Goal: Task Accomplishment & Management: Manage account settings

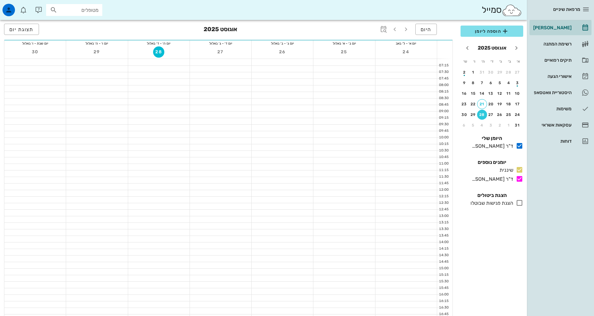
scroll to position [31, 0]
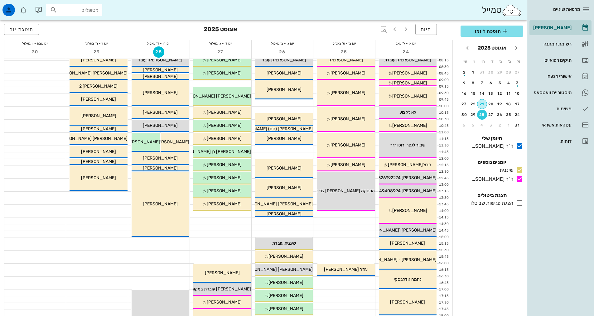
click at [480, 102] on button "21" at bounding box center [482, 104] width 10 height 10
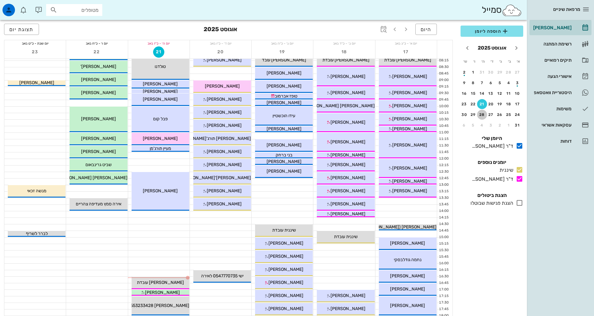
click at [480, 112] on button "28" at bounding box center [482, 115] width 10 height 10
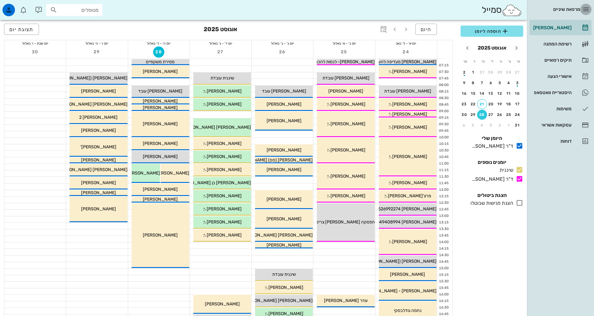
click at [588, 13] on button "button" at bounding box center [585, 9] width 11 height 11
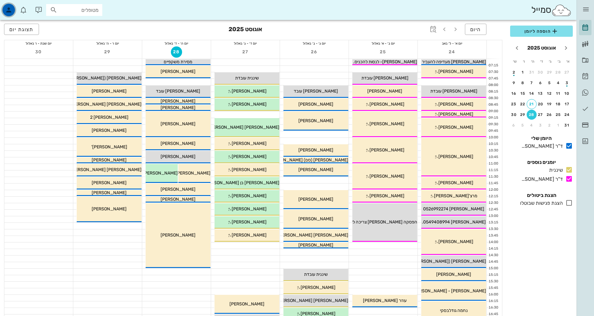
click at [5, 9] on icon "button" at bounding box center [8, 9] width 7 height 7
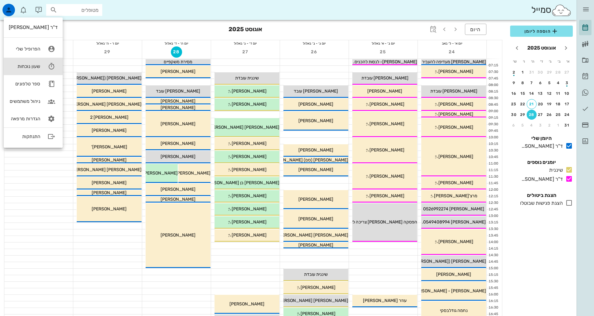
click at [32, 63] on link "שעון נוכחות" at bounding box center [33, 66] width 59 height 17
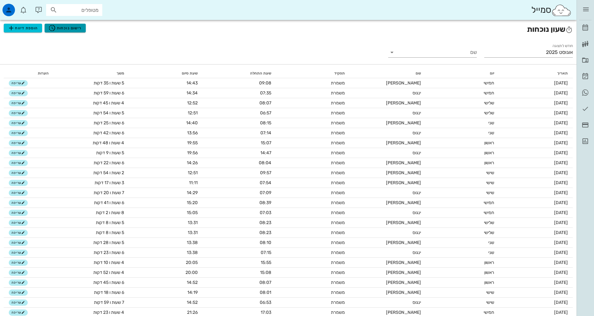
click at [76, 30] on span "רישום נוכחות" at bounding box center [64, 27] width 33 height 7
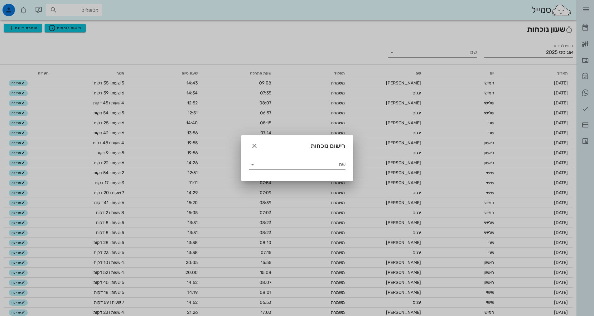
click at [253, 164] on icon at bounding box center [252, 164] width 7 height 7
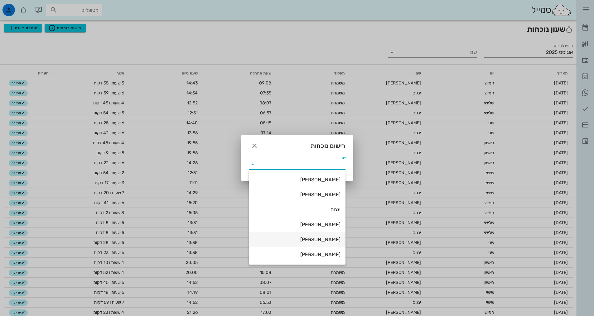
click at [321, 238] on div "[PERSON_NAME]" at bounding box center [297, 240] width 87 height 6
type input "[PERSON_NAME]"
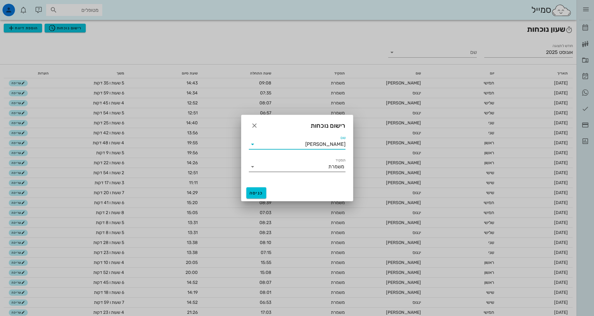
click at [269, 168] on input "תפקיד" at bounding box center [292, 167] width 71 height 10
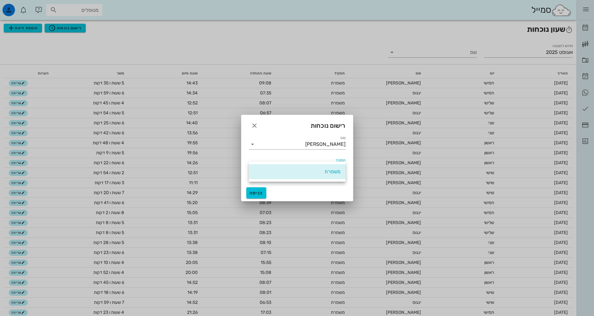
click at [269, 168] on div "משמרת" at bounding box center [297, 171] width 87 height 13
click at [259, 194] on span "כניסה" at bounding box center [256, 192] width 15 height 5
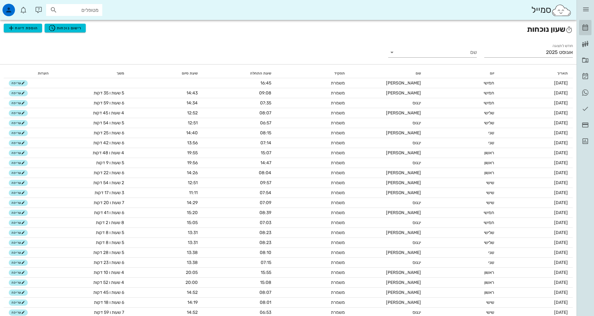
click at [584, 25] on icon at bounding box center [584, 27] width 7 height 7
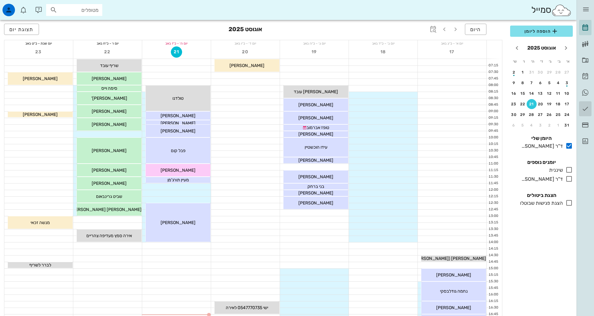
click at [586, 113] on link "משימות" at bounding box center [585, 108] width 12 height 15
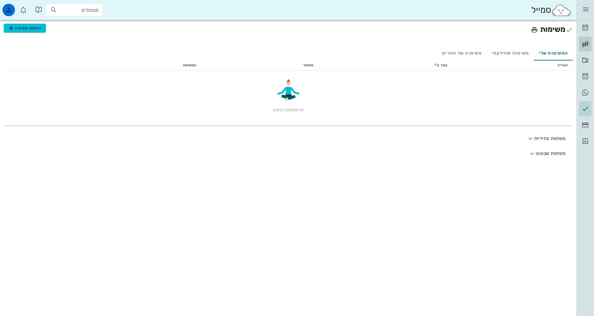
click at [584, 44] on icon at bounding box center [584, 43] width 7 height 7
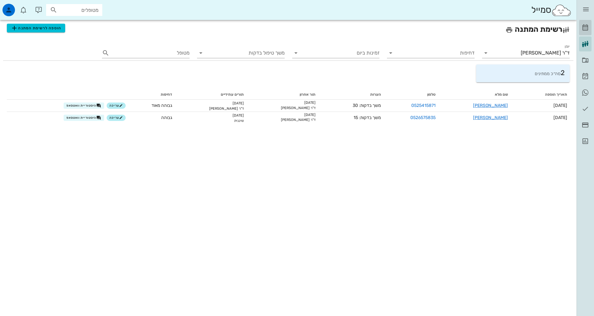
click at [581, 30] on icon at bounding box center [584, 27] width 7 height 7
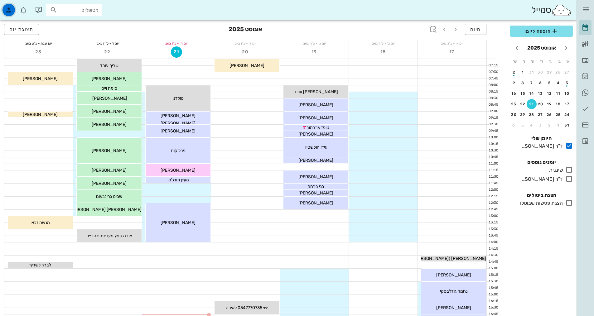
click at [7, 4] on div "button" at bounding box center [8, 10] width 12 height 12
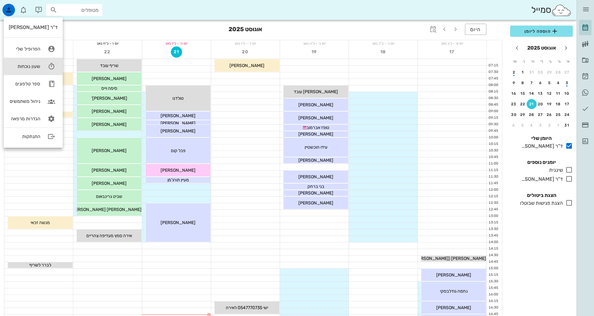
click at [26, 67] on div "שעון נוכחות" at bounding box center [24, 67] width 31 height 6
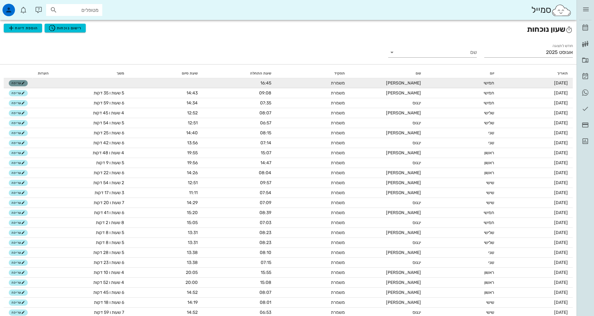
click at [18, 82] on span "עריכה" at bounding box center [18, 83] width 13 height 4
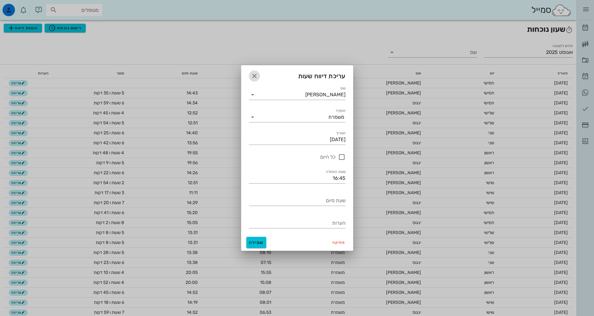
click at [251, 77] on icon "button" at bounding box center [254, 75] width 7 height 7
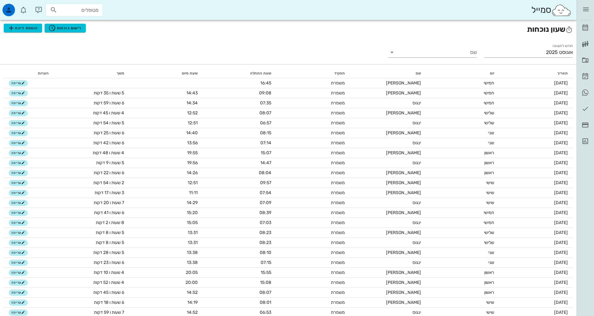
click at [85, 31] on h2 "שעון נוכחות הוספת דיווח רישום נוכחות" at bounding box center [288, 29] width 569 height 11
click at [83, 30] on button "רישום נוכחות" at bounding box center [65, 28] width 41 height 9
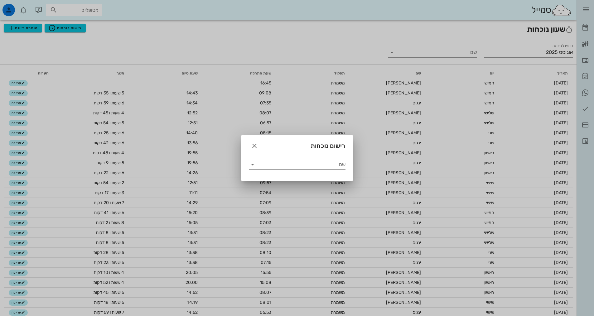
click at [319, 163] on input "שם" at bounding box center [301, 165] width 88 height 10
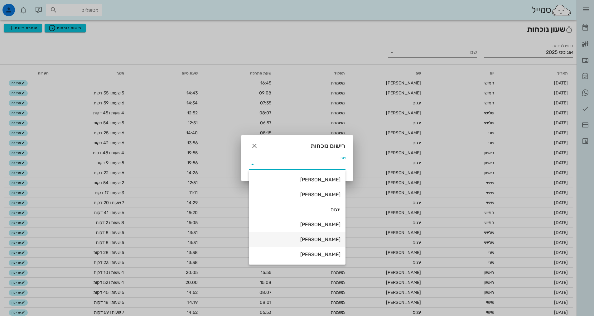
click at [330, 240] on div "[PERSON_NAME]" at bounding box center [297, 240] width 87 height 6
type input "[PERSON_NAME]"
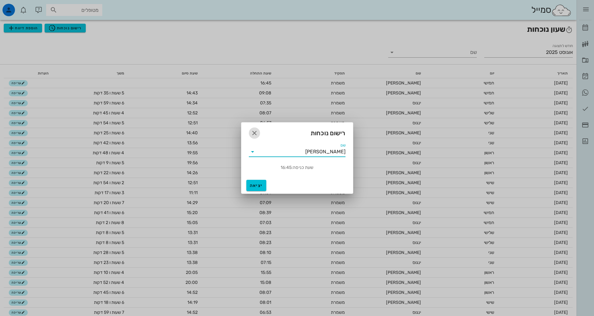
click at [251, 134] on icon "button" at bounding box center [254, 132] width 7 height 7
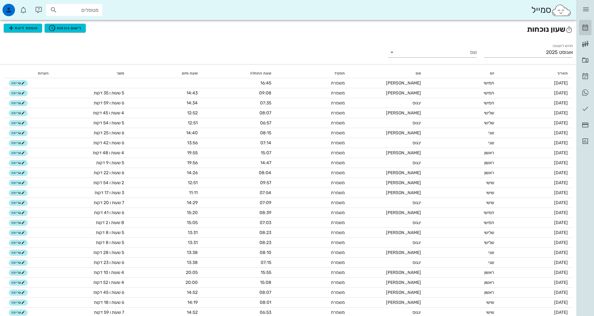
click at [588, 31] on icon at bounding box center [584, 27] width 7 height 7
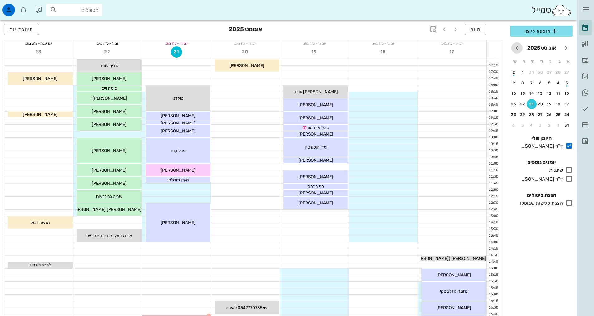
click at [519, 46] on icon "חודש הבא" at bounding box center [516, 47] width 7 height 7
click at [531, 71] on div "4" at bounding box center [531, 72] width 10 height 4
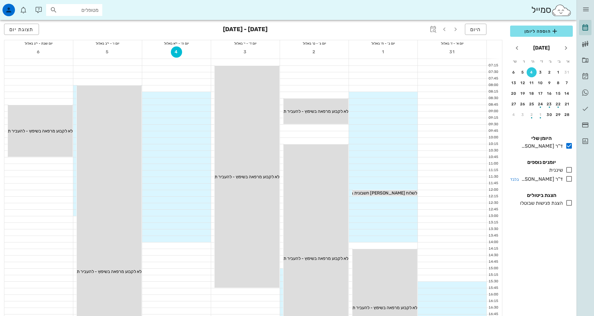
click at [567, 180] on icon at bounding box center [568, 178] width 7 height 7
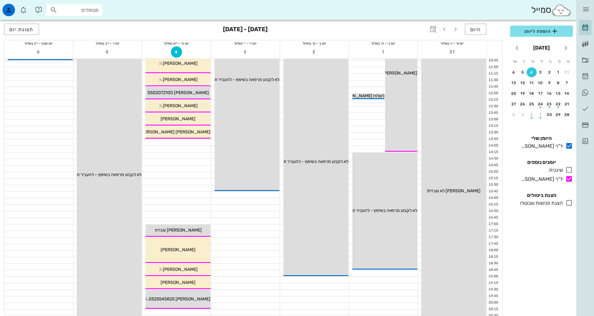
scroll to position [94, 0]
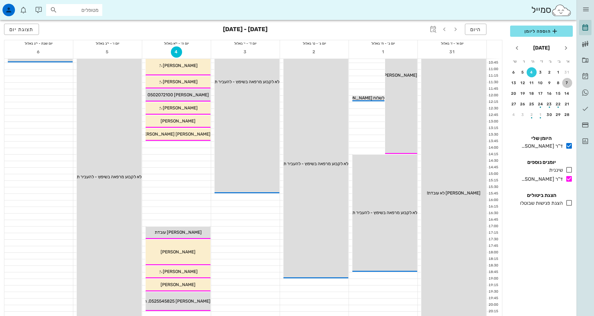
click at [568, 79] on button "7" at bounding box center [567, 83] width 10 height 10
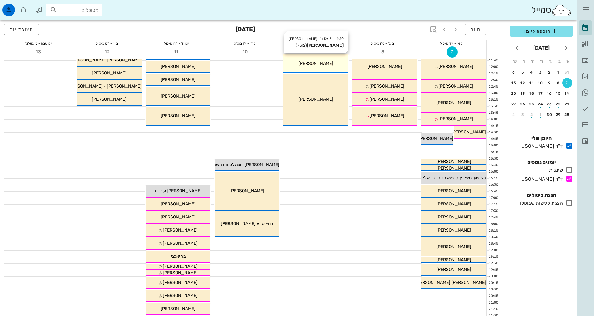
scroll to position [125, 0]
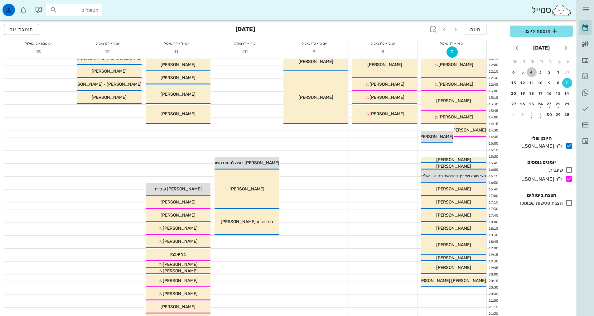
click at [529, 70] on div "4" at bounding box center [531, 72] width 10 height 4
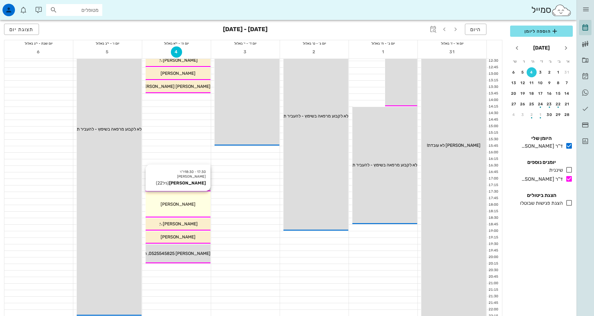
scroll to position [156, 0]
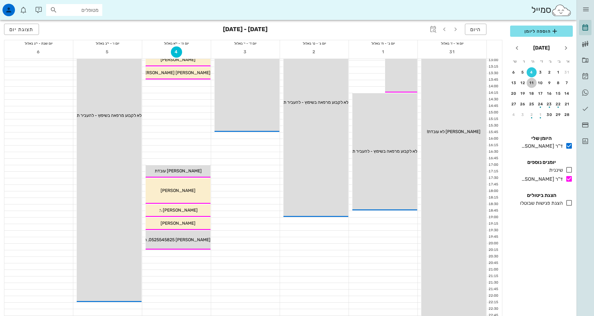
click at [534, 81] on div "11" at bounding box center [531, 83] width 10 height 4
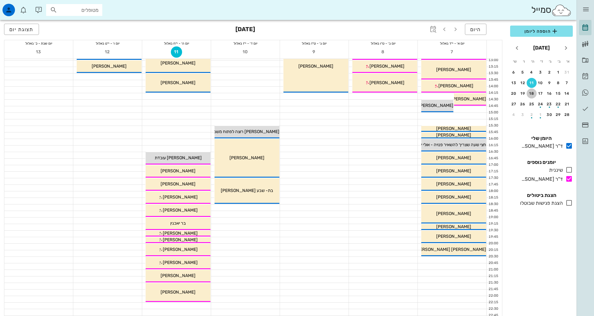
click at [530, 96] on button "18" at bounding box center [531, 94] width 10 height 10
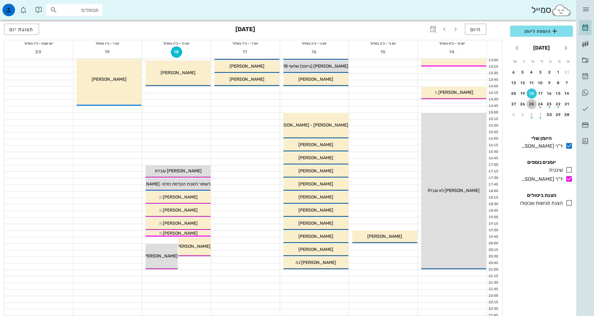
click at [534, 106] on button "25" at bounding box center [531, 104] width 10 height 10
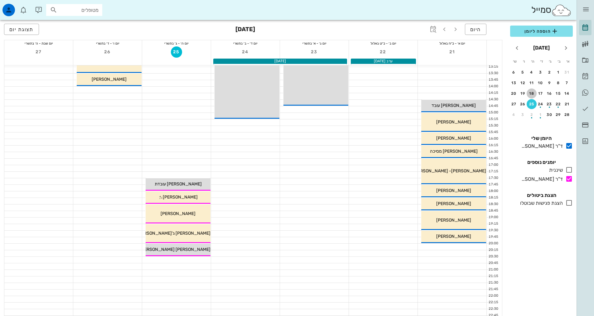
click at [531, 94] on div "18" at bounding box center [531, 93] width 10 height 4
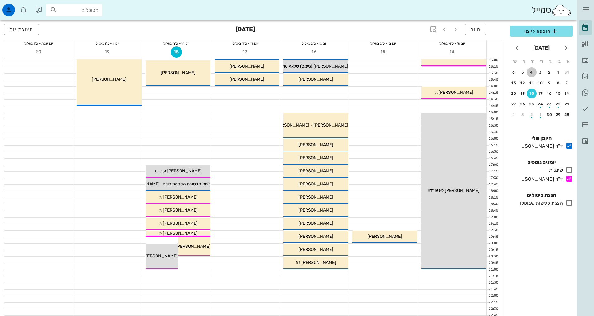
click at [528, 73] on div "4" at bounding box center [531, 72] width 10 height 4
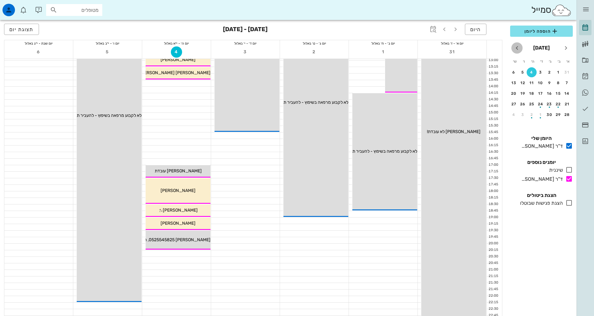
click at [519, 49] on icon "חודש הבא" at bounding box center [516, 47] width 7 height 7
click at [566, 47] on icon "חודש שעבר" at bounding box center [565, 47] width 7 height 7
click at [515, 51] on icon "חודש הבא" at bounding box center [516, 47] width 7 height 7
click at [565, 47] on icon "חודש שעבר" at bounding box center [565, 47] width 7 height 7
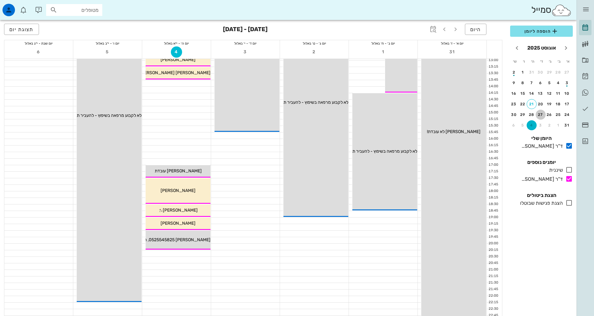
click at [543, 112] on button "27" at bounding box center [540, 115] width 10 height 10
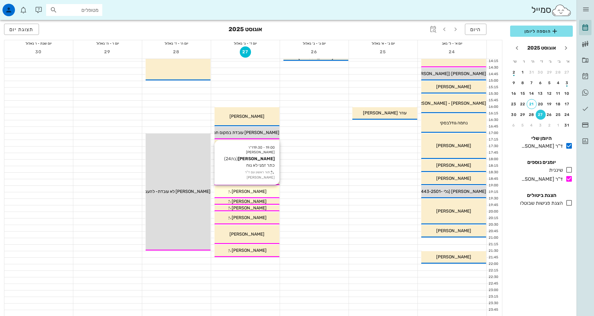
scroll to position [188, 0]
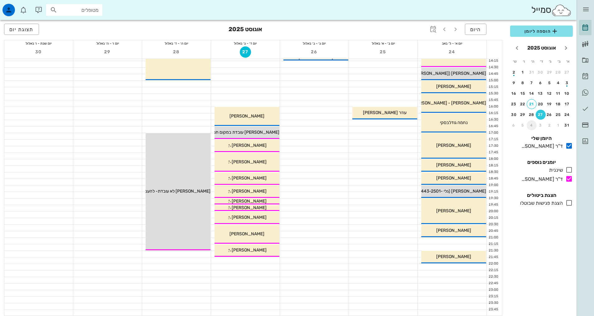
click at [532, 125] on div "4" at bounding box center [531, 125] width 10 height 4
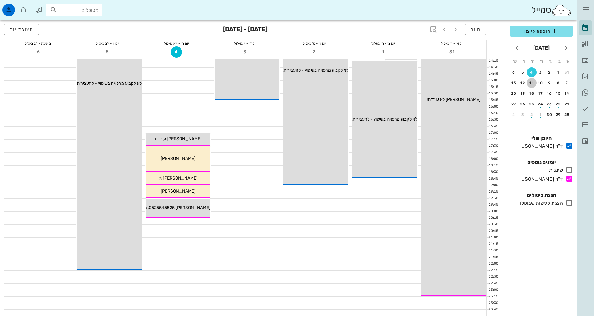
click at [531, 84] on div "11" at bounding box center [531, 83] width 10 height 4
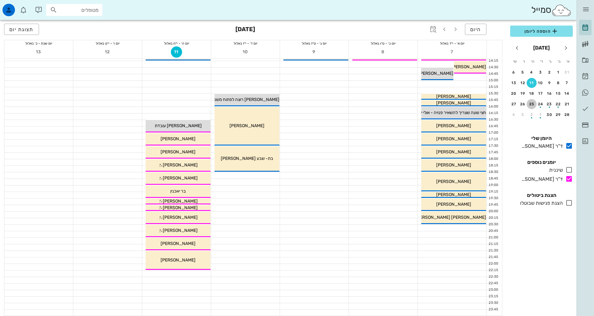
click at [533, 101] on button "25" at bounding box center [531, 104] width 10 height 10
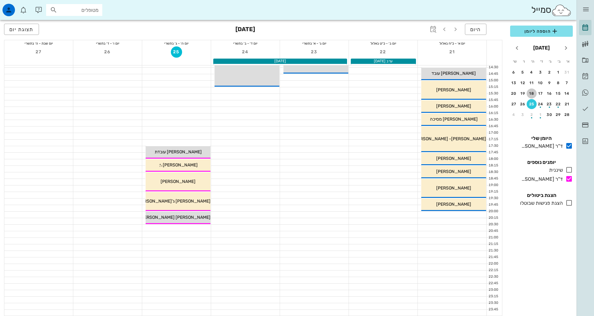
click at [533, 93] on div "18" at bounding box center [531, 93] width 10 height 4
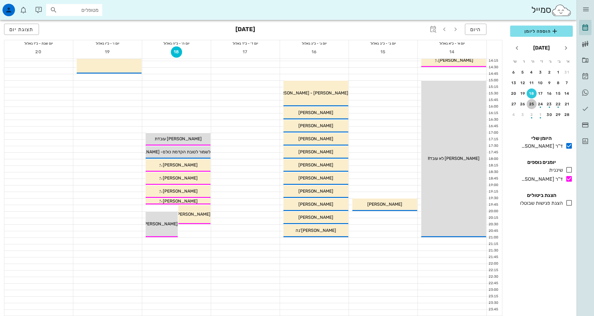
click at [534, 104] on div "25" at bounding box center [531, 104] width 10 height 4
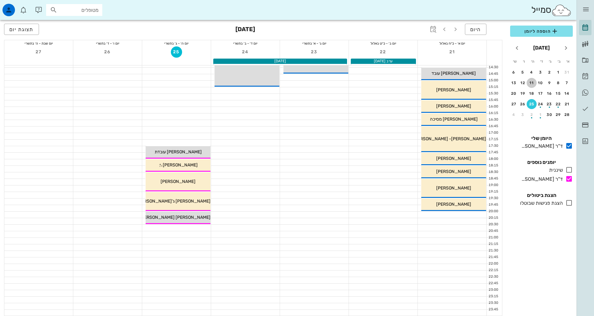
click at [533, 82] on div "11" at bounding box center [531, 83] width 10 height 4
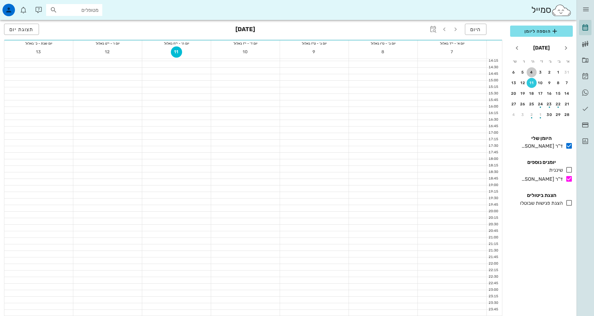
click at [529, 73] on div "4" at bounding box center [531, 72] width 10 height 4
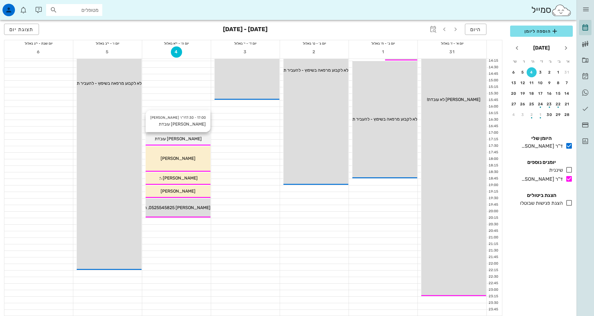
click at [178, 138] on span "[PERSON_NAME] עובדת" at bounding box center [178, 138] width 47 height 5
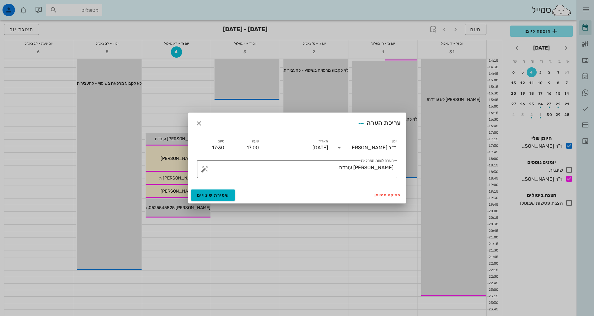
click at [310, 171] on textarea "[PERSON_NAME] עובדת" at bounding box center [300, 170] width 188 height 15
type textarea "[PERSON_NAME] עובדת- [PERSON_NAME] סייעת"
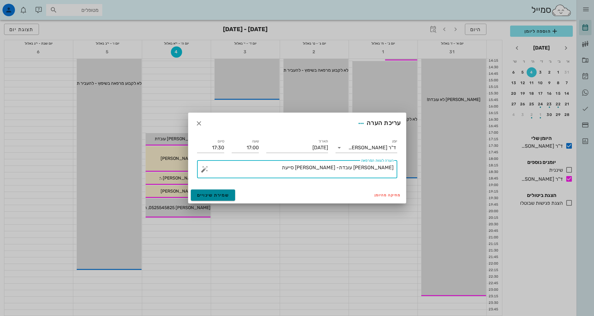
click at [217, 196] on span "שמירת שינויים" at bounding box center [213, 195] width 32 height 5
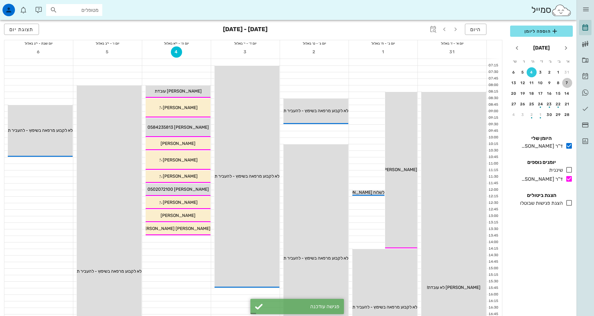
click at [565, 83] on div "7" at bounding box center [567, 83] width 10 height 4
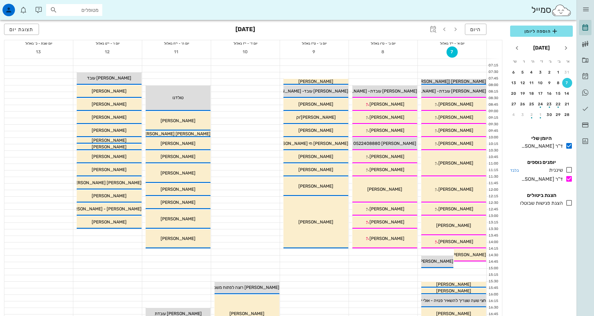
click at [570, 169] on icon at bounding box center [568, 169] width 7 height 7
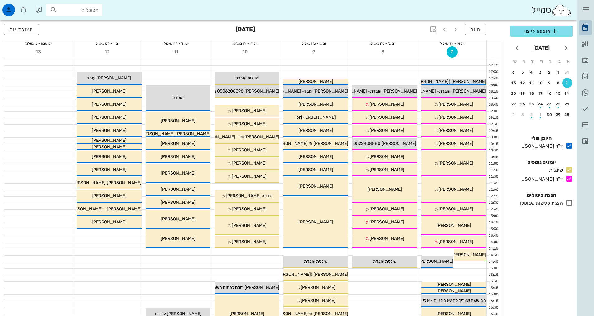
click at [588, 30] on icon at bounding box center [584, 27] width 7 height 7
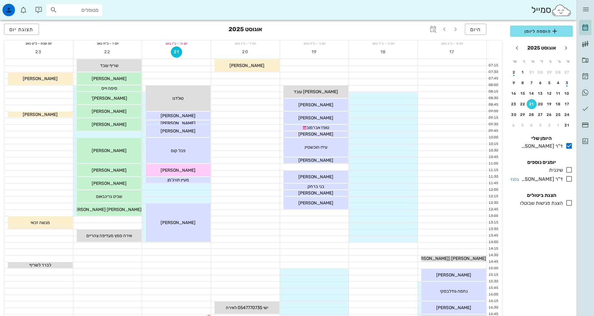
click at [571, 181] on icon at bounding box center [568, 178] width 7 height 7
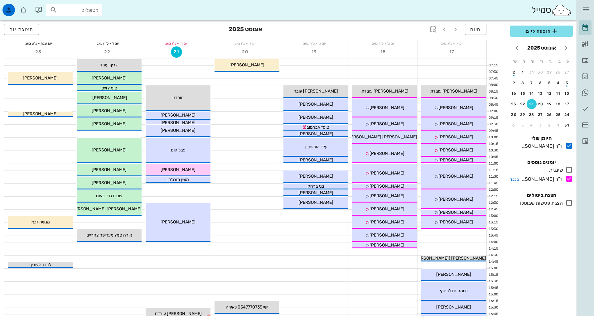
click at [571, 181] on icon at bounding box center [568, 178] width 7 height 7
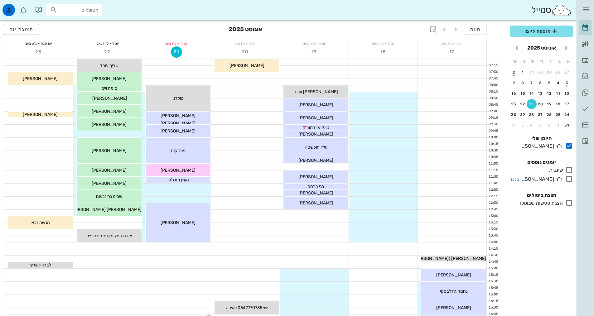
click at [565, 183] on div at bounding box center [568, 179] width 10 height 8
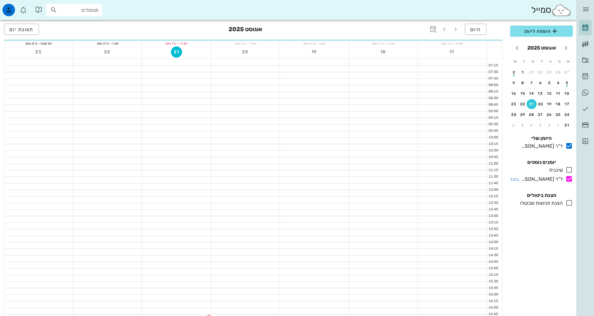
click at [569, 181] on icon at bounding box center [568, 178] width 7 height 7
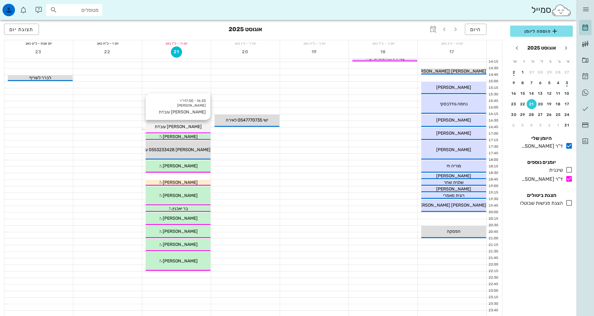
scroll to position [188, 0]
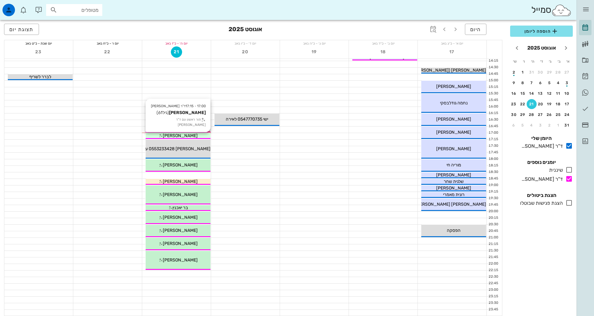
click at [176, 134] on span "[PERSON_NAME]" at bounding box center [180, 135] width 35 height 5
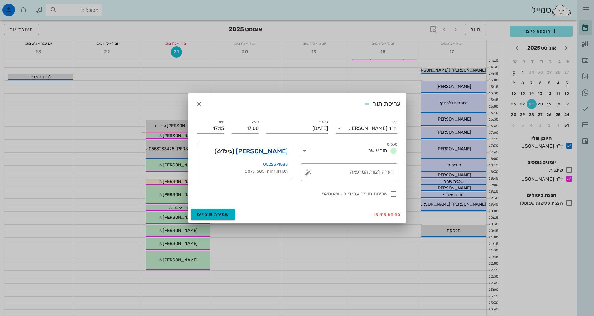
click at [281, 153] on link "[PERSON_NAME]" at bounding box center [262, 151] width 52 height 10
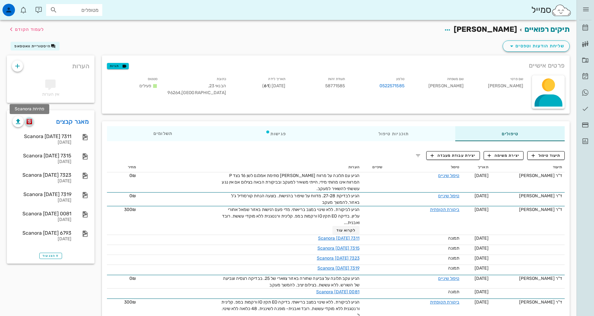
click at [29, 119] on img "button" at bounding box center [29, 122] width 6 height 6
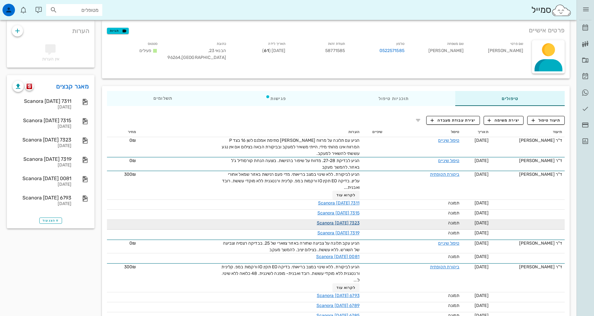
scroll to position [31, 0]
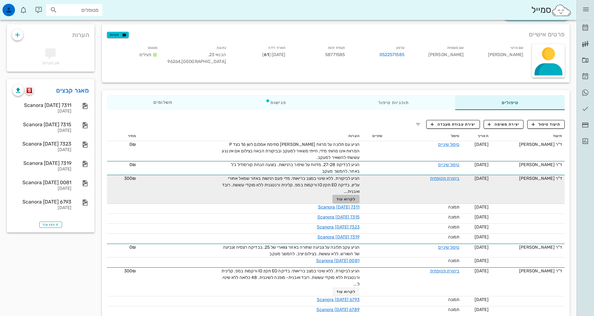
click at [348, 198] on span "לקרוא עוד" at bounding box center [345, 199] width 19 height 4
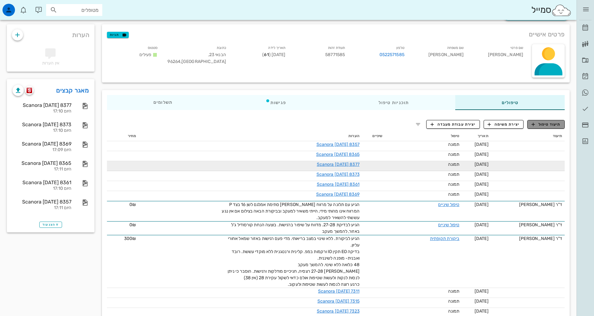
click at [543, 127] on button "תיעוד טיפול" at bounding box center [545, 124] width 37 height 9
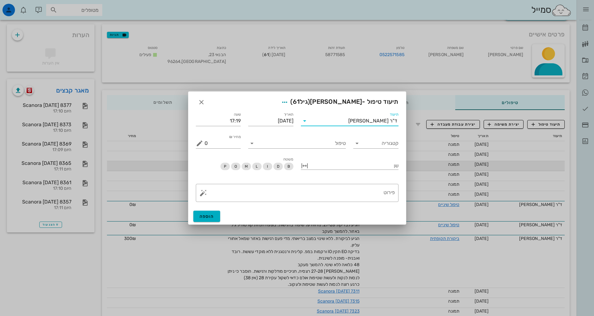
click at [348, 120] on input "תיעוד" at bounding box center [329, 121] width 39 height 10
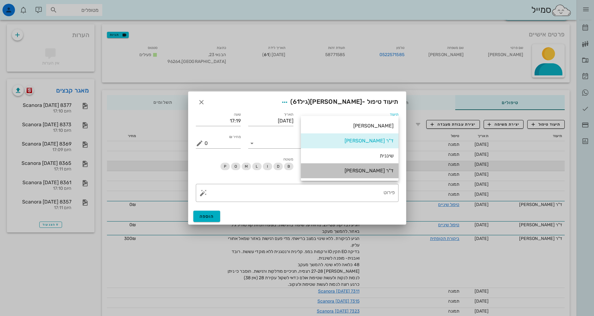
click at [378, 174] on div "ד"ר [PERSON_NAME]" at bounding box center [350, 171] width 88 height 6
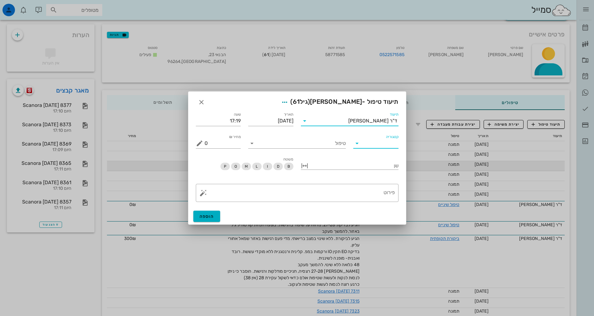
click at [373, 141] on input "קטגוריה" at bounding box center [380, 143] width 35 height 10
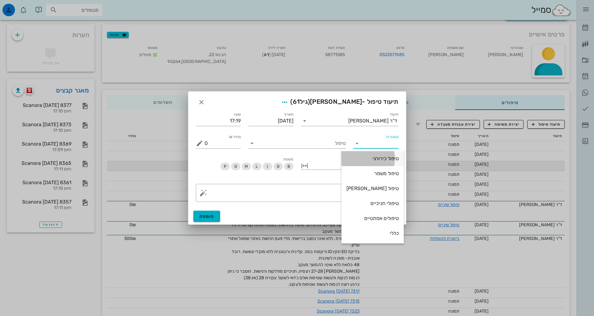
click at [361, 157] on div "טיפול כירורגי" at bounding box center [372, 159] width 52 height 6
type input "טיפול כירורגי"
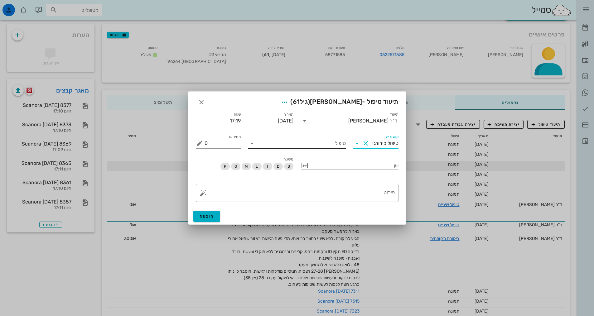
click at [281, 145] on input "טיפול" at bounding box center [301, 143] width 89 height 10
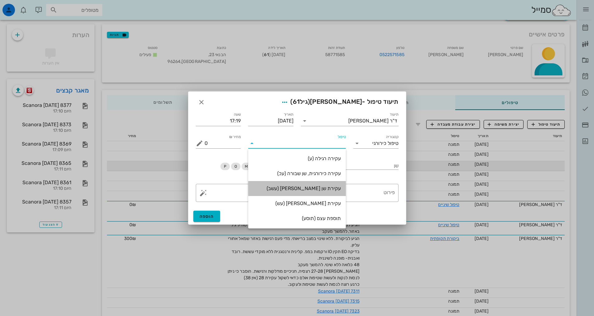
click at [321, 189] on div "עקירת שן [PERSON_NAME] (עשב)" at bounding box center [297, 188] width 88 height 6
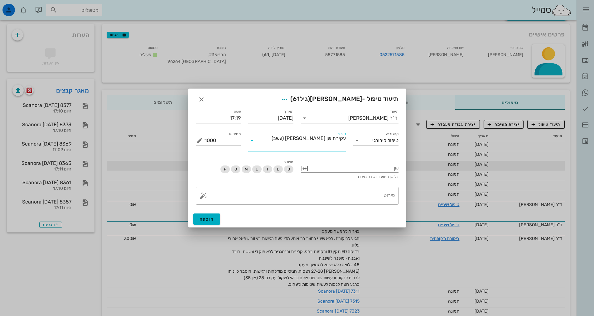
click at [263, 141] on input "טיפול" at bounding box center [301, 146] width 89 height 10
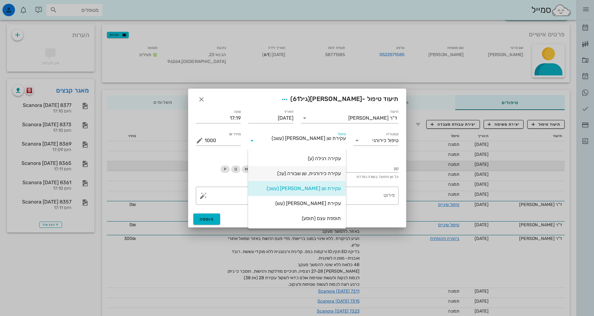
click at [300, 175] on div "עקירה כירורגית, שן שבורה (עכ)" at bounding box center [297, 173] width 88 height 6
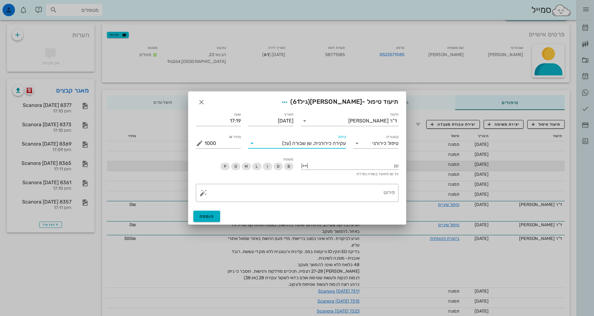
click at [309, 141] on span "עקירה כירורגית, שן שבורה" at bounding box center [319, 144] width 54 height 6
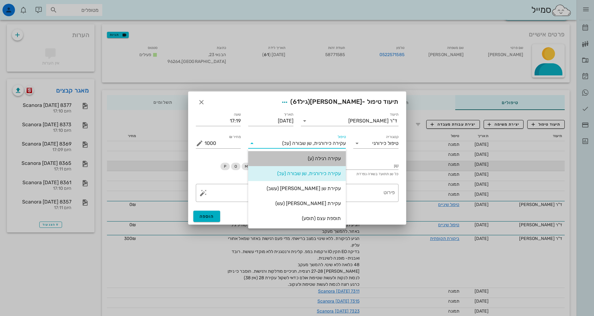
click at [318, 159] on div "עקירה רגילה (ע)" at bounding box center [297, 159] width 88 height 6
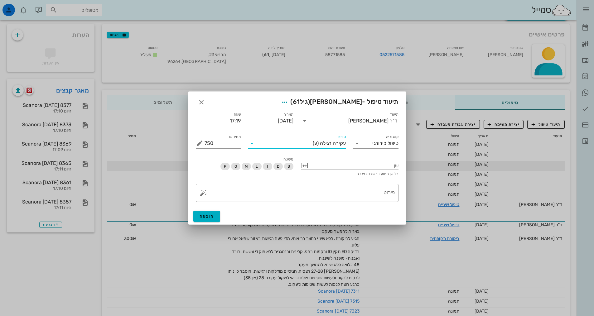
click at [314, 144] on span "(ע)" at bounding box center [316, 144] width 6 height 6
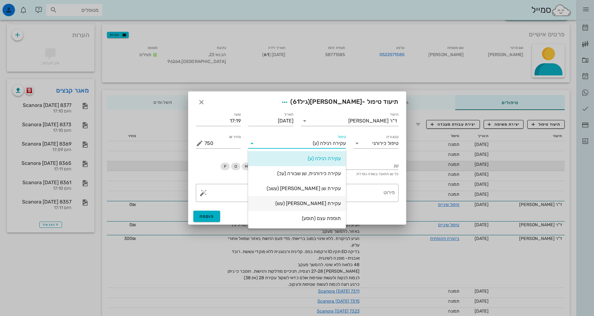
click at [317, 198] on div "עקירת [PERSON_NAME] (עש)" at bounding box center [297, 203] width 88 height 13
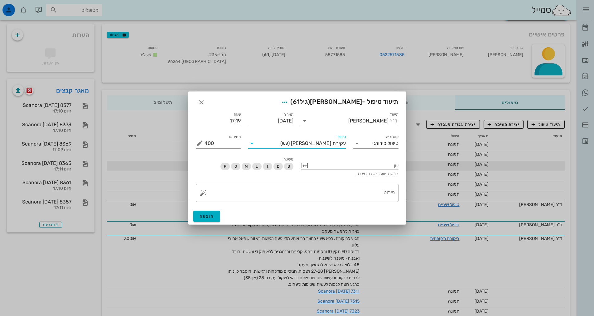
click at [290, 143] on span "(עש)" at bounding box center [284, 144] width 9 height 6
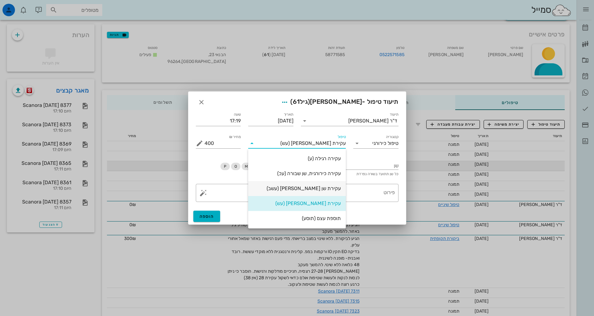
click at [321, 187] on div "עקירת שן [PERSON_NAME] (עשב)" at bounding box center [297, 188] width 88 height 6
type input "1000"
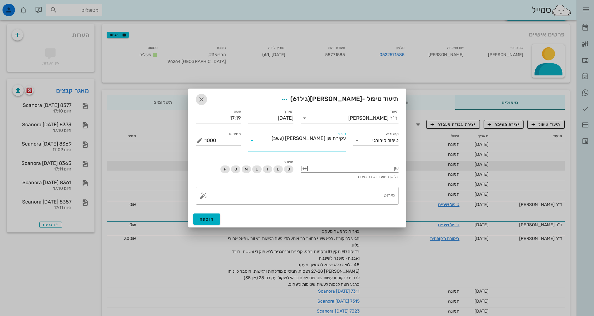
click at [200, 102] on icon "button" at bounding box center [201, 99] width 7 height 7
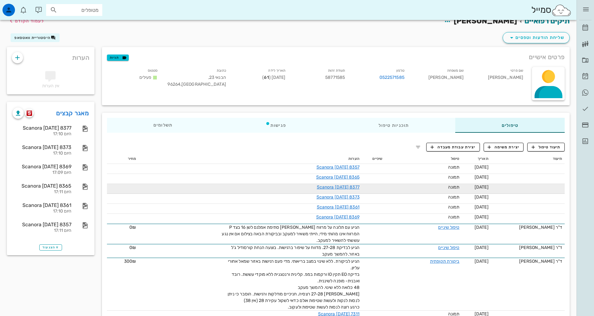
scroll to position [0, 0]
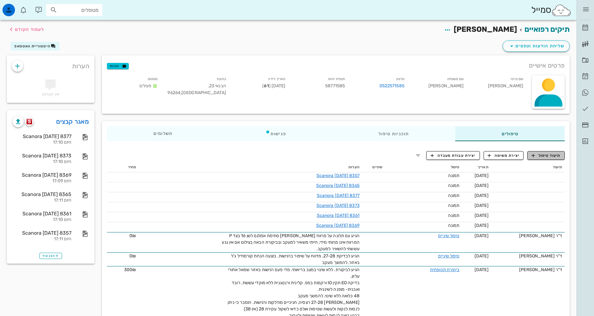
click at [536, 157] on span "תיעוד טיפול" at bounding box center [545, 156] width 29 height 6
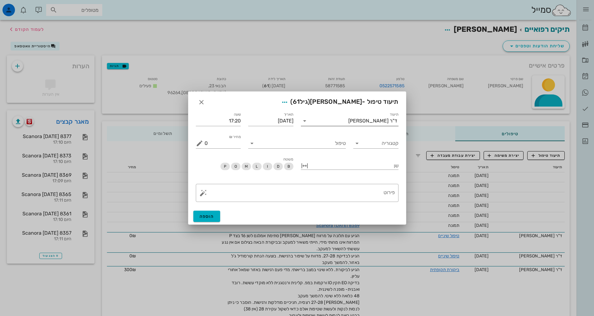
click at [330, 120] on input "תיעוד" at bounding box center [329, 121] width 39 height 10
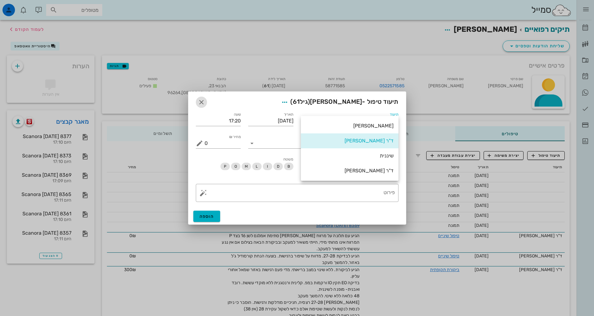
click at [204, 102] on icon "button" at bounding box center [201, 101] width 7 height 7
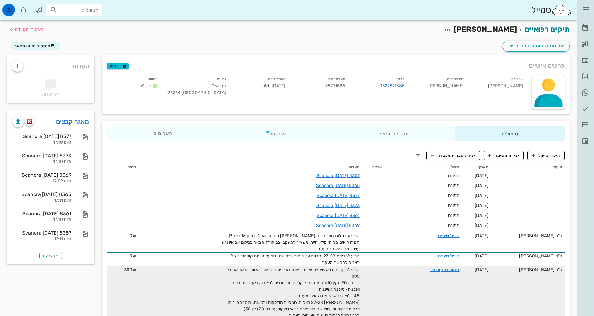
click at [343, 268] on span "הגיע לביקורת. ללא שינוי במצב בריאותי. מדי פעם רגישות באזור שמאל אחורי עליון. בד…" at bounding box center [294, 292] width 132 height 51
click at [442, 271] on link "ביקורת תקופתית" at bounding box center [444, 269] width 29 height 5
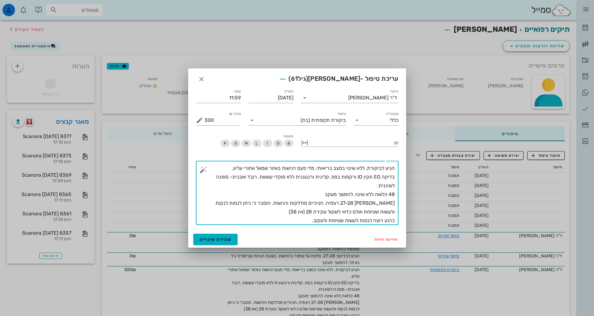
drag, startPoint x: 312, startPoint y: 220, endPoint x: 431, endPoint y: 150, distance: 138.1
click at [431, 150] on div "מרפאת שיניים [PERSON_NAME] רשימת המתנה תיקים רפואיים אישורי הגעה היסטוריית וואט…" at bounding box center [297, 297] width 594 height 595
type textarea "הגיע לביקורת. ללא שינוי במצב בריאותי. מדי פעם רגישות באזור שמאל אחורי עליון. בד…"
click at [203, 77] on icon "button" at bounding box center [201, 78] width 7 height 7
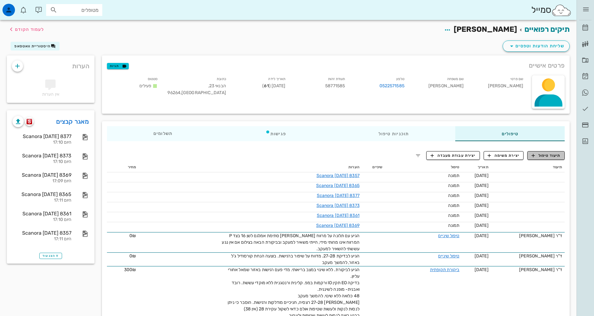
click at [544, 160] on button "תיעוד טיפול" at bounding box center [545, 155] width 37 height 9
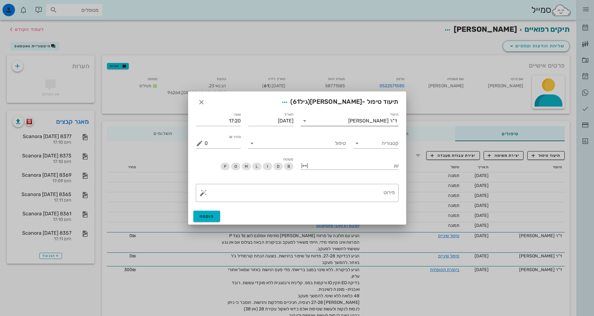
click at [348, 124] on input "תיעוד" at bounding box center [329, 121] width 39 height 10
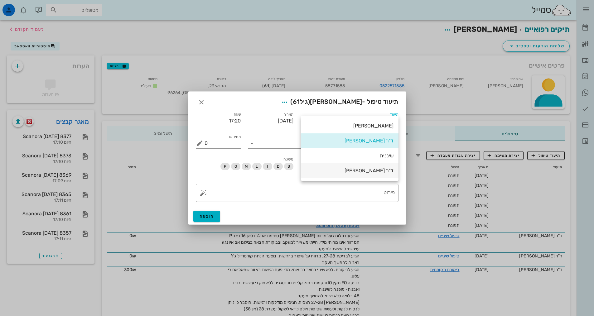
click at [379, 170] on div "ד"ר [PERSON_NAME]" at bounding box center [350, 171] width 88 height 6
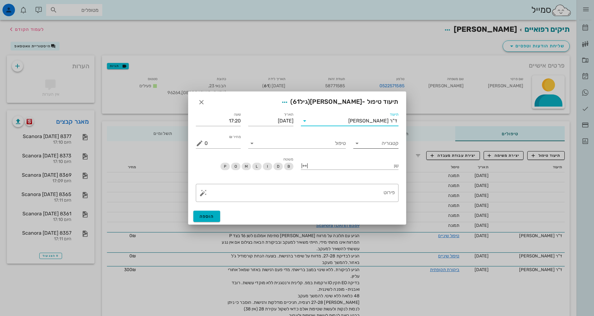
click at [370, 146] on input "קטגוריה" at bounding box center [380, 143] width 35 height 10
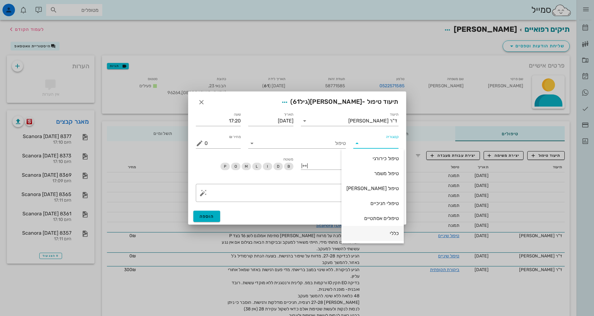
click at [376, 232] on div "כללי" at bounding box center [372, 233] width 52 height 6
type input "כללי"
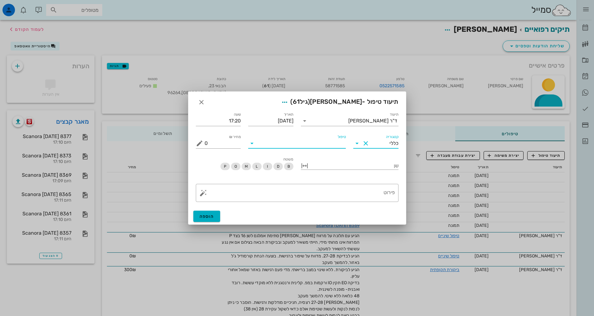
click at [305, 139] on input "טיפול" at bounding box center [301, 143] width 89 height 10
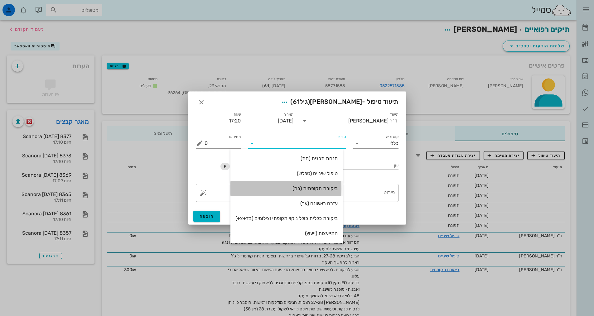
click at [320, 186] on div "ביקורת תקופתית (בת)" at bounding box center [286, 188] width 102 height 6
type input "350"
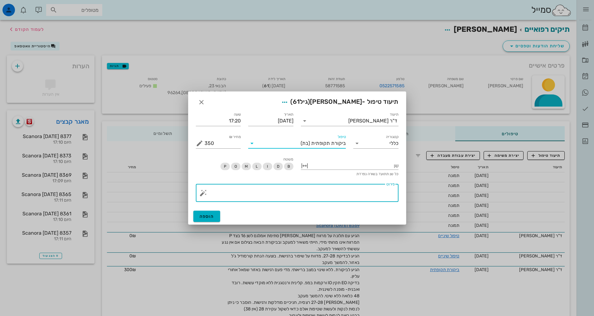
click at [335, 196] on textarea "פירוט" at bounding box center [299, 194] width 190 height 15
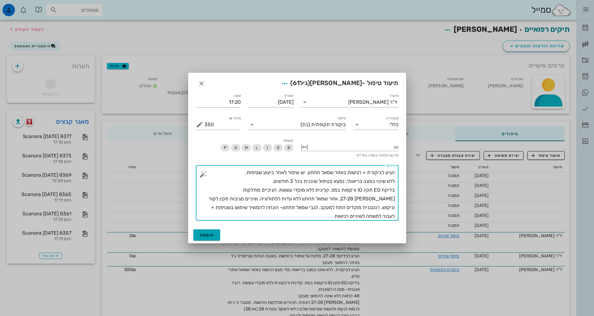
type textarea "הגיע לביקורת + רגישות באזור שמאל תחתון. יש שיפור לאחר ביצוע שטיפות. ללא שינוי ב…"
click at [200, 235] on span "הוספה" at bounding box center [206, 235] width 15 height 5
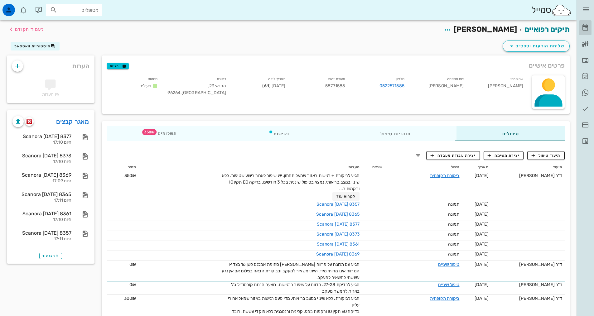
click at [581, 30] on link "[PERSON_NAME]" at bounding box center [585, 27] width 12 height 15
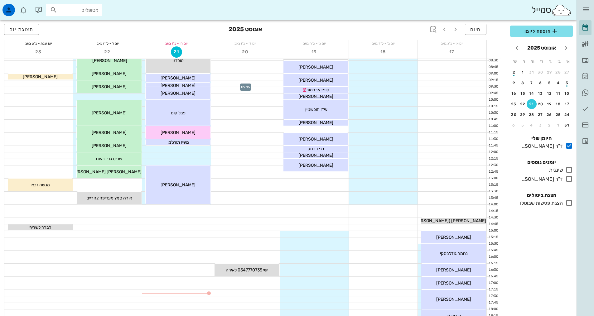
scroll to position [94, 0]
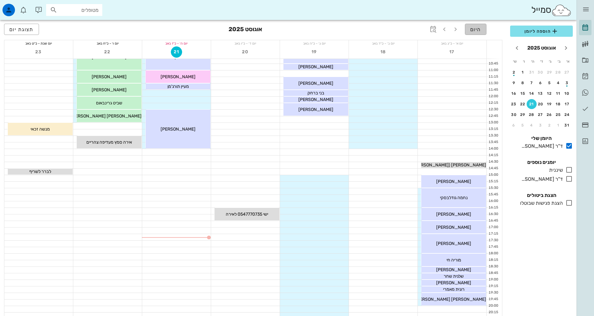
click at [472, 27] on span "היום" at bounding box center [475, 29] width 11 height 6
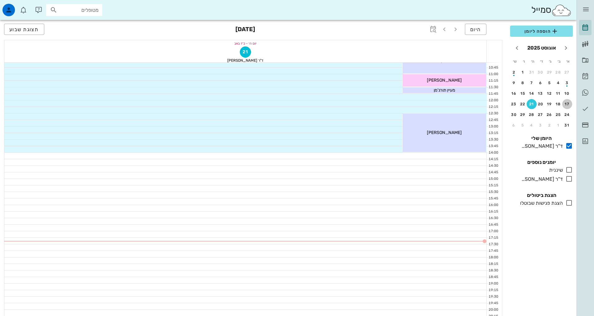
click at [567, 104] on div "17" at bounding box center [567, 104] width 10 height 4
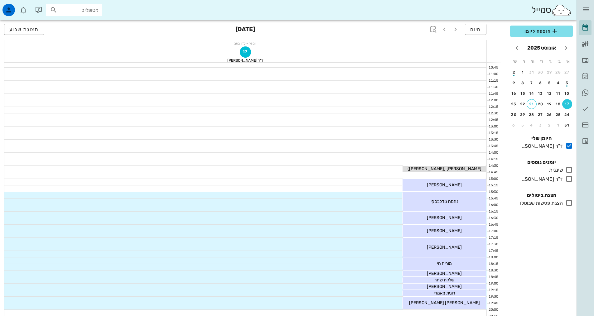
drag, startPoint x: 567, startPoint y: 104, endPoint x: 507, endPoint y: 104, distance: 60.5
click at [507, 104] on div "א׳ ב׳ ג׳ ד׳ ה׳ ו׳ ש׳ 27 28 29 30 31 1 2 3 4 5 6 7 8 9 10 11 12 13 14 15 16 17 1…" at bounding box center [541, 92] width 70 height 75
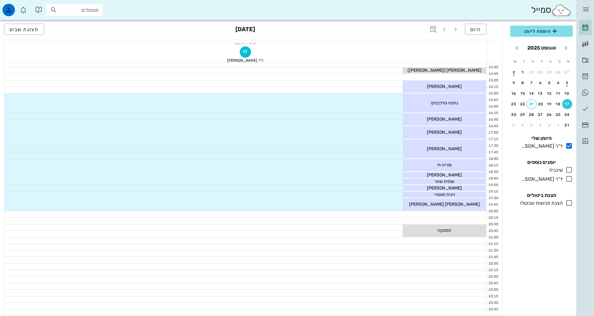
click at [566, 101] on button "17" at bounding box center [567, 104] width 10 height 10
click at [23, 28] on span "תצוגת שבוע" at bounding box center [24, 29] width 30 height 6
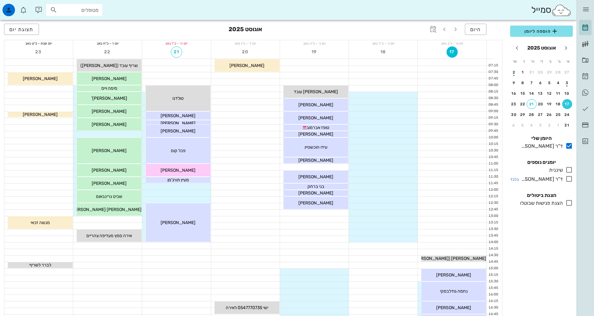
click at [570, 180] on icon at bounding box center [568, 178] width 7 height 7
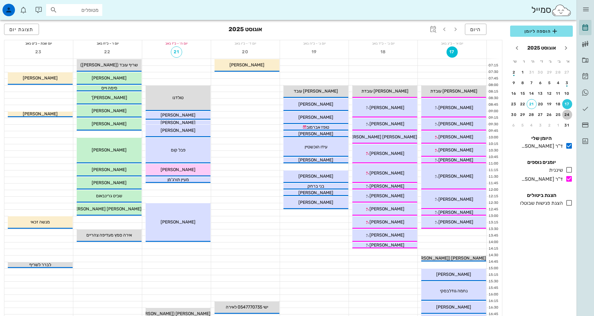
click at [568, 112] on button "24" at bounding box center [567, 115] width 10 height 10
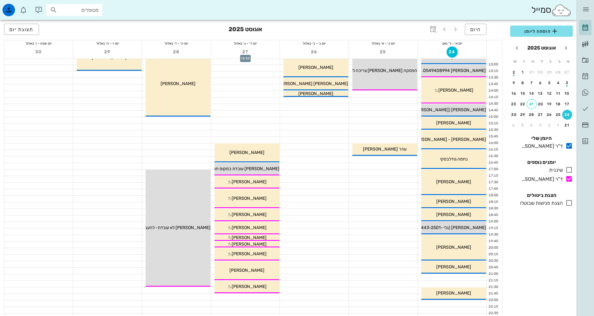
scroll to position [156, 0]
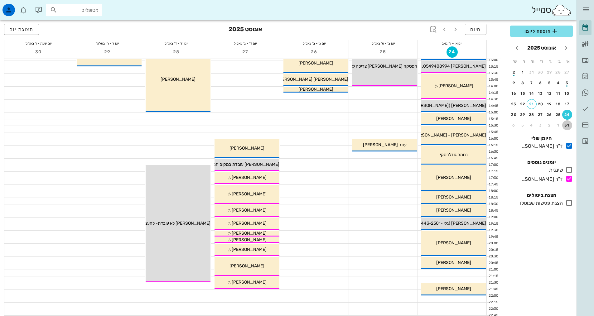
click at [569, 122] on button "31" at bounding box center [567, 125] width 10 height 10
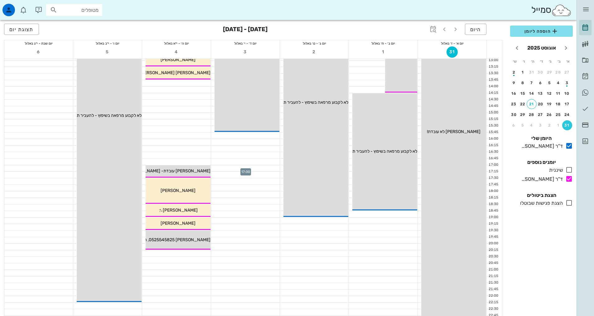
scroll to position [187, 0]
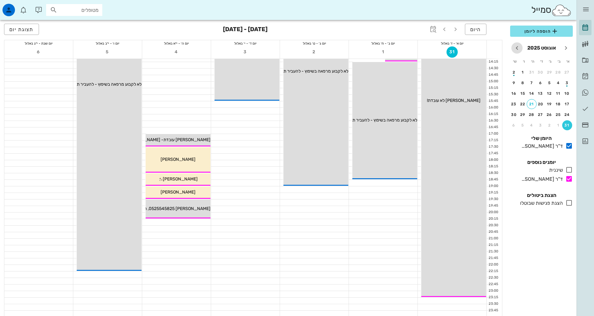
click at [514, 50] on icon "חודש הבא" at bounding box center [516, 47] width 7 height 7
click at [564, 83] on div "7" at bounding box center [567, 83] width 10 height 4
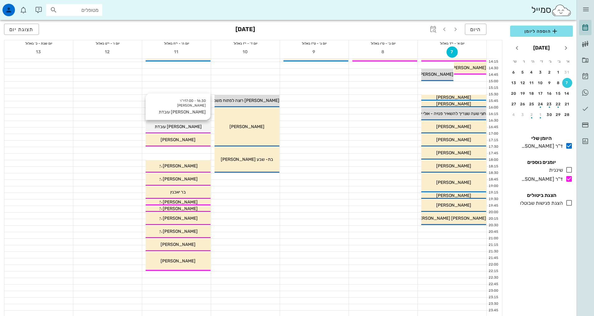
click at [160, 125] on div "[PERSON_NAME] עובדת" at bounding box center [178, 126] width 65 height 7
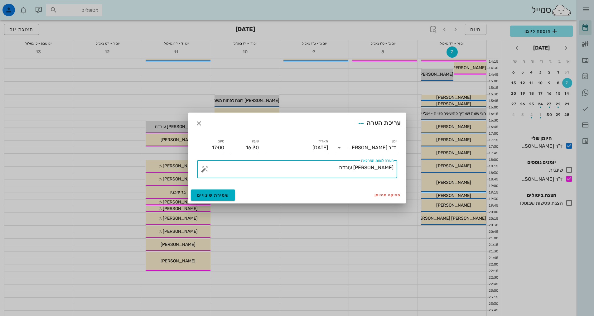
click at [363, 165] on textarea "[PERSON_NAME] עובדת" at bounding box center [300, 170] width 188 height 15
type textarea "[PERSON_NAME] עובדת- [PERSON_NAME] לא עובדת"
click at [226, 194] on span "שמירת שינויים" at bounding box center [213, 195] width 32 height 5
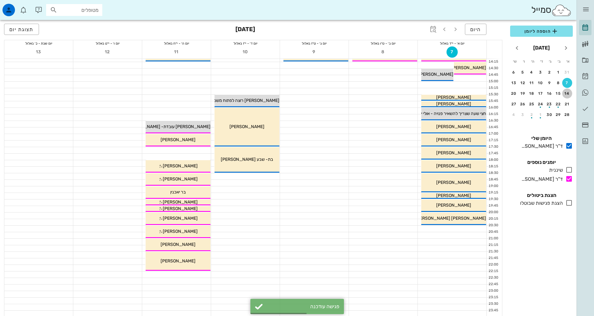
click at [565, 93] on div "14" at bounding box center [567, 93] width 10 height 4
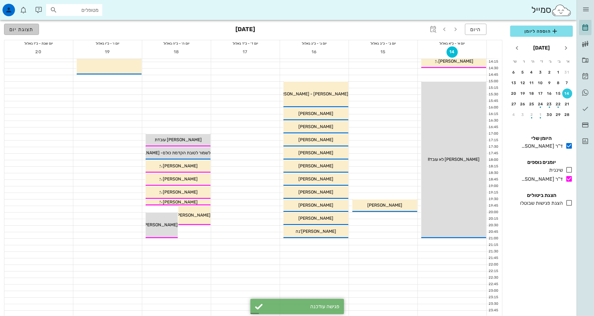
click at [28, 30] on span "תצוגת יום" at bounding box center [21, 29] width 24 height 6
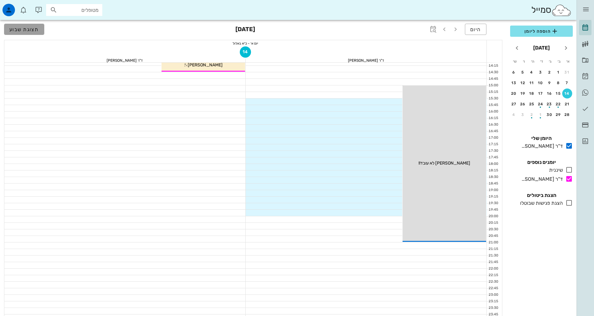
click at [32, 31] on span "תצוגת שבוע" at bounding box center [24, 29] width 30 height 6
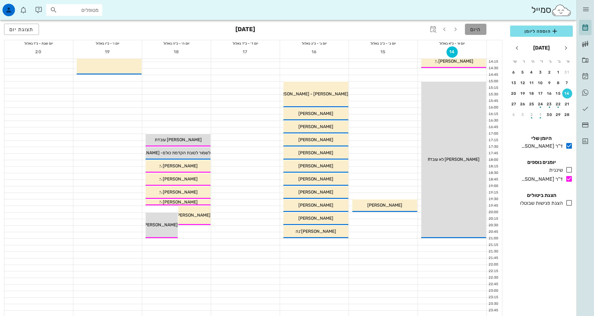
click at [479, 33] on button "היום" at bounding box center [476, 29] width 22 height 11
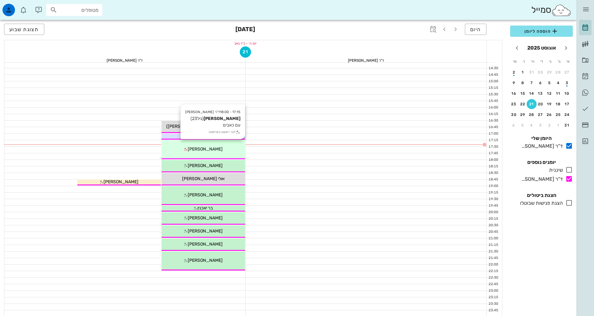
scroll to position [192, 0]
click at [180, 148] on div "[PERSON_NAME]" at bounding box center [203, 148] width 84 height 7
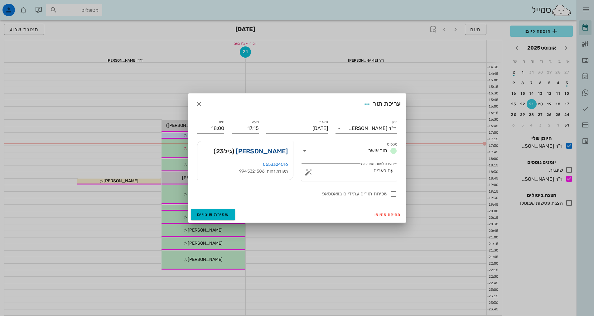
click at [266, 153] on link "[PERSON_NAME]" at bounding box center [262, 151] width 52 height 10
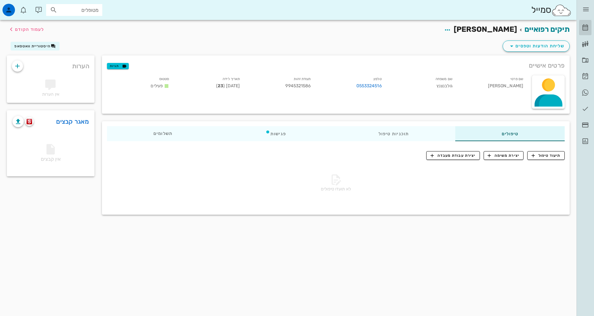
click at [582, 31] on icon at bounding box center [584, 27] width 7 height 7
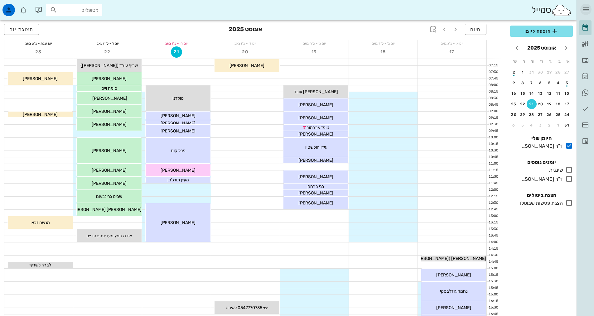
click at [589, 12] on div "מרפאת שיניים [PERSON_NAME] רשימת המתנה תיקים רפואיים אישורי הגעה היסטוריית וואט…" at bounding box center [584, 74] width 17 height 149
click at [588, 12] on icon "button" at bounding box center [585, 9] width 7 height 7
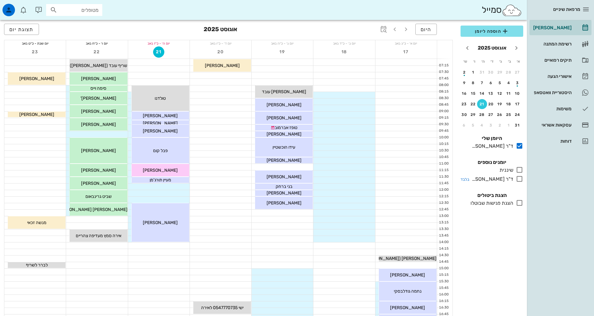
click at [518, 180] on icon at bounding box center [519, 178] width 7 height 7
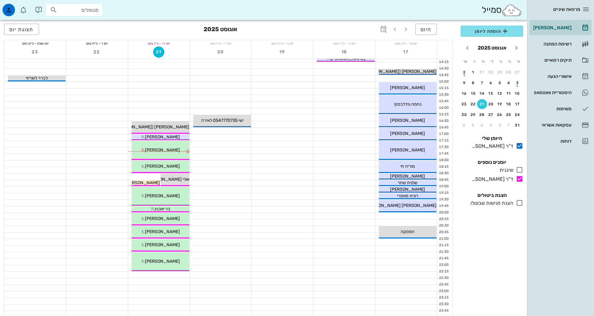
scroll to position [187, 0]
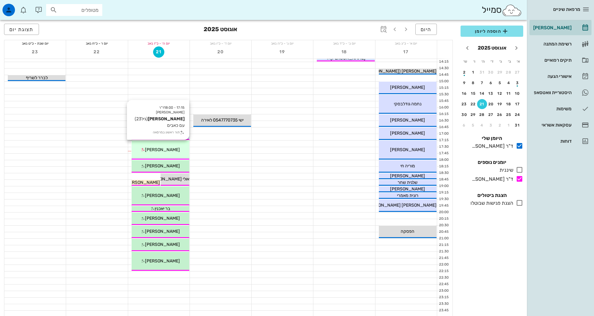
click at [173, 151] on span "[PERSON_NAME]" at bounding box center [162, 149] width 35 height 5
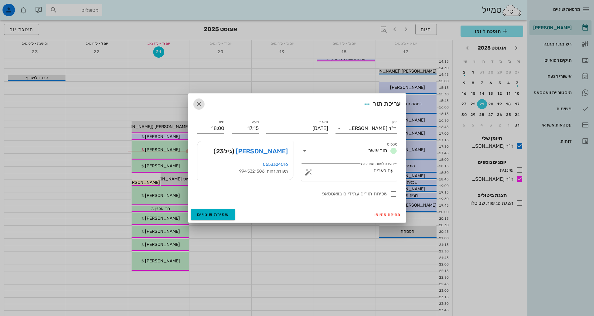
click at [198, 107] on icon "button" at bounding box center [198, 103] width 7 height 7
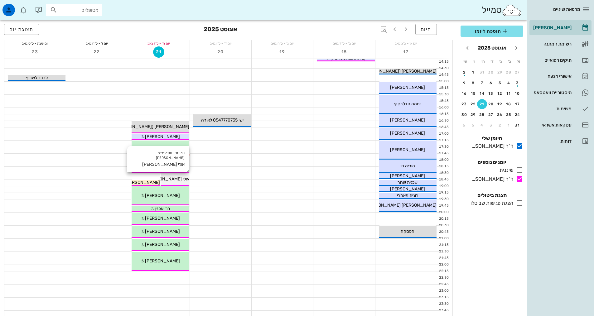
click at [180, 179] on span "אולי [PERSON_NAME]" at bounding box center [168, 178] width 42 height 5
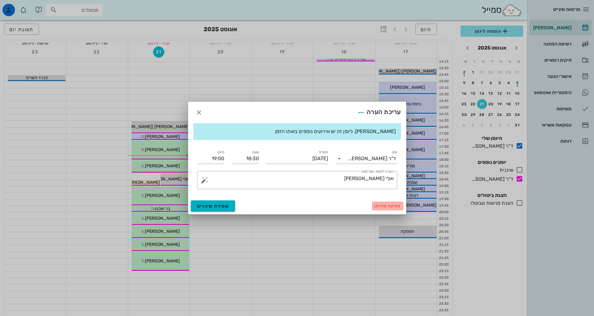
click at [377, 206] on span "מחיקה מהיומן" at bounding box center [387, 206] width 26 height 4
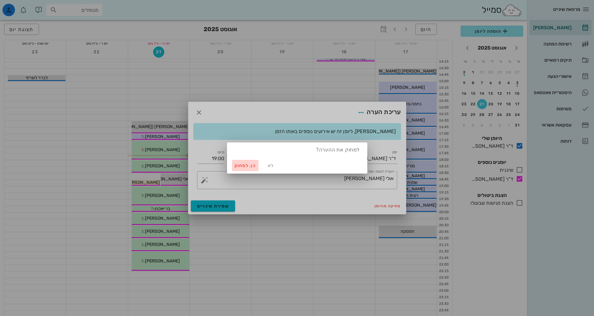
click at [243, 167] on span "כן. למחוק" at bounding box center [245, 165] width 22 height 5
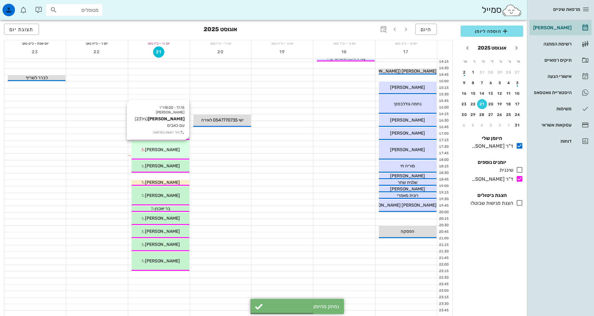
click at [160, 144] on div "17:15 - 18:00 ד"ר [PERSON_NAME] (גיל 23 ) עם כאבים תור ראשון במרפאה [PERSON_NAM…" at bounding box center [161, 150] width 58 height 19
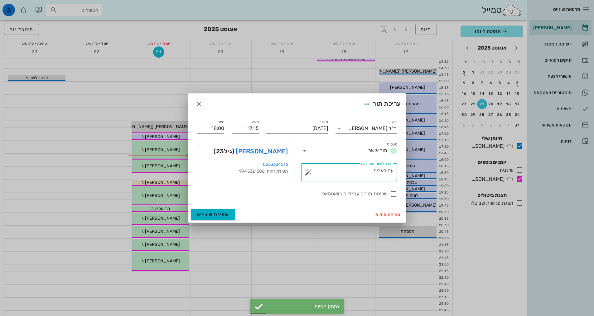
drag, startPoint x: 367, startPoint y: 169, endPoint x: 393, endPoint y: 171, distance: 26.9
click at [393, 171] on div "​ הערה לצוות המרפאה עם כאבים" at bounding box center [349, 172] width 96 height 18
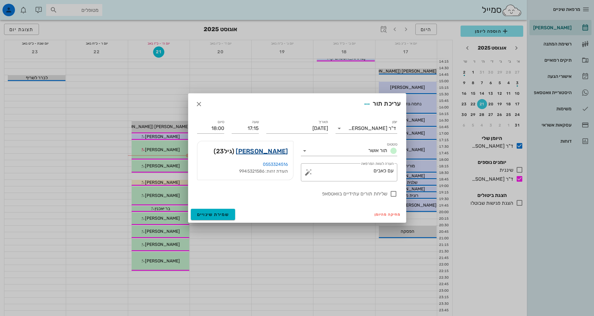
click at [274, 149] on link "[PERSON_NAME]" at bounding box center [262, 151] width 52 height 10
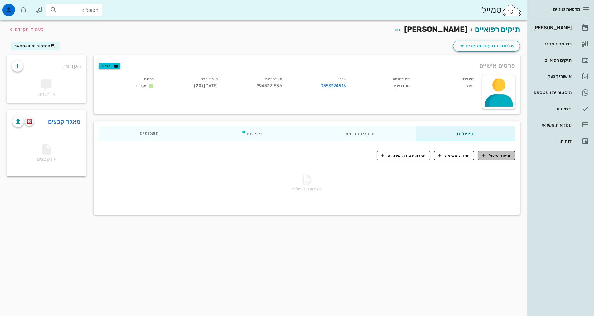
click at [488, 154] on span "תיעוד טיפול" at bounding box center [496, 156] width 29 height 6
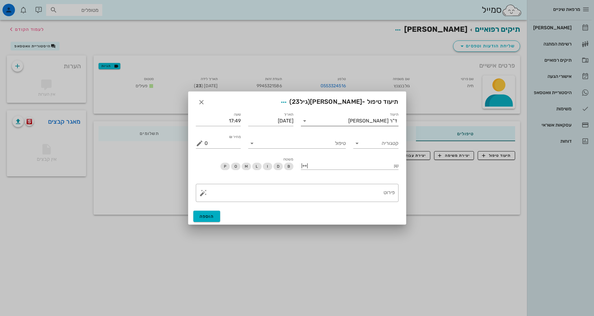
click at [337, 123] on input "תיעוד" at bounding box center [329, 121] width 39 height 10
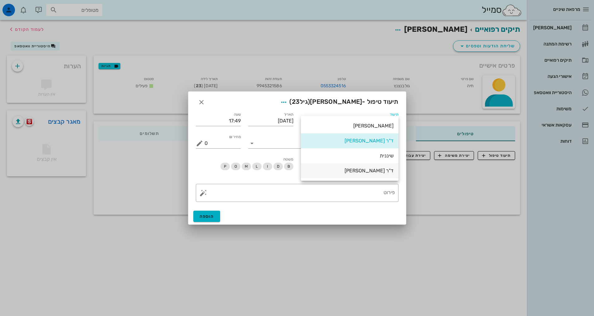
click at [371, 175] on div "ד"ר [PERSON_NAME]" at bounding box center [350, 170] width 88 height 13
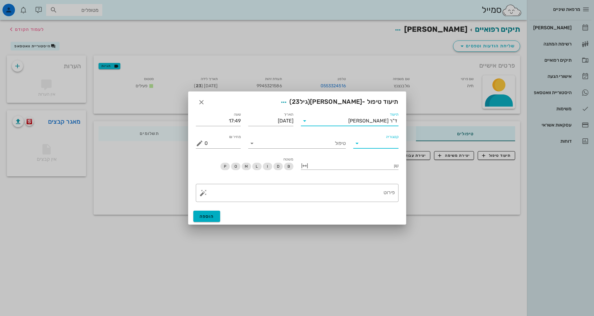
click at [371, 148] on input "קטגוריה" at bounding box center [380, 143] width 35 height 10
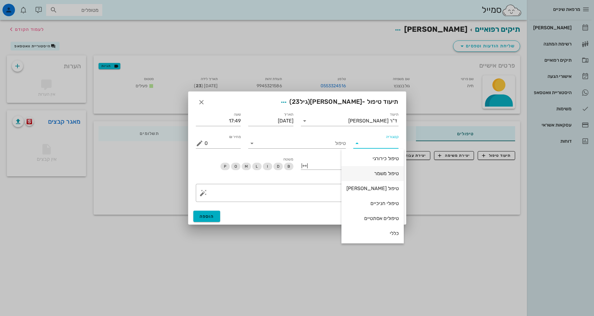
click at [362, 169] on div "טיפול משמר" at bounding box center [372, 173] width 52 height 13
type input "טיפול משמר"
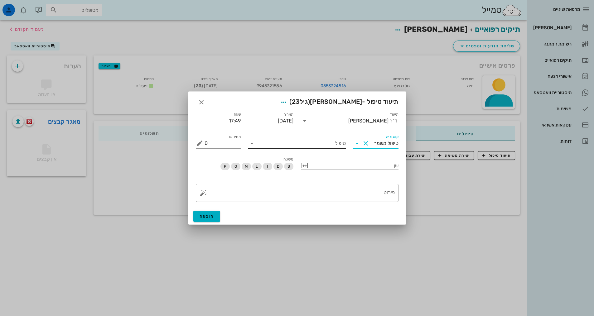
click at [330, 148] on div "טיפול" at bounding box center [297, 143] width 98 height 10
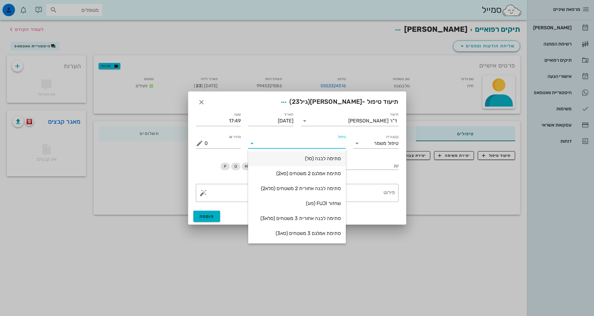
click at [333, 161] on div "סתימה לבנה (סל)" at bounding box center [297, 159] width 88 height 6
type input "550"
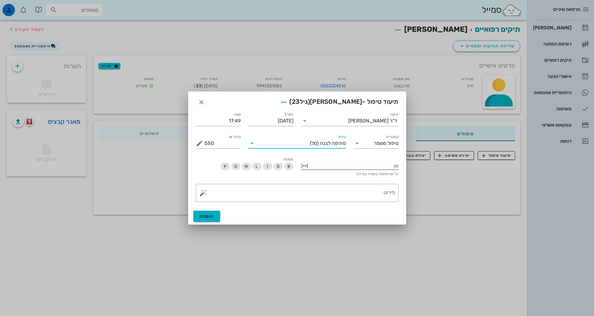
click at [326, 166] on div at bounding box center [354, 165] width 89 height 8
type input "34"
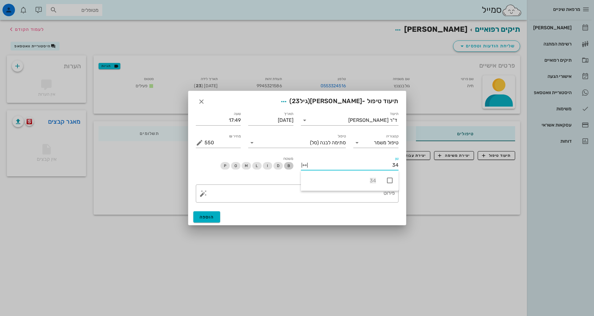
click at [286, 166] on span "B" at bounding box center [288, 165] width 9 height 7
click at [310, 191] on textarea "פירוט" at bounding box center [299, 194] width 190 height 15
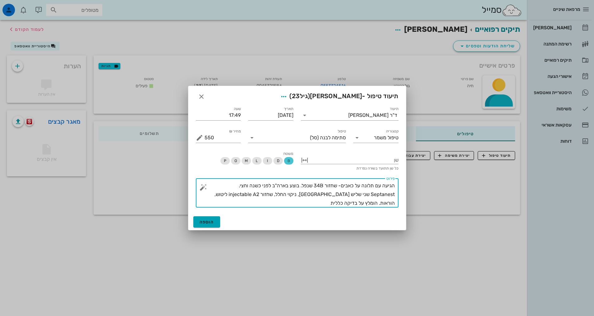
type textarea "הגיעה עם תלונה על כאבים- שחזור 34B שנפל. בוצע בארה"ב לפני כשנה וחצי. Septanest …"
click at [204, 220] on span "הוספה" at bounding box center [206, 221] width 15 height 5
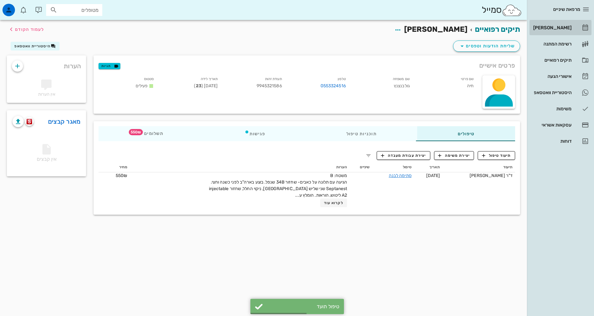
click at [563, 25] on div "[PERSON_NAME]" at bounding box center [552, 28] width 40 height 10
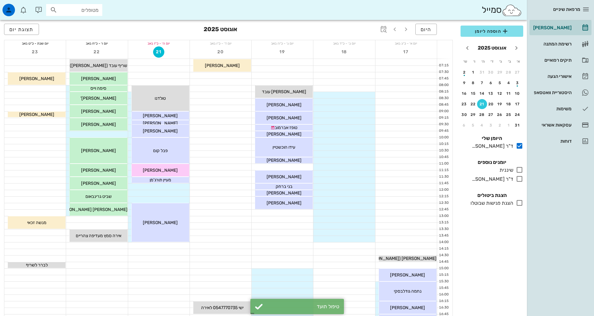
click at [521, 183] on div "כולם יומנים נוספים שיננית בלבד ד"ר [PERSON_NAME] בלבד" at bounding box center [492, 171] width 70 height 33
click at [518, 179] on icon at bounding box center [519, 178] width 7 height 7
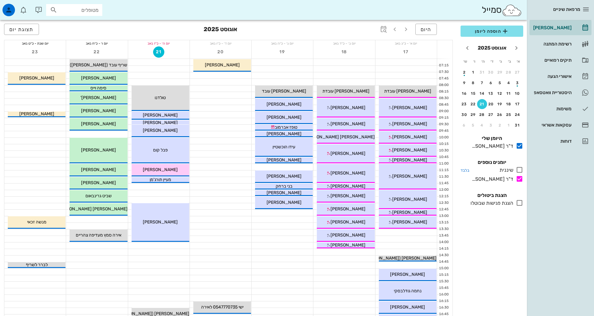
click at [519, 168] on icon at bounding box center [519, 169] width 7 height 7
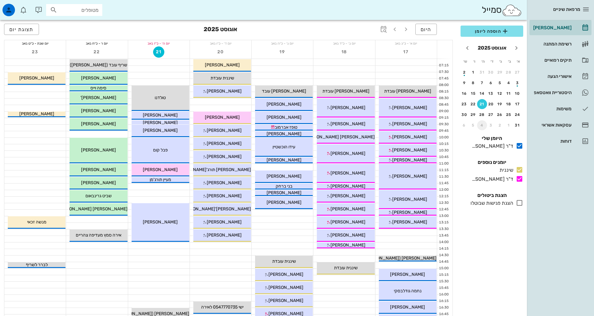
click at [486, 125] on div "4" at bounding box center [482, 125] width 10 height 4
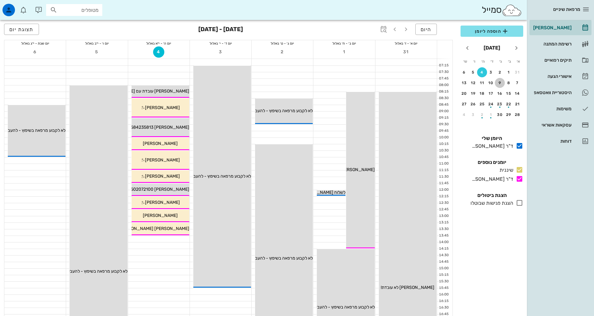
click at [505, 82] on div "9" at bounding box center [500, 83] width 10 height 4
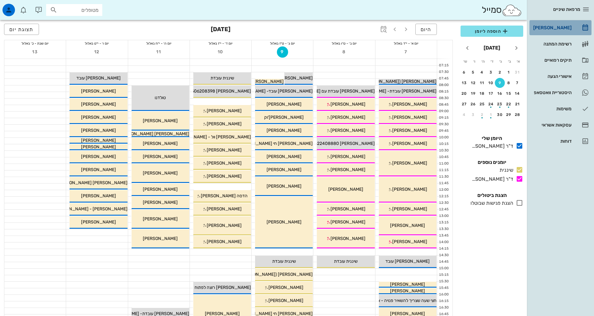
click at [541, 24] on div "[PERSON_NAME]" at bounding box center [552, 28] width 40 height 10
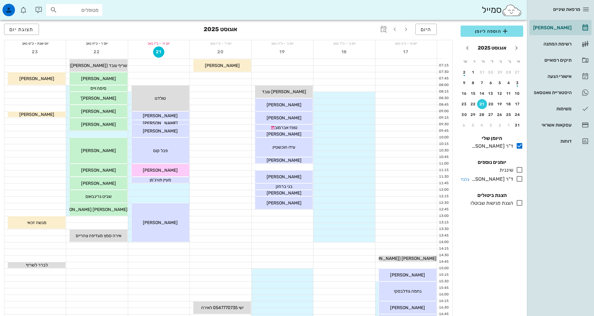
click at [517, 180] on icon at bounding box center [519, 178] width 7 height 7
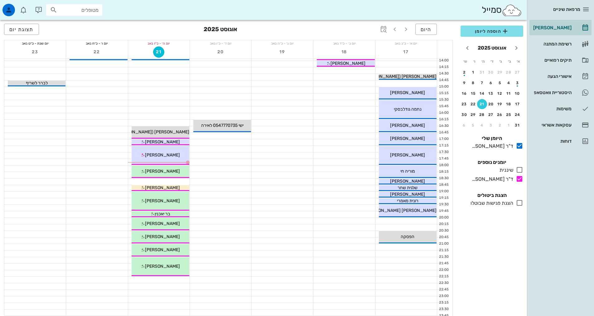
scroll to position [188, 0]
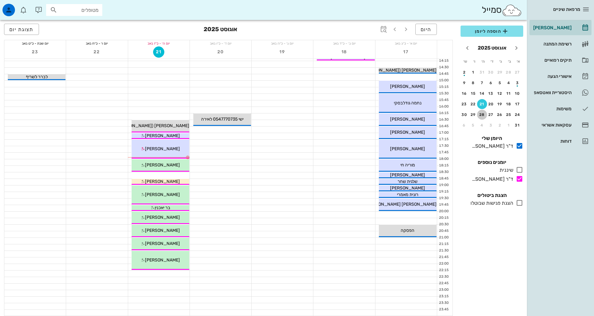
click at [483, 113] on div "28" at bounding box center [482, 115] width 10 height 4
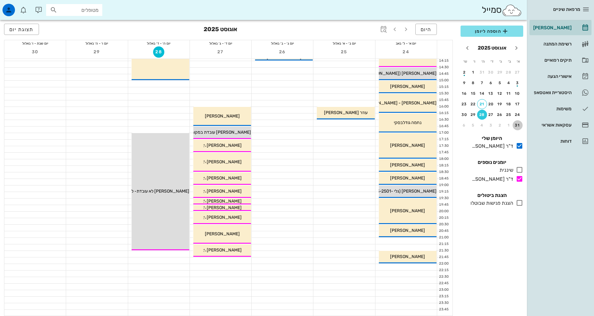
click at [515, 126] on div "31" at bounding box center [517, 125] width 10 height 4
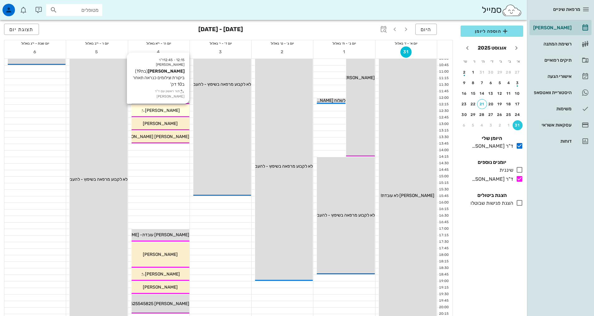
scroll to position [156, 0]
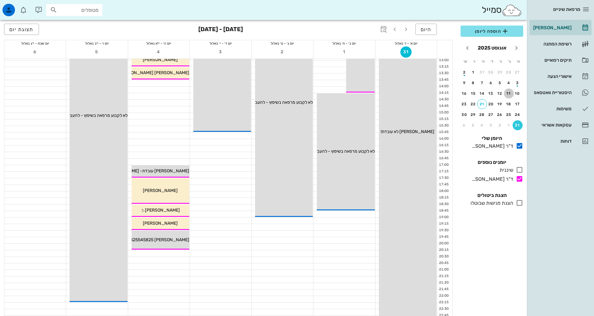
click at [508, 90] on button "11" at bounding box center [509, 94] width 10 height 10
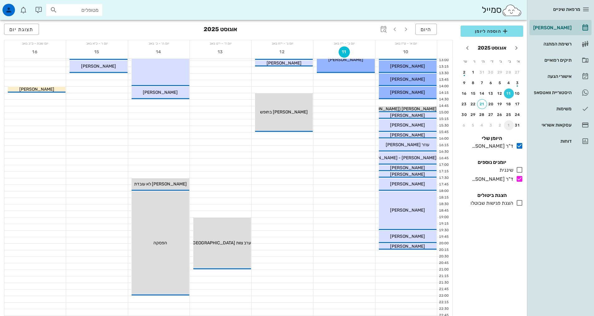
click at [511, 126] on div "1" at bounding box center [509, 125] width 10 height 4
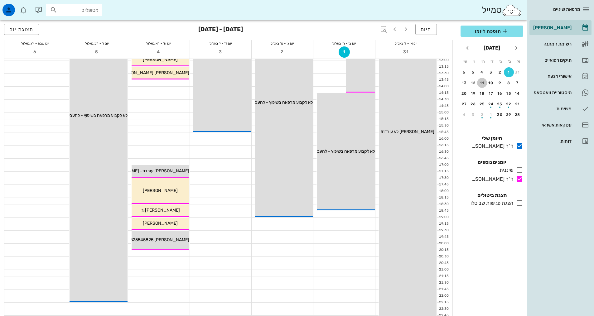
click at [482, 83] on div "11" at bounding box center [482, 83] width 10 height 4
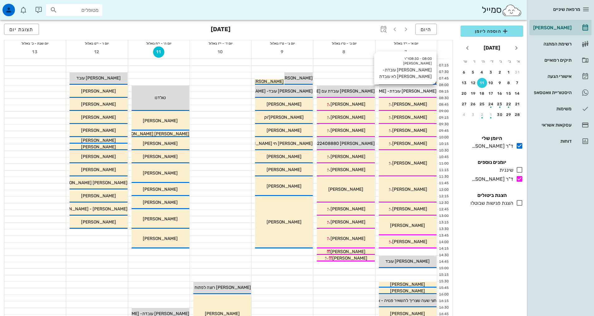
drag, startPoint x: 406, startPoint y: 91, endPoint x: 413, endPoint y: 95, distance: 8.0
click at [413, 95] on div "08:00 - 08:30 ד"ר [PERSON_NAME] עובדת- [PERSON_NAME] לא עובדת [PERSON_NAME] עוב…" at bounding box center [408, 91] width 58 height 12
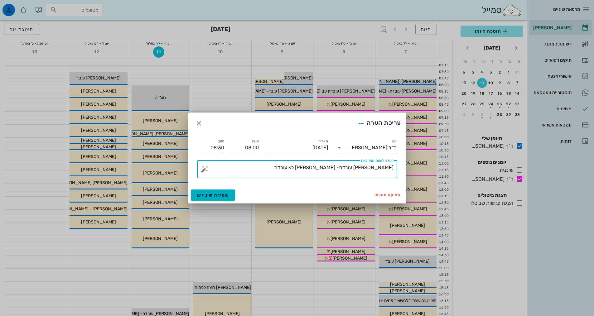
drag, startPoint x: 327, startPoint y: 168, endPoint x: 367, endPoint y: 156, distance: 42.1
click at [366, 163] on textarea "[PERSON_NAME] עובדת- [PERSON_NAME] לא עובדת" at bounding box center [300, 170] width 188 height 15
drag, startPoint x: 309, startPoint y: 172, endPoint x: 341, endPoint y: 146, distance: 41.5
click at [335, 167] on textarea "[PERSON_NAME] עובדת - [PERSON_NAME] מזכירה החל מ 11" at bounding box center [300, 170] width 188 height 15
type textarea "[PERSON_NAME] עובדת - [PERSON_NAME] מזכירה מאמצע הבוקר"
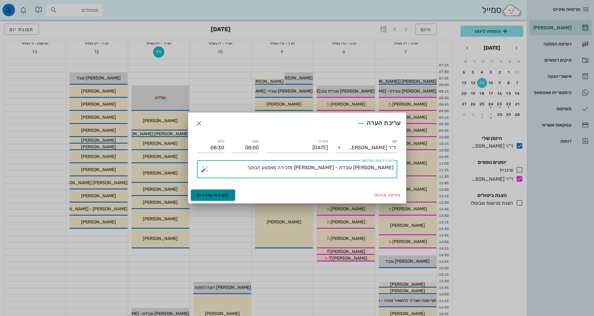
click at [221, 196] on span "שמירת שינויים" at bounding box center [213, 195] width 32 height 5
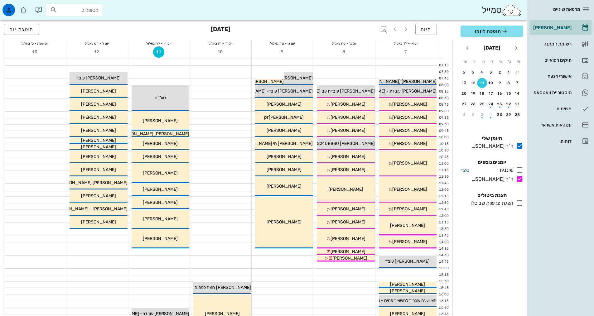
click at [519, 168] on icon at bounding box center [519, 169] width 7 height 7
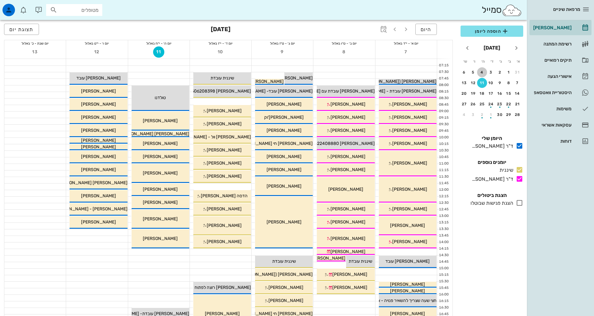
click at [484, 73] on div "4" at bounding box center [482, 72] width 10 height 4
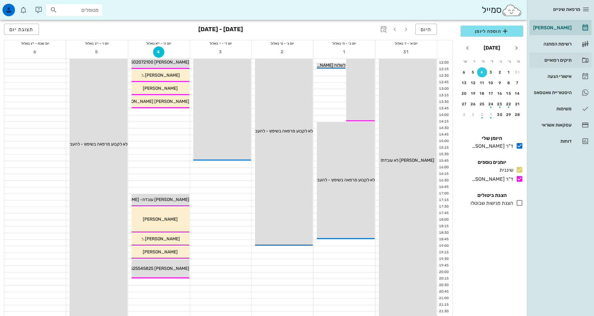
scroll to position [125, 0]
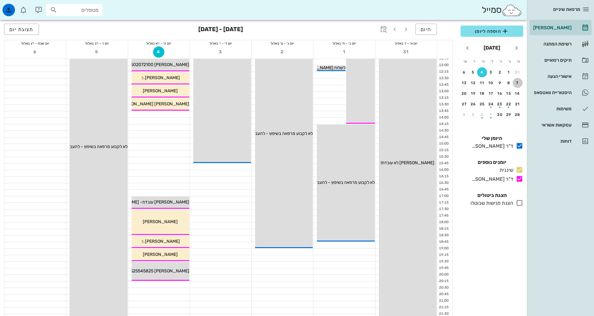
click at [516, 85] on div "7" at bounding box center [517, 83] width 10 height 4
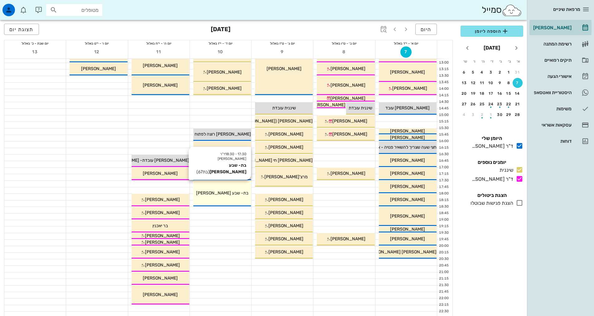
scroll to position [156, 0]
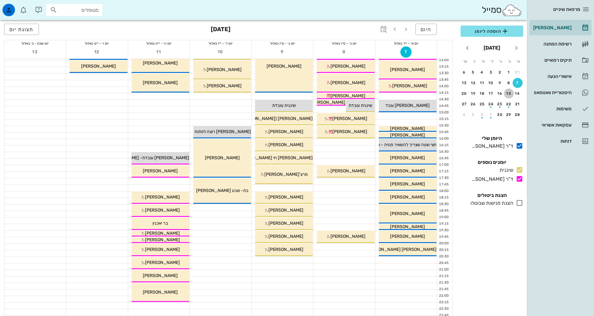
click at [512, 94] on div "15" at bounding box center [509, 93] width 10 height 4
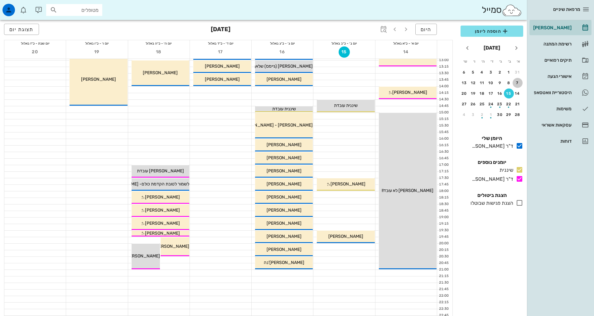
click at [518, 82] on div "7" at bounding box center [517, 83] width 10 height 4
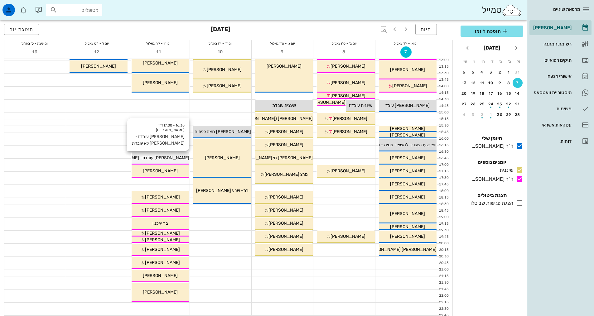
click at [149, 154] on div "16:30 - 17:00 ד"ר [PERSON_NAME] עובדת- [PERSON_NAME] לא עובדת [PERSON_NAME] עוב…" at bounding box center [161, 158] width 58 height 12
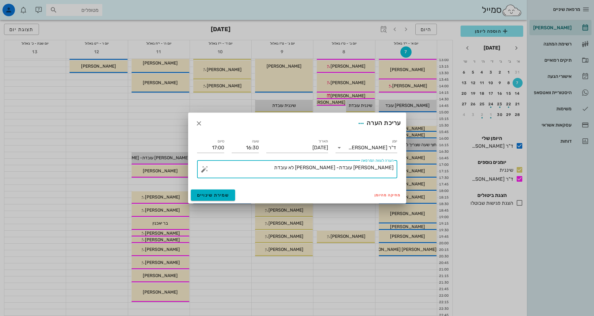
click at [353, 166] on textarea "[PERSON_NAME] עובדת- [PERSON_NAME] לא עובדת" at bounding box center [300, 170] width 188 height 15
type textarea "[PERSON_NAME] עובדת- [PERSON_NAME] לא עובדות"
click at [228, 193] on span "שמירת שינויים" at bounding box center [213, 195] width 32 height 5
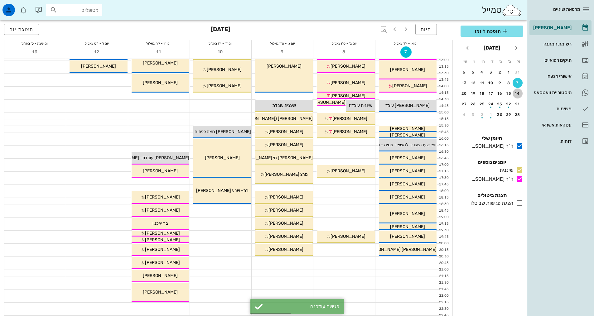
click at [516, 90] on button "14" at bounding box center [517, 94] width 10 height 10
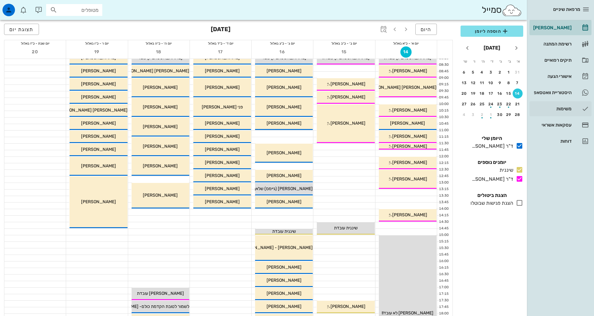
scroll to position [31, 0]
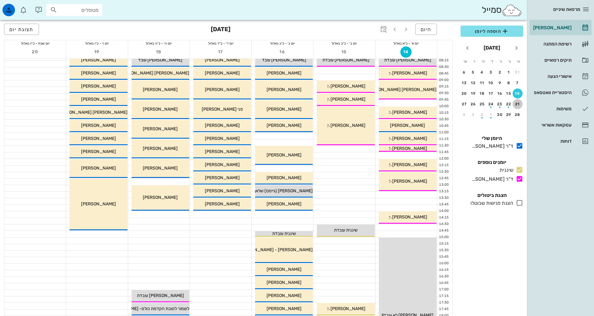
click at [519, 100] on button "21" at bounding box center [517, 104] width 10 height 10
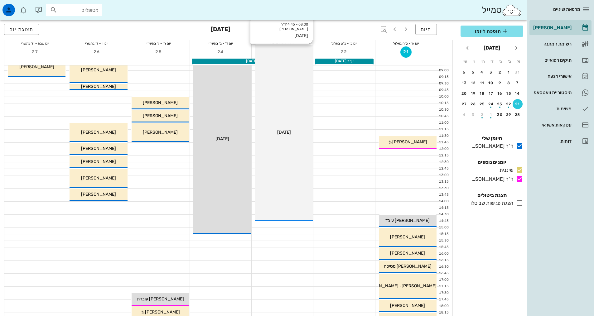
scroll to position [125, 0]
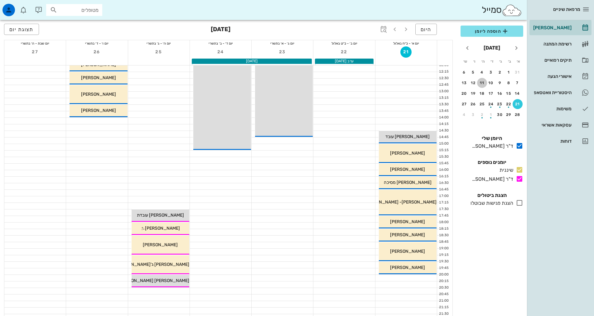
click at [484, 84] on div "11" at bounding box center [482, 83] width 10 height 4
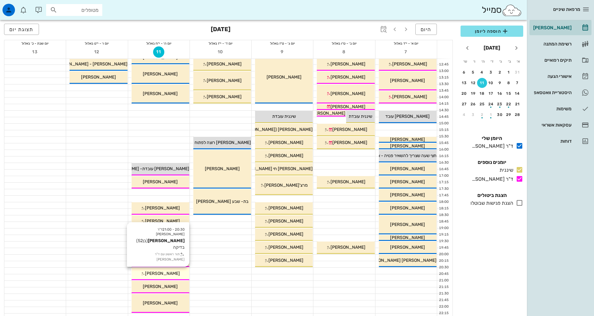
scroll to position [156, 0]
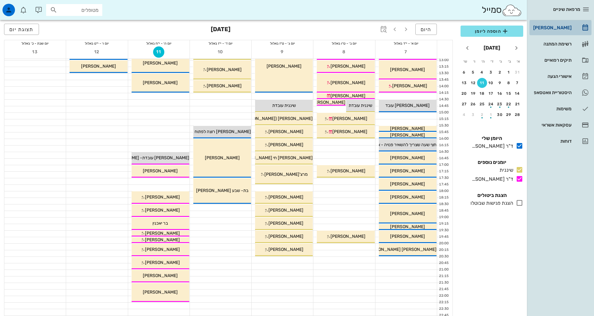
click at [557, 31] on div "[PERSON_NAME]" at bounding box center [552, 28] width 40 height 10
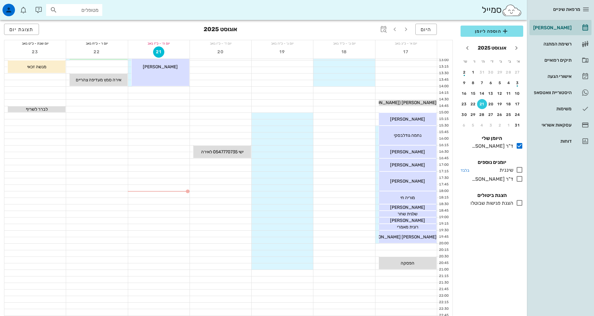
click at [522, 166] on icon at bounding box center [519, 169] width 7 height 7
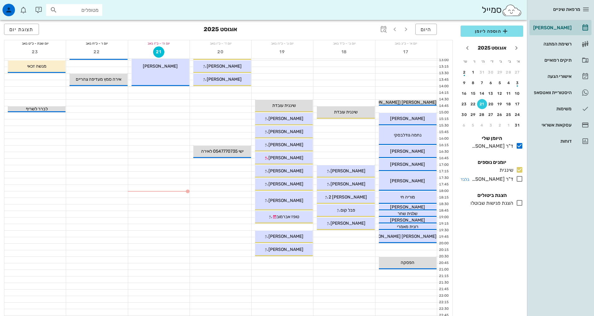
click at [519, 178] on icon at bounding box center [519, 178] width 7 height 7
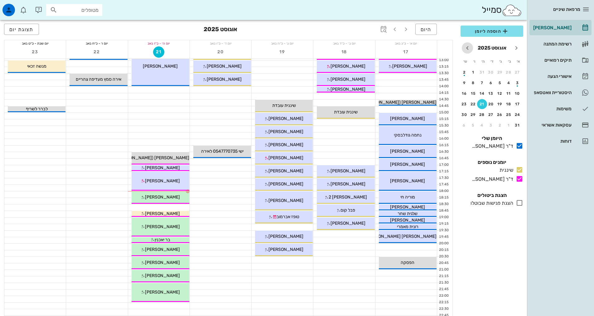
click at [469, 47] on icon "חודש הבא" at bounding box center [466, 47] width 7 height 7
click at [510, 86] on button "8" at bounding box center [509, 83] width 10 height 10
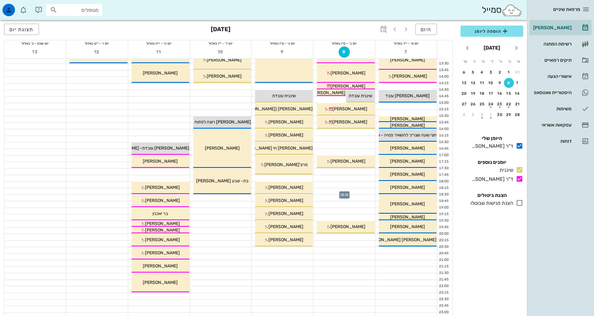
scroll to position [156, 0]
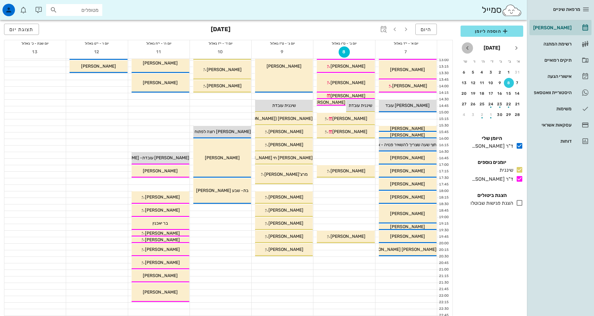
click at [468, 46] on icon "חודש הבא" at bounding box center [466, 47] width 7 height 7
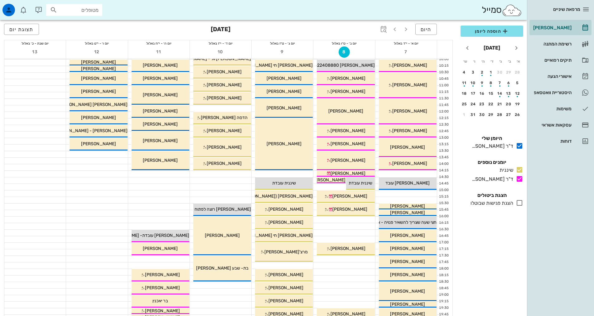
scroll to position [31, 0]
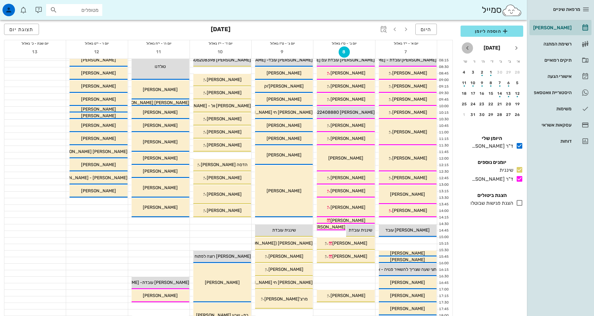
click at [469, 50] on icon "חודש הבא" at bounding box center [466, 47] width 7 height 7
click at [517, 49] on icon "חודש שעבר" at bounding box center [515, 47] width 7 height 7
click at [515, 50] on icon "חודש שעבר" at bounding box center [515, 47] width 7 height 7
click at [518, 116] on div "24" at bounding box center [517, 115] width 10 height 4
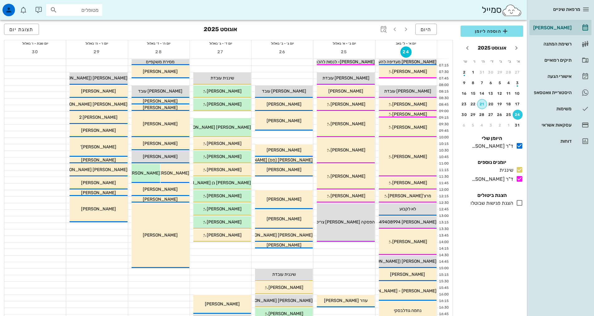
click at [482, 103] on div "21" at bounding box center [481, 104] width 9 height 4
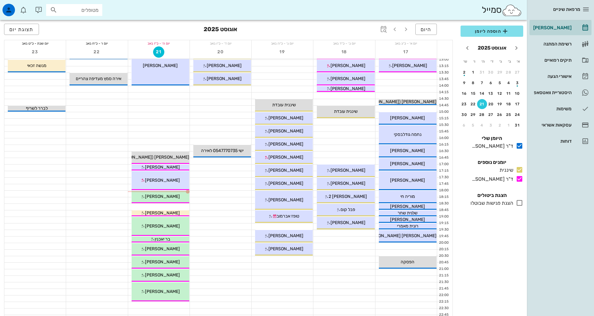
scroll to position [187, 0]
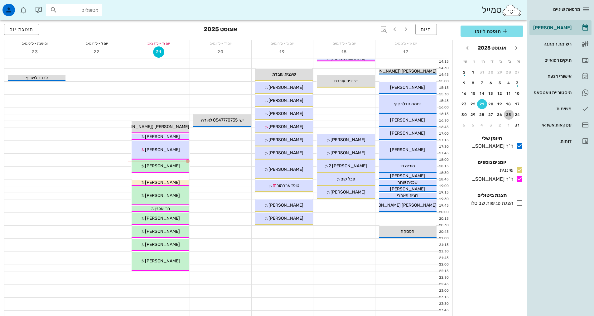
click at [508, 112] on button "25" at bounding box center [509, 115] width 10 height 10
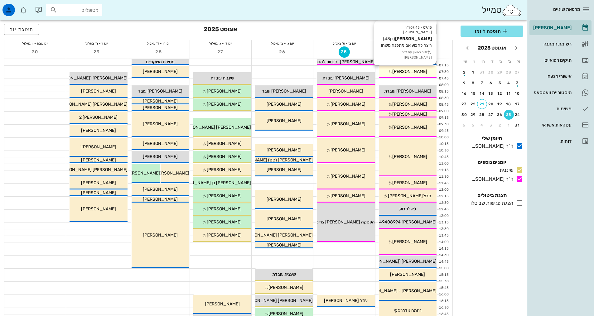
click at [405, 73] on span "[PERSON_NAME]" at bounding box center [409, 71] width 35 height 5
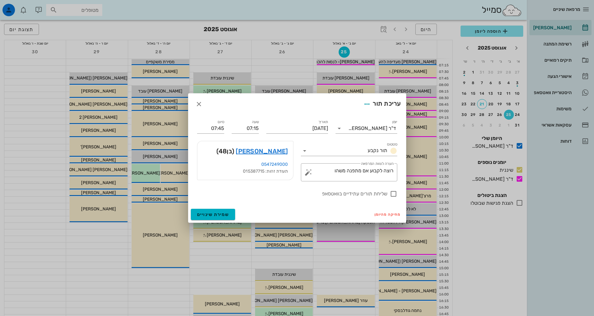
click at [411, 69] on div at bounding box center [297, 158] width 594 height 316
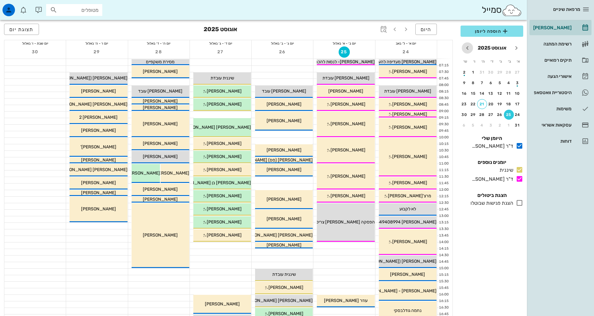
click at [468, 46] on icon "חודש הבא" at bounding box center [466, 47] width 7 height 7
click at [485, 81] on div "11" at bounding box center [482, 83] width 10 height 4
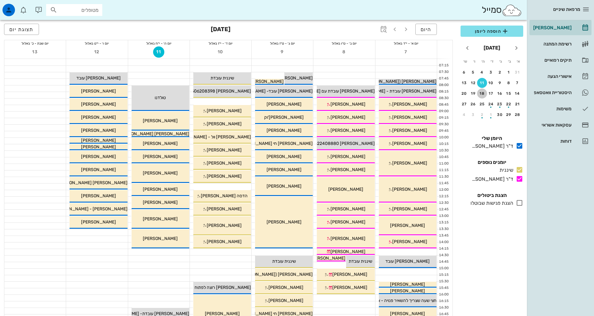
click at [481, 93] on div "18" at bounding box center [482, 93] width 10 height 4
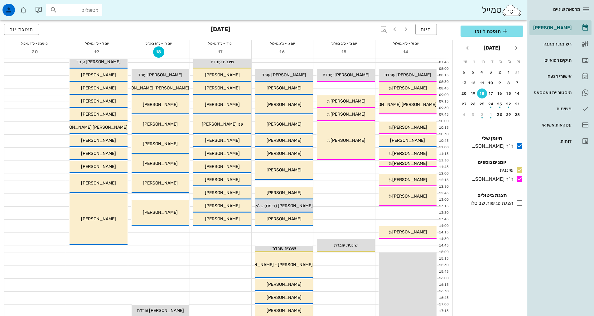
scroll to position [62, 0]
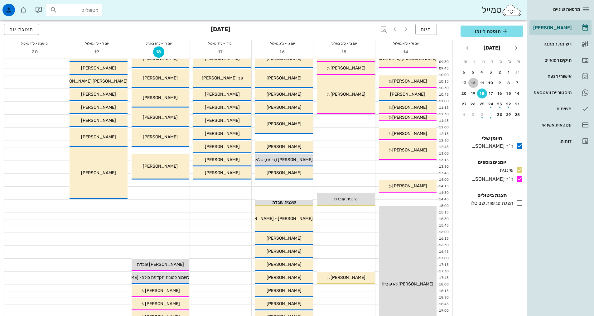
click at [475, 84] on div "12" at bounding box center [473, 83] width 10 height 4
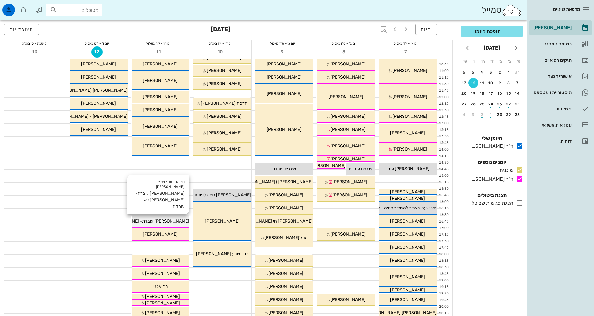
scroll to position [156, 0]
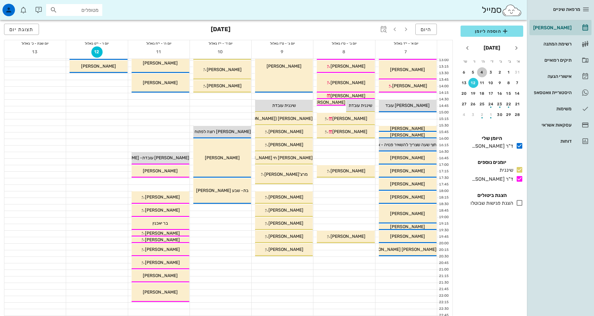
click at [483, 71] on div "4" at bounding box center [482, 72] width 10 height 4
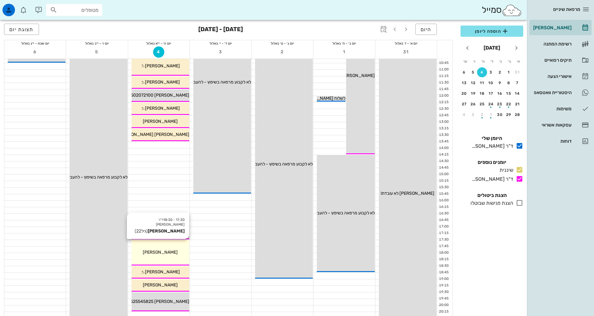
scroll to position [94, 0]
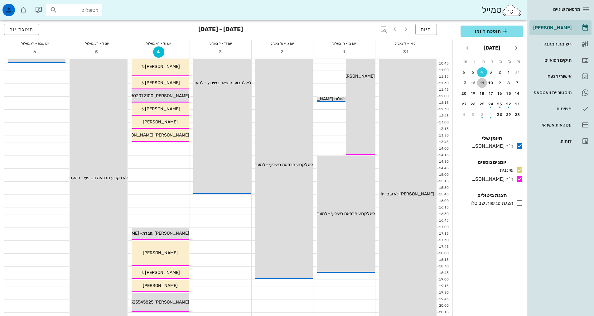
click at [482, 81] on div "11" at bounding box center [482, 83] width 10 height 4
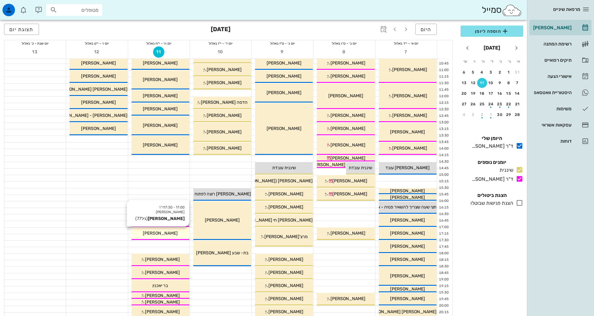
click at [161, 234] on span "[PERSON_NAME]" at bounding box center [160, 233] width 35 height 5
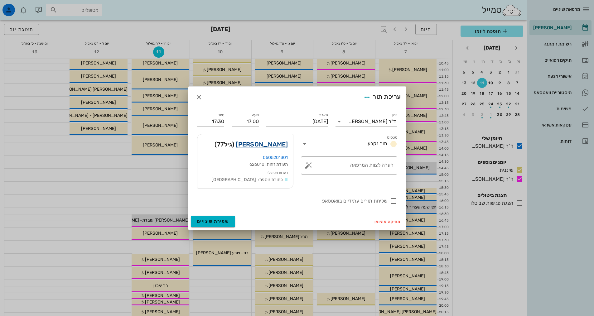
click at [269, 146] on link "[PERSON_NAME]" at bounding box center [262, 144] width 52 height 10
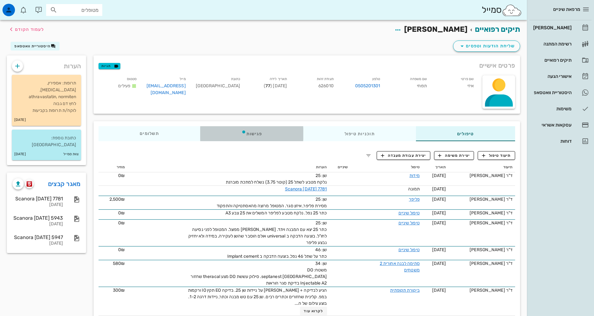
click at [240, 133] on div "פגישות" at bounding box center [251, 133] width 103 height 15
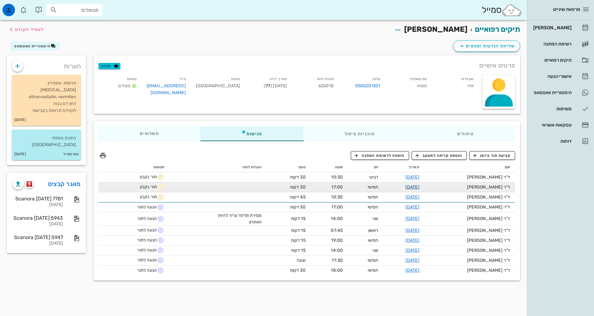
click at [419, 189] on link "[DATE]" at bounding box center [412, 187] width 14 height 5
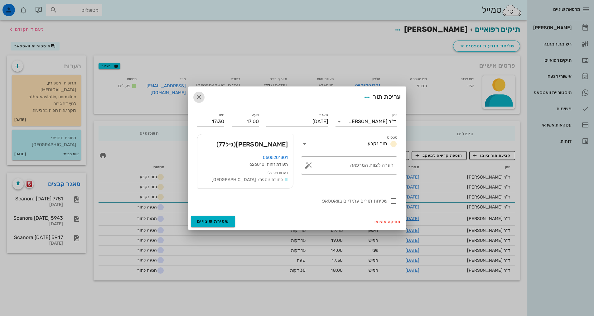
click at [199, 98] on icon "button" at bounding box center [198, 97] width 7 height 7
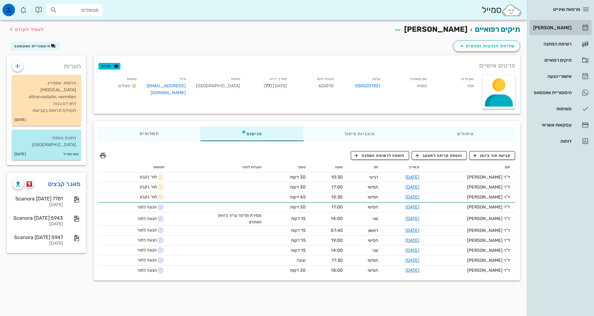
click at [569, 28] on div "[PERSON_NAME]" at bounding box center [552, 27] width 40 height 5
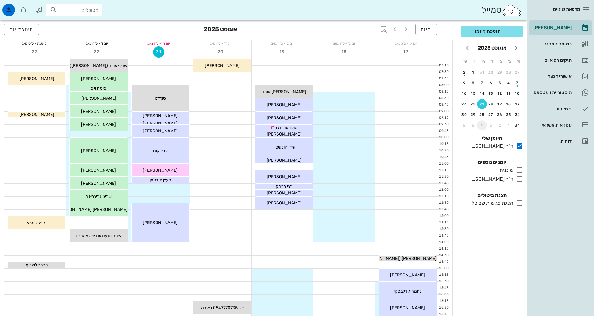
click at [480, 126] on div "4" at bounding box center [482, 125] width 10 height 4
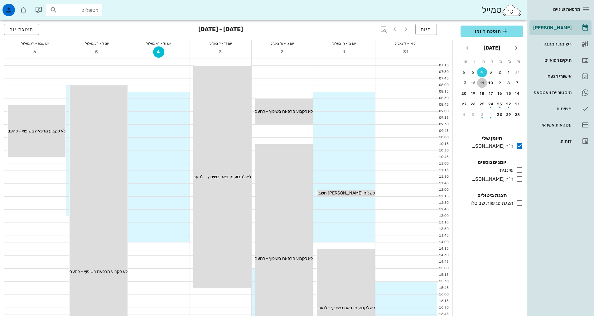
click at [480, 85] on button "11" at bounding box center [482, 83] width 10 height 10
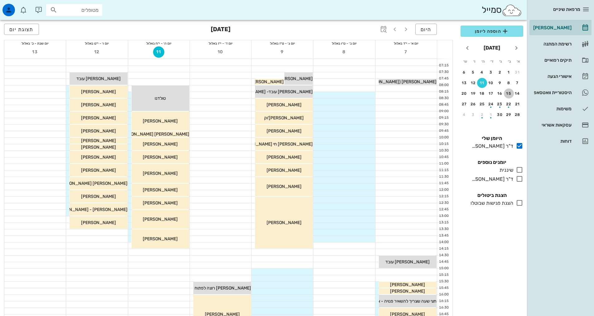
click at [513, 94] on div "15" at bounding box center [509, 93] width 10 height 4
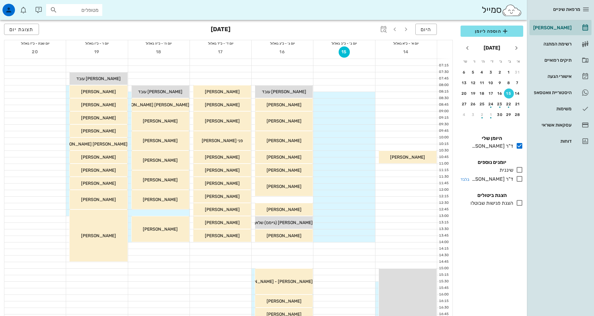
click at [519, 176] on icon at bounding box center [519, 178] width 7 height 7
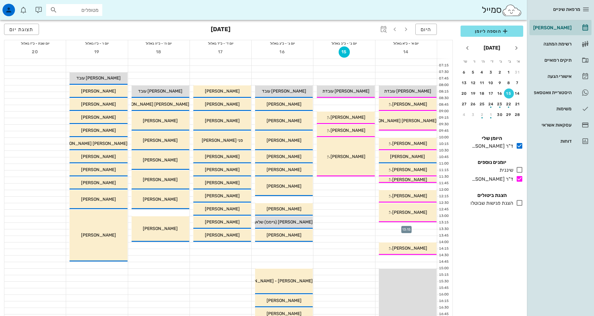
drag, startPoint x: 420, startPoint y: 225, endPoint x: 430, endPoint y: 225, distance: 9.4
click at [430, 225] on div at bounding box center [405, 226] width 61 height 6
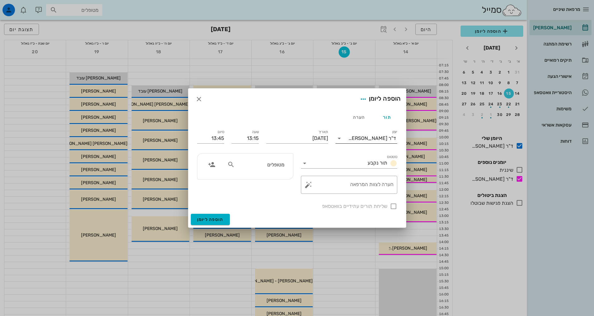
click at [348, 141] on input "יומן" at bounding box center [346, 138] width 4 height 10
click at [366, 173] on div "ד"ר [PERSON_NAME]" at bounding box center [366, 173] width 52 height 6
click at [343, 125] on div "יומן ד"ר [PERSON_NAME]" at bounding box center [366, 137] width 69 height 25
click at [341, 117] on div "תור הערה" at bounding box center [297, 117] width 208 height 15
click at [358, 115] on div "הערה" at bounding box center [359, 117] width 28 height 15
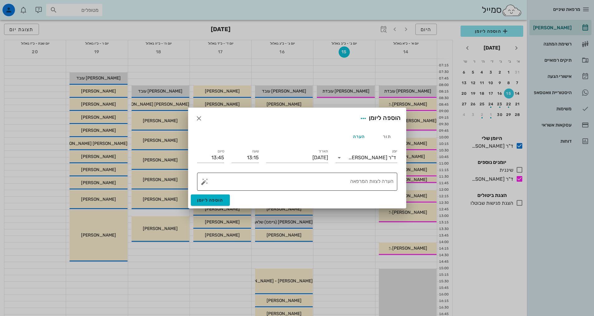
click at [372, 187] on textarea "הערה לצוות המרפאה" at bounding box center [300, 183] width 188 height 15
type textarea "k"
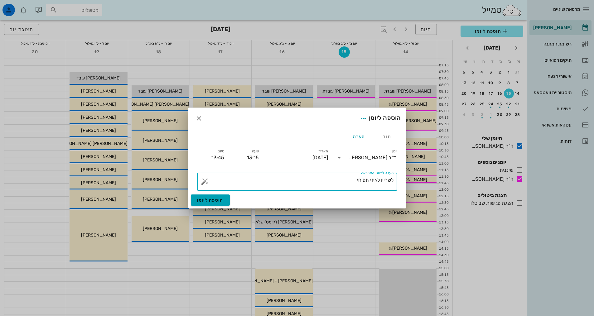
type textarea "לשריין לאיזי תפוחי"
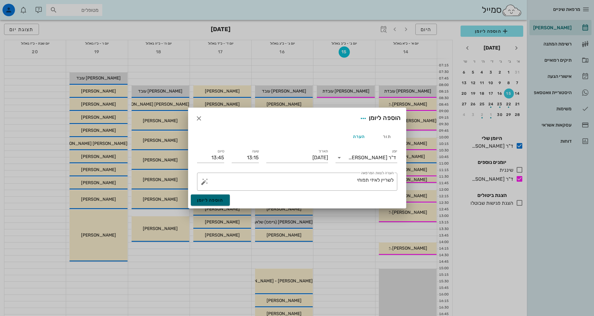
click at [199, 203] on button "הוספה ליומן" at bounding box center [210, 199] width 39 height 11
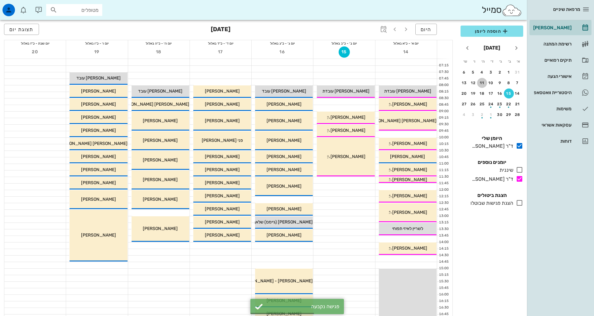
click at [482, 81] on div "11" at bounding box center [482, 83] width 10 height 4
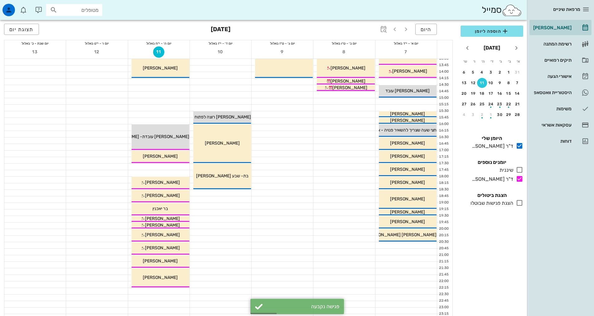
scroll to position [187, 0]
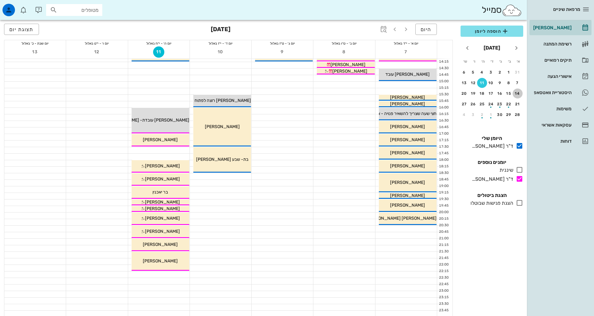
click at [514, 90] on button "14" at bounding box center [517, 94] width 10 height 10
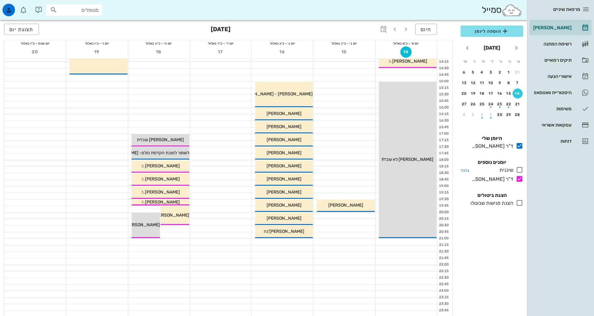
click at [522, 172] on icon at bounding box center [519, 169] width 7 height 7
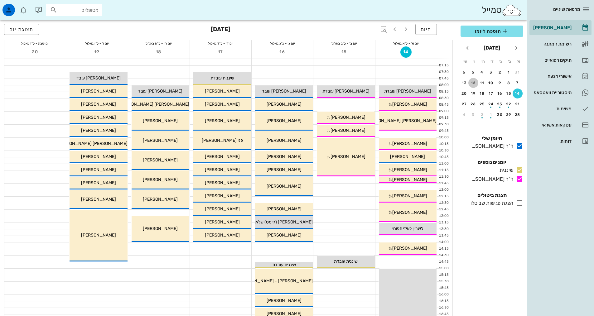
click at [476, 83] on div "12" at bounding box center [473, 83] width 10 height 4
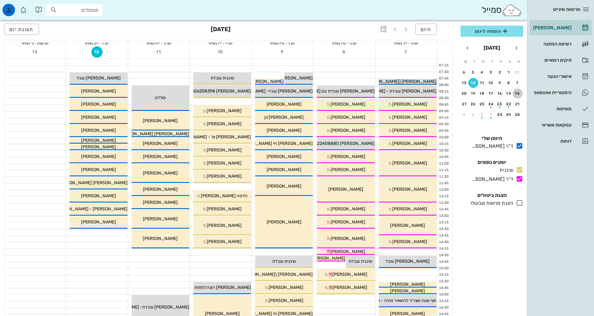
click at [519, 92] on div "14" at bounding box center [517, 93] width 10 height 4
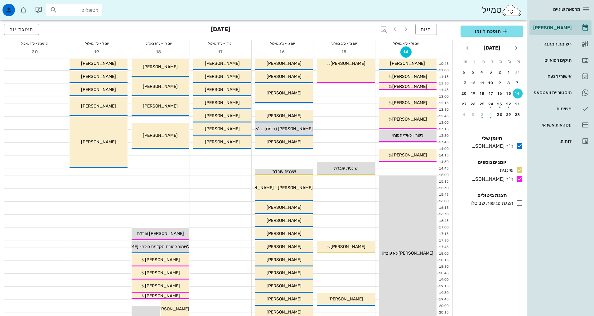
scroll to position [94, 0]
click at [473, 81] on div "12" at bounding box center [473, 83] width 10 height 4
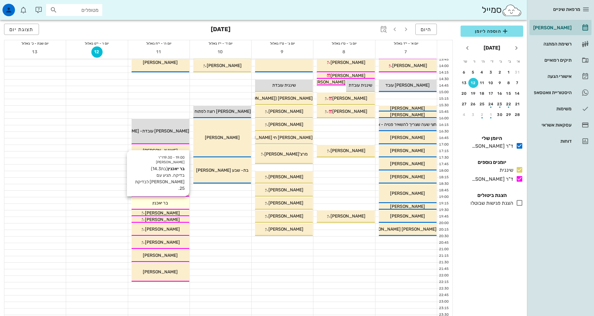
scroll to position [188, 0]
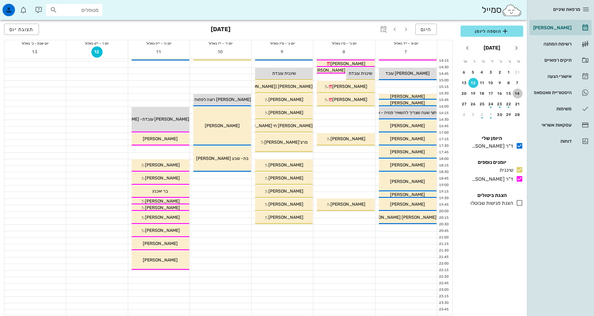
click at [519, 93] on div "14" at bounding box center [517, 93] width 10 height 4
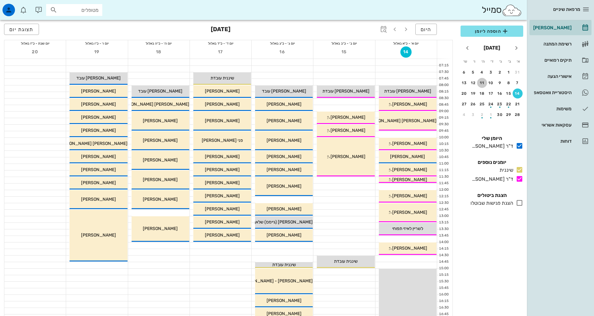
click at [485, 82] on div "11" at bounding box center [482, 83] width 10 height 4
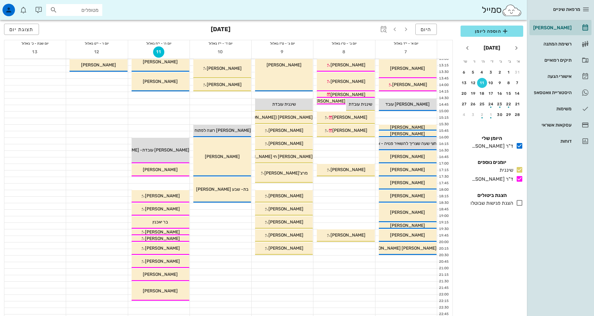
scroll to position [188, 0]
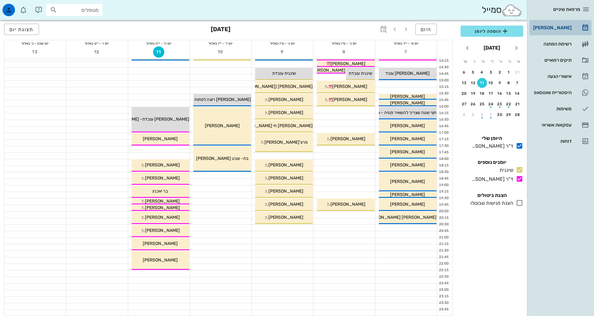
click at [548, 30] on div "[PERSON_NAME]" at bounding box center [552, 27] width 40 height 5
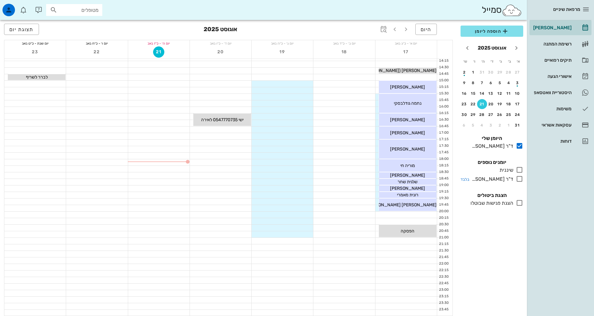
click at [518, 175] on icon at bounding box center [519, 178] width 7 height 7
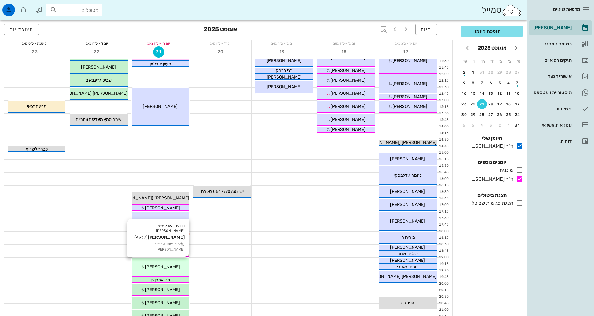
scroll to position [126, 0]
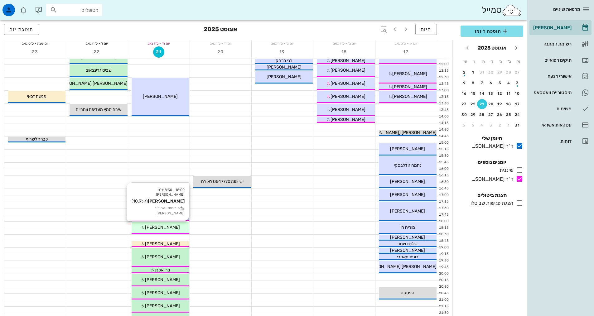
click at [155, 228] on span "[PERSON_NAME]" at bounding box center [162, 227] width 35 height 5
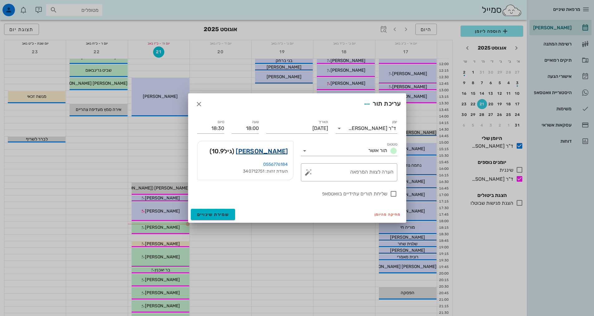
click at [276, 153] on link "[PERSON_NAME]" at bounding box center [262, 151] width 52 height 10
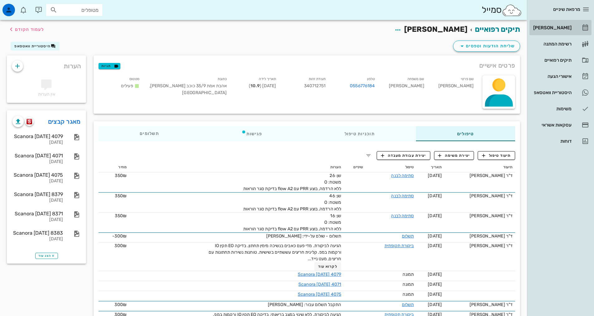
click at [559, 25] on div "[PERSON_NAME]" at bounding box center [552, 28] width 40 height 10
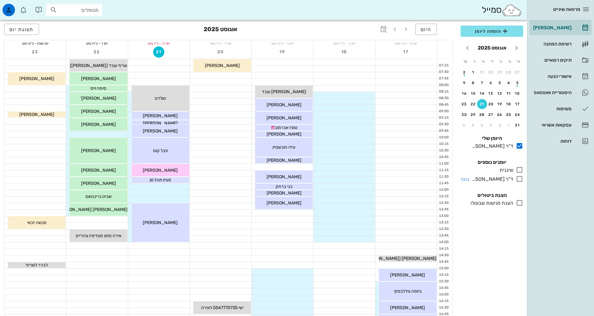
click at [516, 180] on icon at bounding box center [519, 178] width 7 height 7
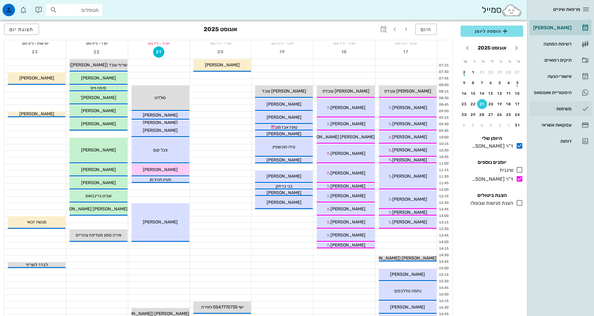
click at [517, 171] on icon at bounding box center [519, 169] width 7 height 7
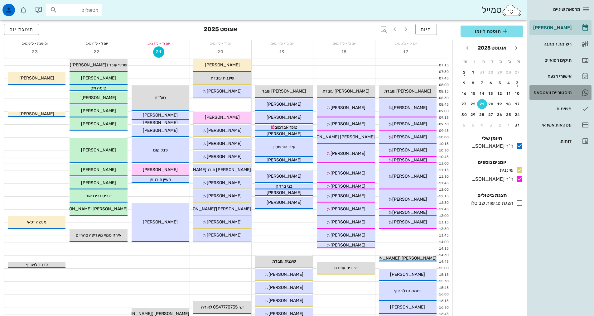
click at [557, 97] on div "היסטוריית וואטסאפ" at bounding box center [552, 93] width 40 height 10
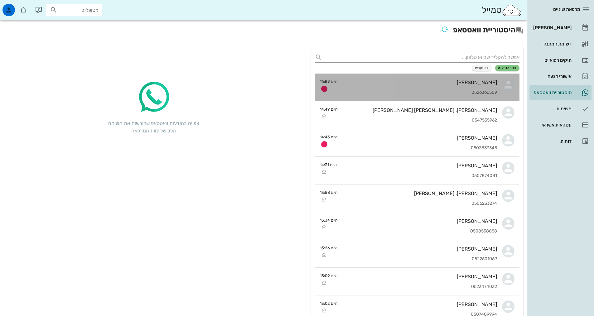
click at [483, 87] on div "[PERSON_NAME] 0526366509" at bounding box center [420, 87] width 154 height 27
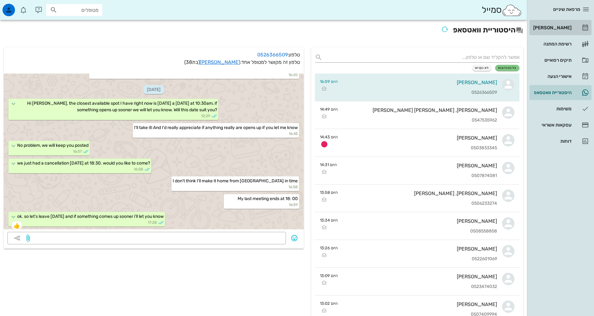
click at [553, 29] on div "[PERSON_NAME]" at bounding box center [552, 27] width 40 height 5
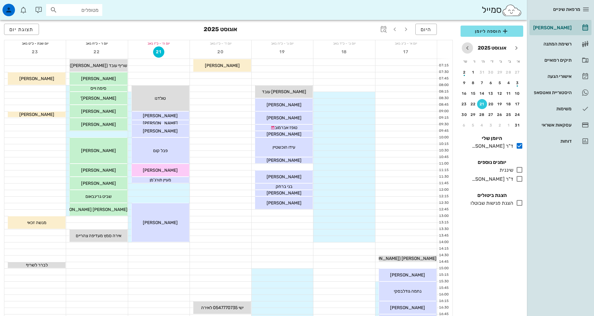
click at [469, 48] on icon "חודש הבא" at bounding box center [466, 47] width 7 height 7
click at [518, 180] on icon at bounding box center [519, 178] width 7 height 7
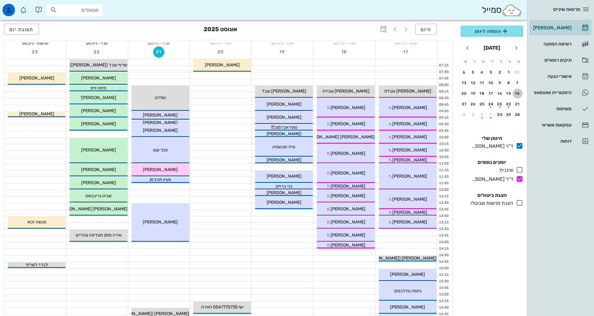
click at [517, 92] on div "14" at bounding box center [517, 93] width 10 height 4
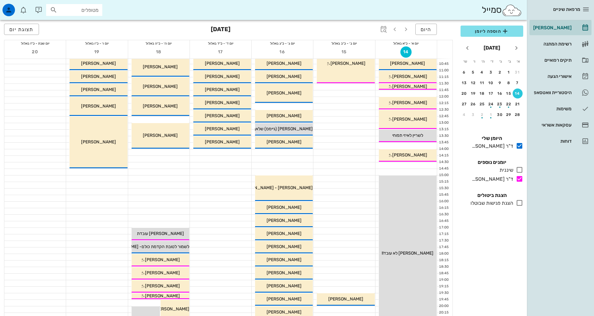
scroll to position [94, 0]
click at [479, 83] on div "11" at bounding box center [482, 83] width 10 height 4
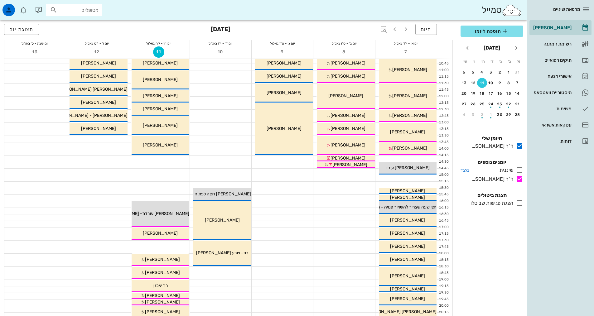
click at [520, 170] on icon at bounding box center [519, 169] width 7 height 7
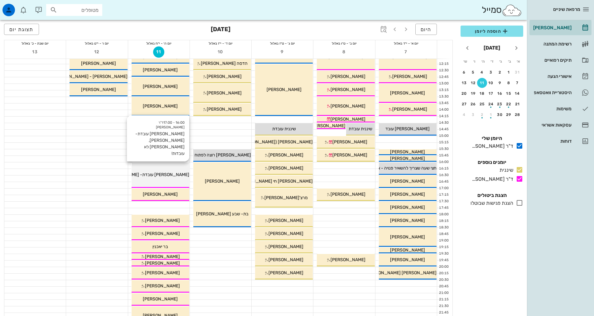
scroll to position [187, 0]
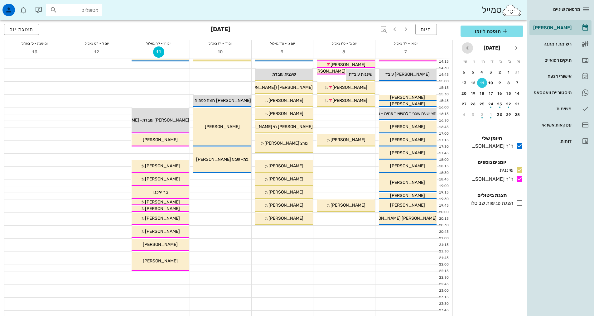
click at [467, 49] on icon "חודש הבא" at bounding box center [466, 47] width 7 height 7
click at [511, 52] on div "[DATE]" at bounding box center [492, 48] width 70 height 15
click at [515, 49] on icon "חודש שעבר" at bounding box center [515, 47] width 7 height 7
click at [491, 114] on div "27" at bounding box center [491, 115] width 10 height 4
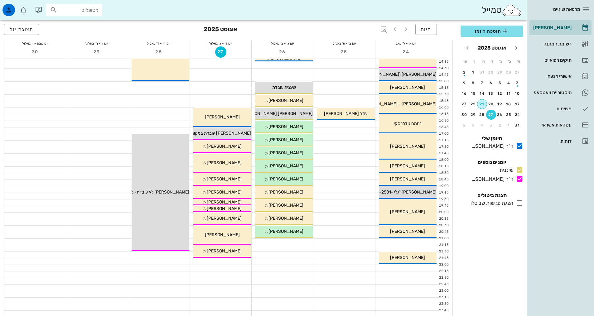
click at [482, 103] on div "21" at bounding box center [481, 104] width 9 height 4
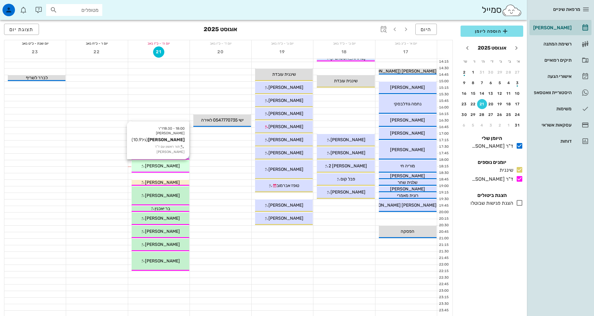
click at [172, 166] on span "[PERSON_NAME]" at bounding box center [162, 165] width 35 height 5
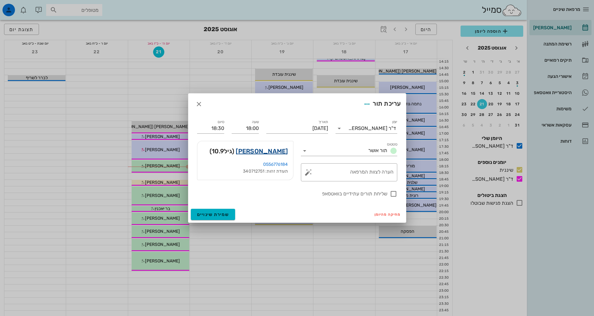
click at [279, 149] on link "[PERSON_NAME]" at bounding box center [262, 151] width 52 height 10
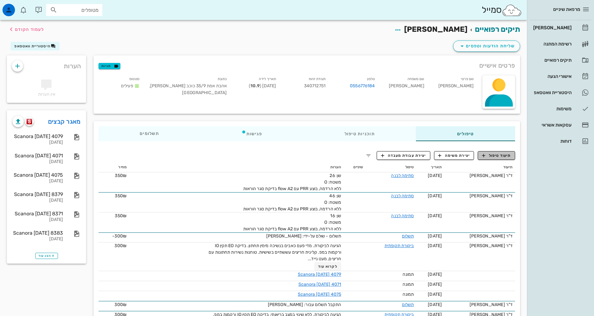
click at [495, 158] on span "תיעוד טיפול" at bounding box center [496, 156] width 29 height 6
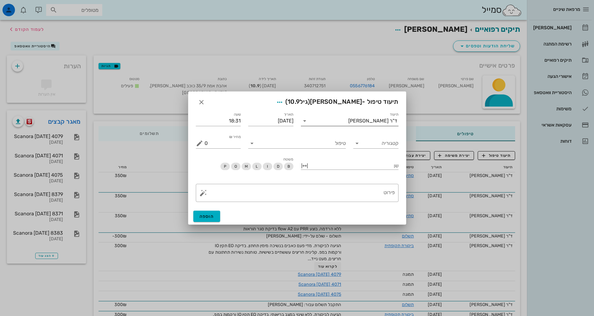
click at [348, 121] on input "תיעוד" at bounding box center [329, 121] width 39 height 10
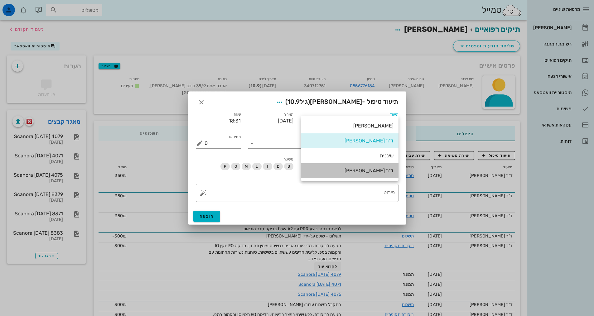
click at [375, 174] on div "ד"ר [PERSON_NAME]" at bounding box center [350, 170] width 88 height 13
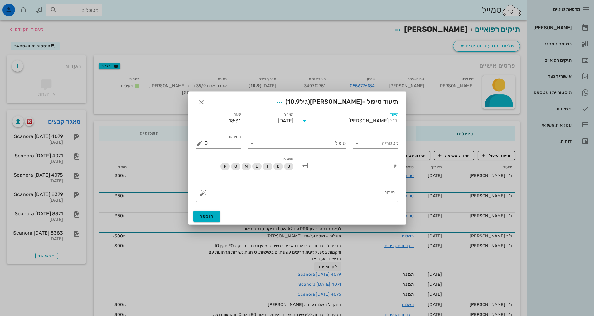
click at [377, 152] on div "שן" at bounding box center [349, 166] width 105 height 28
click at [373, 142] on input "קטגוריה" at bounding box center [380, 143] width 35 height 10
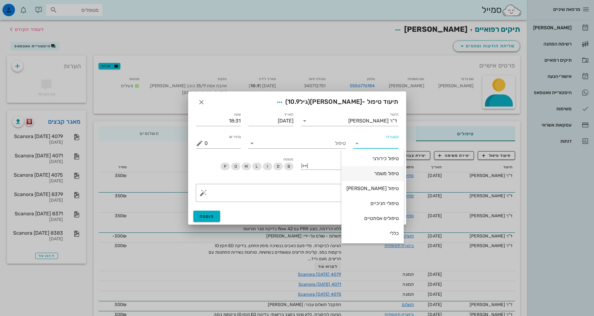
click at [377, 172] on div "טיפול משמר" at bounding box center [372, 173] width 52 height 6
type input "טיפול משמר"
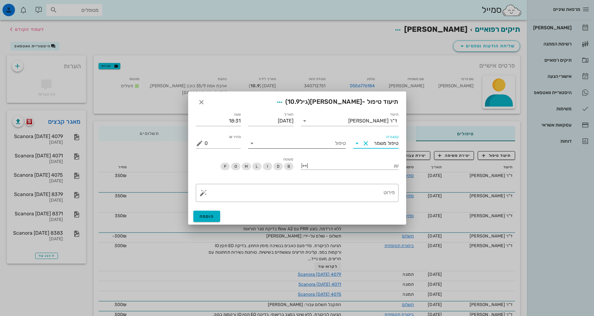
click at [319, 140] on input "טיפול" at bounding box center [301, 143] width 89 height 10
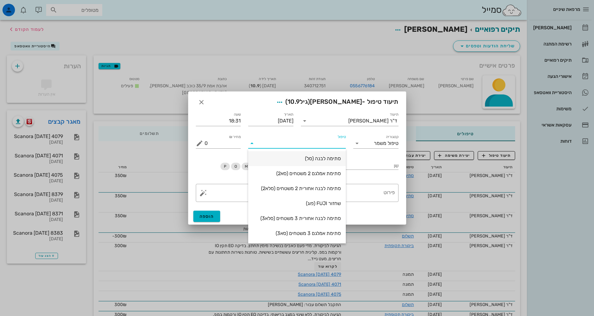
click at [324, 161] on div "סתימה לבנה (סל)" at bounding box center [297, 159] width 88 height 6
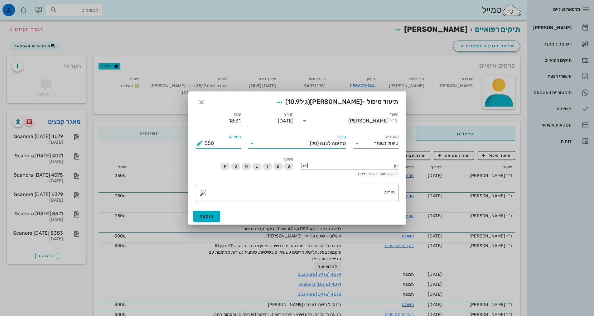
drag, startPoint x: 209, startPoint y: 142, endPoint x: 199, endPoint y: 138, distance: 10.3
click at [199, 138] on div "מחיר ₪ 550" at bounding box center [218, 142] width 45 height 14
drag, startPoint x: 210, startPoint y: 142, endPoint x: 196, endPoint y: 140, distance: 13.5
click at [196, 140] on div "מחיר ₪ 550" at bounding box center [218, 143] width 45 height 10
type input "400"
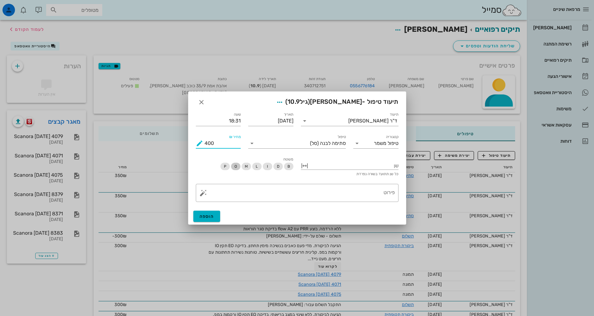
click at [238, 166] on span "O" at bounding box center [235, 166] width 9 height 7
click at [348, 164] on div at bounding box center [354, 165] width 89 height 8
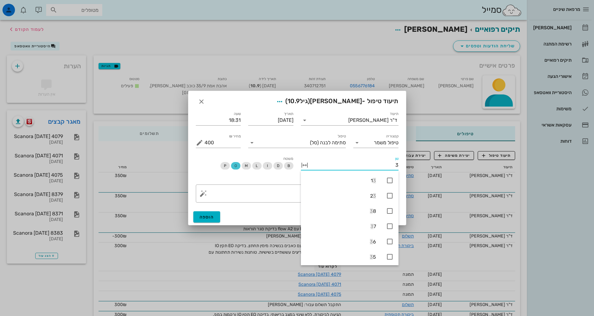
type input "36"
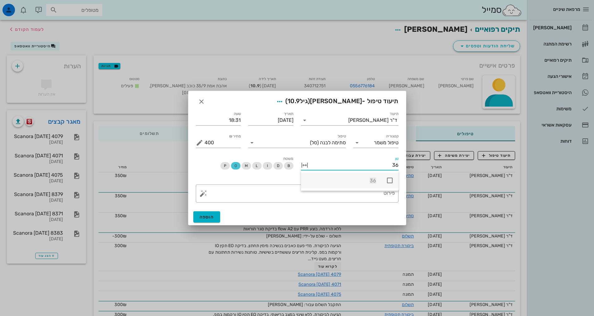
click at [388, 179] on icon at bounding box center [389, 180] width 7 height 7
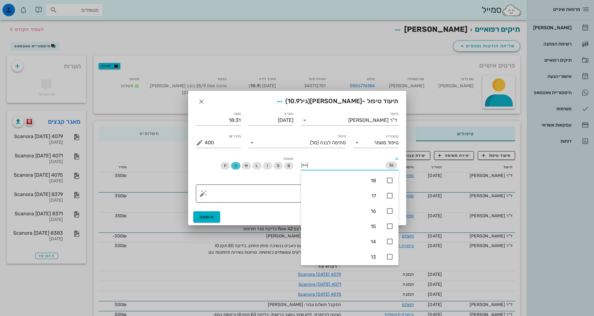
click at [262, 196] on textarea "פירוט" at bounding box center [299, 195] width 190 height 15
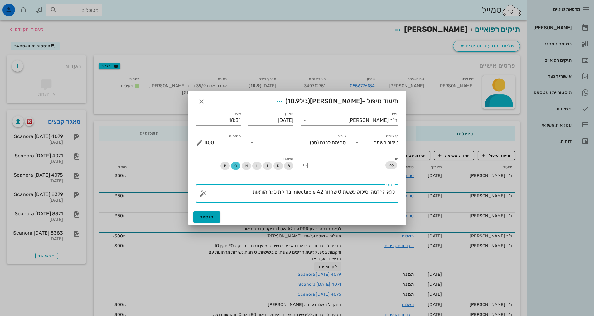
type textarea "ללא הרדמה, סילוק עששת O שחזור injectable A2 בדיקת סגר הוראות"
click at [208, 212] on button "הוספה" at bounding box center [206, 216] width 27 height 11
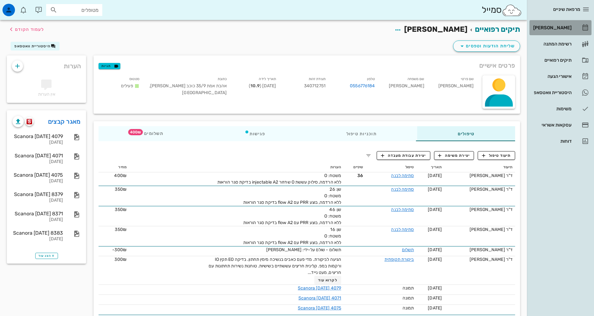
click at [556, 22] on link "[PERSON_NAME]" at bounding box center [560, 27] width 62 height 15
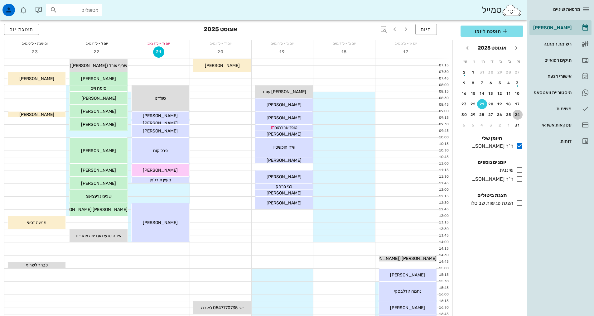
click at [518, 116] on div "24" at bounding box center [517, 115] width 10 height 4
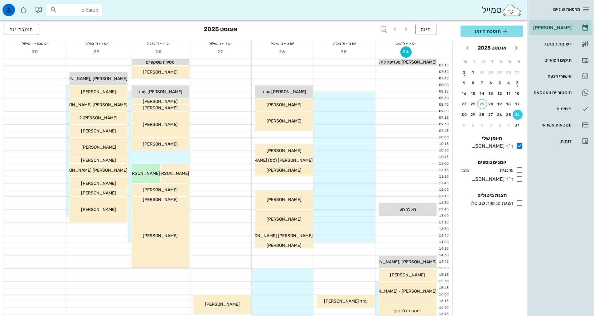
drag, startPoint x: 518, startPoint y: 180, endPoint x: 518, endPoint y: 170, distance: 10.0
click at [520, 178] on icon at bounding box center [519, 178] width 7 height 7
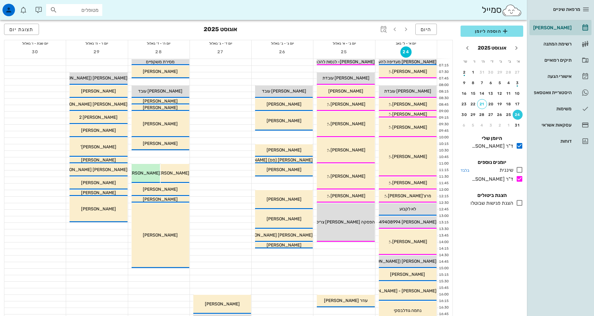
drag, startPoint x: 518, startPoint y: 169, endPoint x: 515, endPoint y: 173, distance: 5.1
click at [519, 169] on icon at bounding box center [519, 169] width 7 height 7
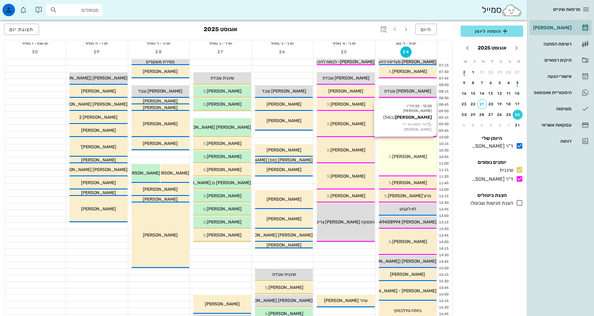
click at [415, 153] on div "10:00 - 11:30 ד"ר [PERSON_NAME] ג'[PERSON_NAME] רוכוורגר (בן 54 ) תור ראשון עם …" at bounding box center [408, 157] width 58 height 39
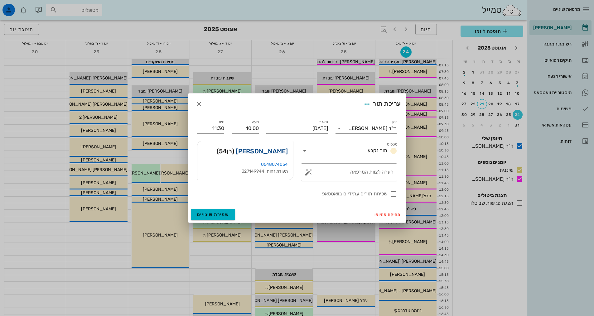
click at [266, 152] on link "[PERSON_NAME]" at bounding box center [262, 151] width 52 height 10
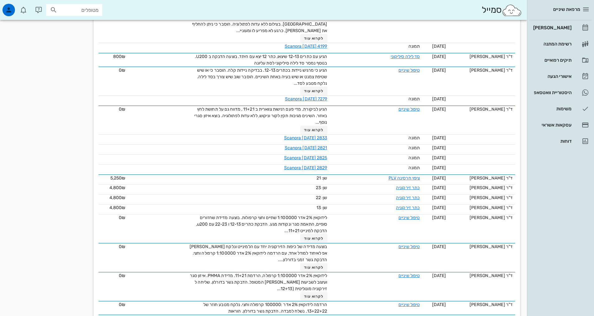
scroll to position [561, 0]
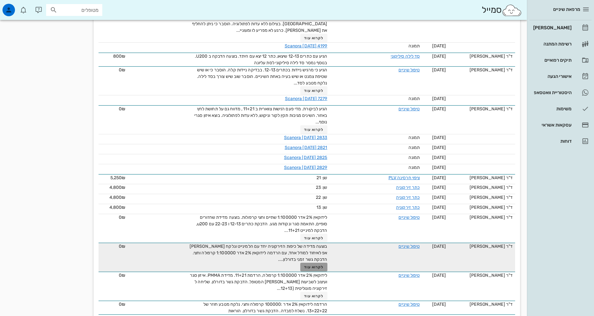
click at [309, 266] on span "לקרוא עוד" at bounding box center [313, 267] width 19 height 4
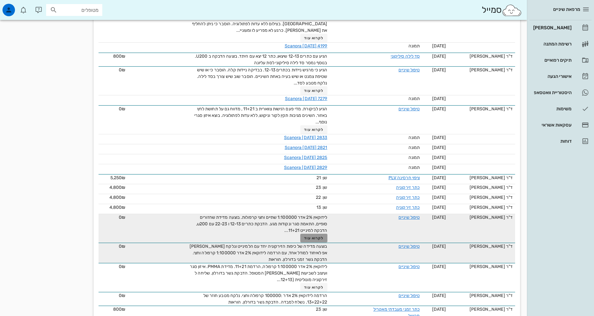
click at [316, 238] on span "לקרוא עוד" at bounding box center [313, 238] width 19 height 4
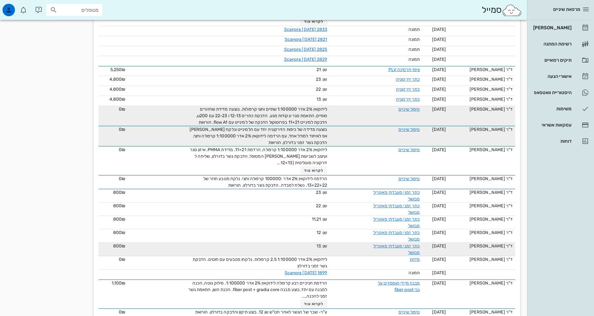
scroll to position [655, 0]
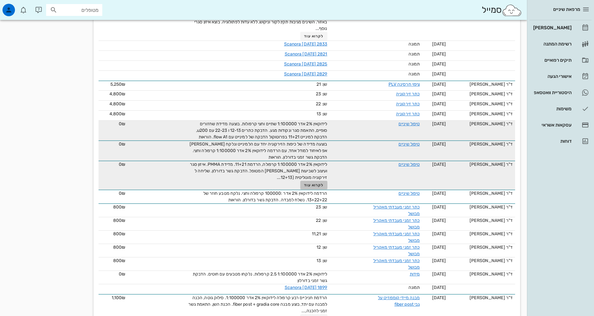
click at [317, 183] on span "לקרוא עוד" at bounding box center [313, 185] width 19 height 4
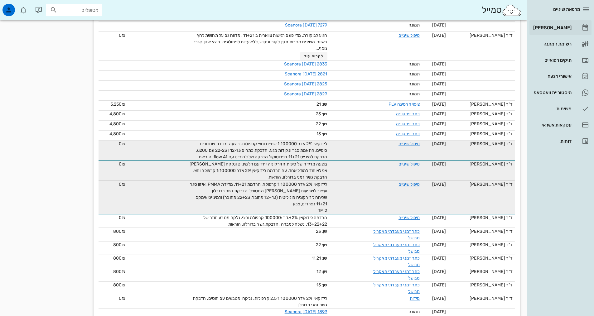
scroll to position [623, 0]
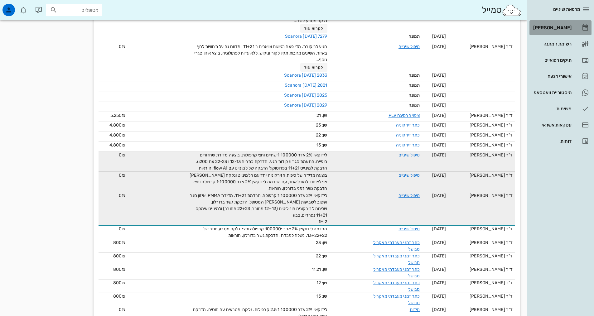
click at [557, 31] on div "[PERSON_NAME]" at bounding box center [552, 28] width 40 height 10
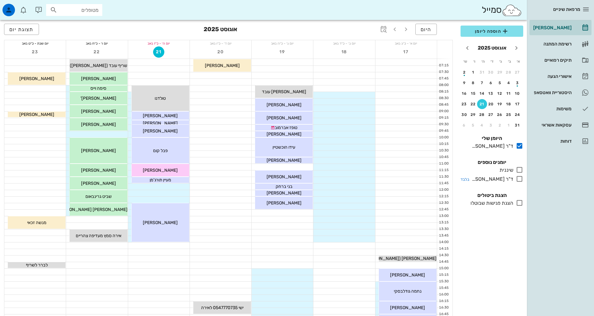
click at [520, 181] on icon at bounding box center [519, 178] width 7 height 7
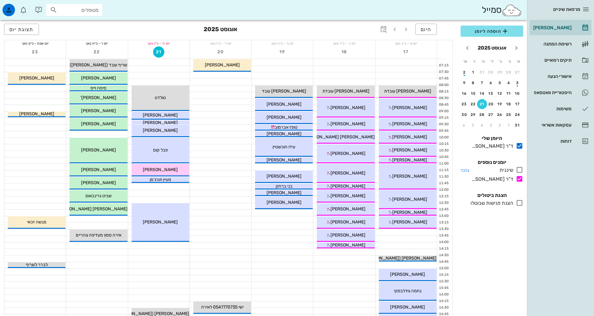
click at [521, 171] on icon at bounding box center [519, 169] width 7 height 7
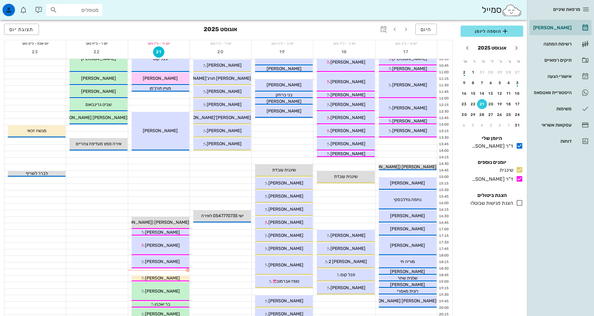
scroll to position [94, 0]
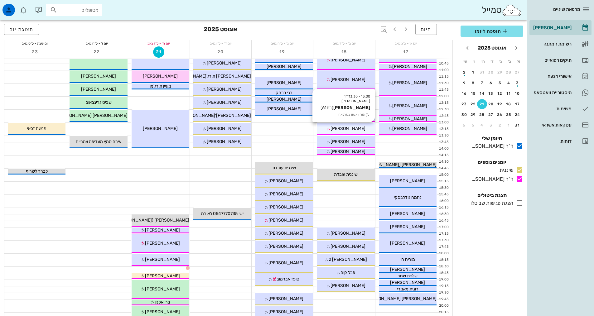
click at [364, 129] on div "[PERSON_NAME]" at bounding box center [346, 128] width 58 height 7
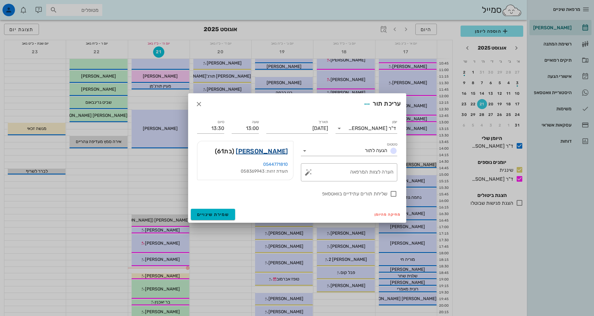
click at [273, 149] on link "[PERSON_NAME]" at bounding box center [262, 151] width 52 height 10
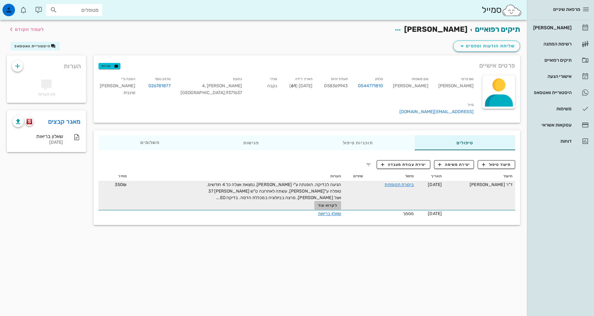
click at [324, 203] on span "לקרוא עוד" at bounding box center [327, 205] width 19 height 4
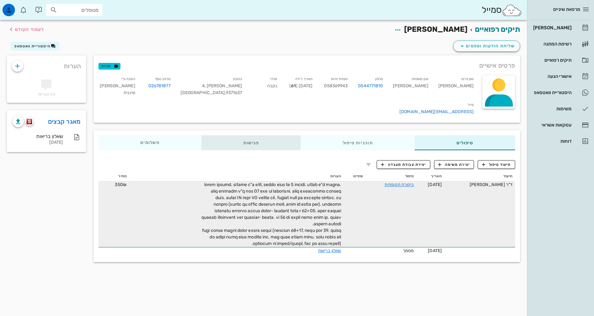
click at [260, 135] on div "פגישות" at bounding box center [250, 142] width 99 height 15
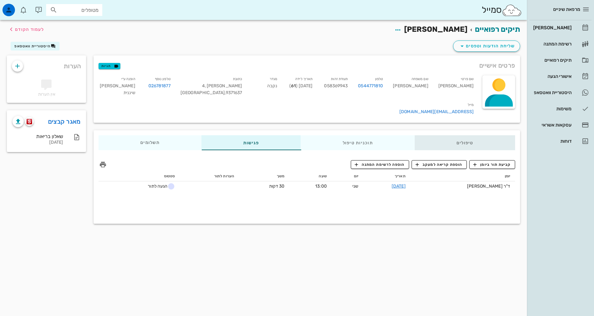
click at [462, 137] on div "טיפולים" at bounding box center [465, 142] width 100 height 15
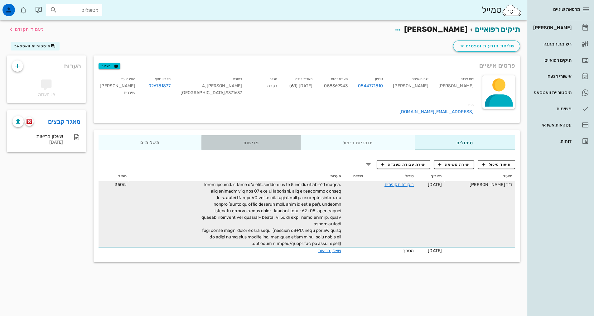
click at [242, 135] on div "פגישות" at bounding box center [250, 142] width 99 height 15
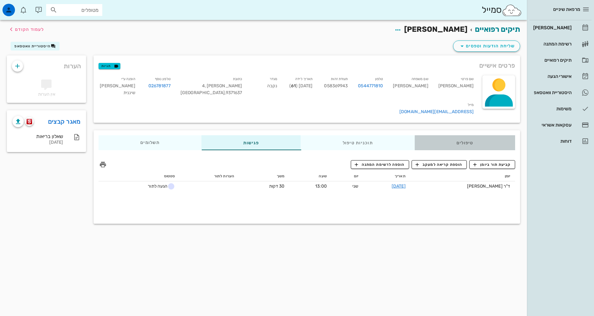
click at [438, 137] on div "טיפולים" at bounding box center [465, 142] width 100 height 15
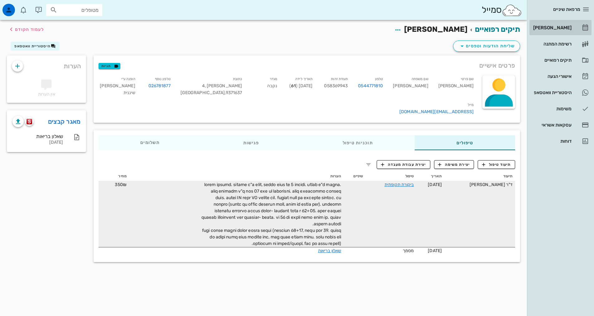
click at [558, 29] on div "[PERSON_NAME]" at bounding box center [552, 27] width 40 height 5
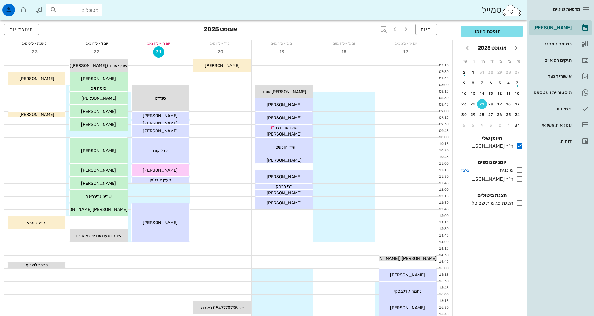
click at [519, 170] on icon at bounding box center [519, 169] width 7 height 7
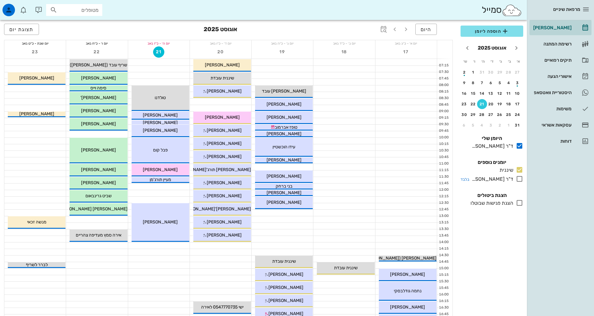
click at [521, 180] on icon at bounding box center [519, 178] width 7 height 7
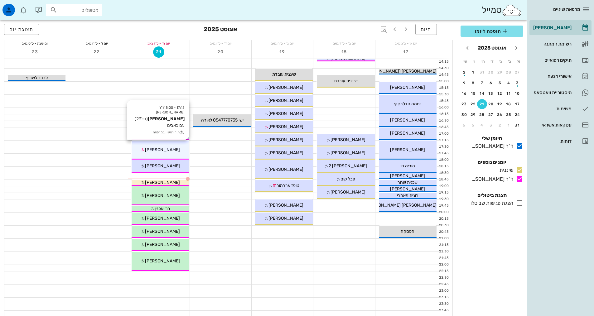
scroll to position [188, 0]
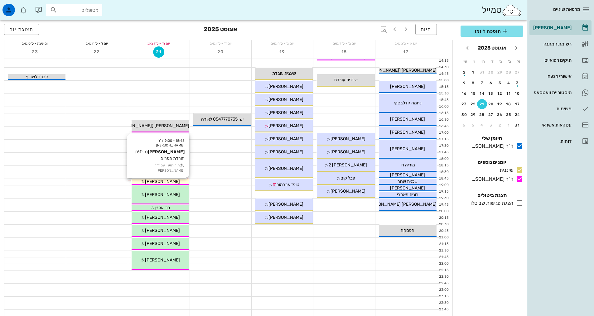
click at [167, 182] on span "[PERSON_NAME]" at bounding box center [162, 181] width 35 height 5
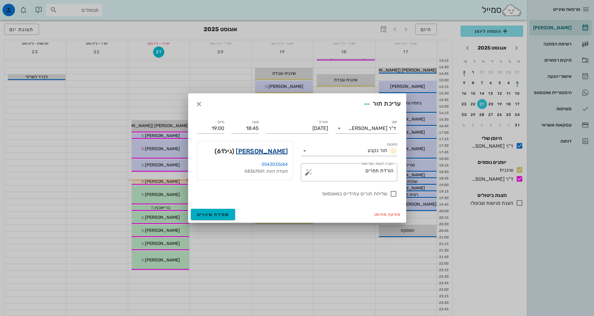
click at [279, 151] on link "[PERSON_NAME]" at bounding box center [262, 151] width 52 height 10
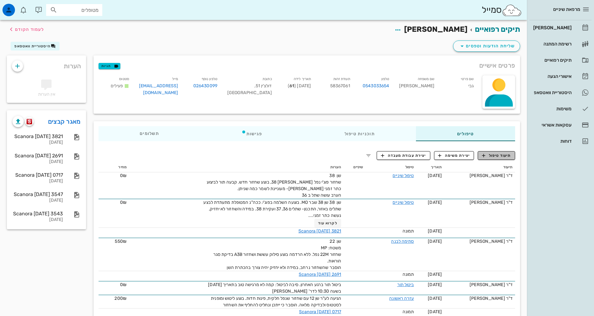
click at [490, 156] on span "תיעוד טיפול" at bounding box center [496, 156] width 29 height 6
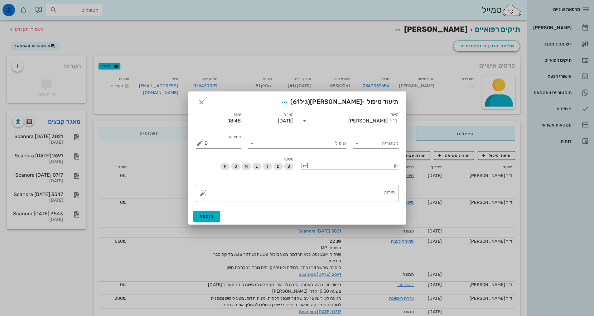
click at [348, 120] on input "תיעוד" at bounding box center [329, 121] width 39 height 10
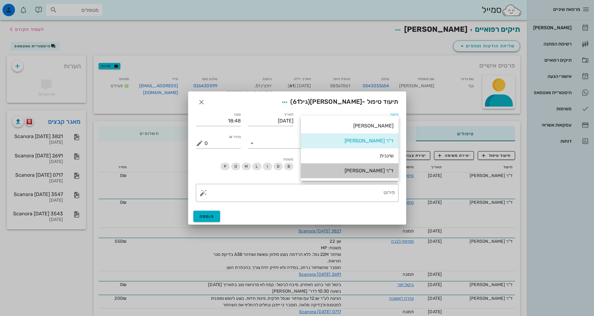
drag, startPoint x: 374, startPoint y: 175, endPoint x: 374, endPoint y: 168, distance: 6.3
click at [374, 173] on div "ד"ר [PERSON_NAME]" at bounding box center [350, 170] width 88 height 13
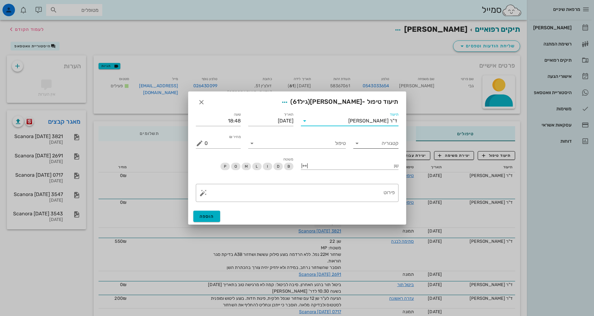
click at [372, 148] on div "קטגוריה" at bounding box center [375, 143] width 45 height 10
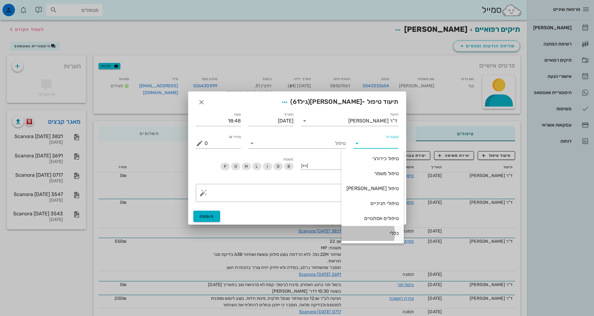
drag, startPoint x: 383, startPoint y: 232, endPoint x: 386, endPoint y: 233, distance: 3.9
click at [386, 233] on div "כללי" at bounding box center [372, 233] width 52 height 6
type input "כללי"
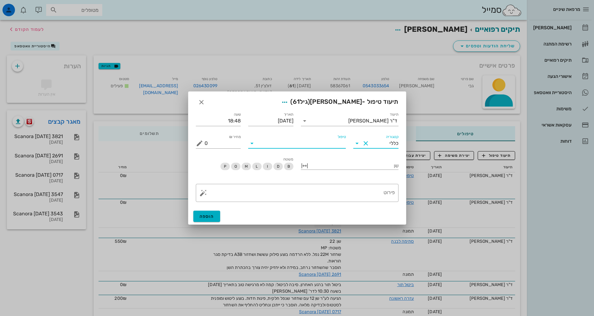
click at [330, 142] on input "טיפול" at bounding box center [301, 143] width 89 height 10
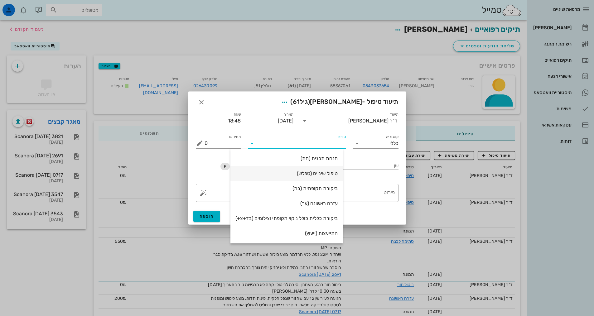
click at [321, 173] on div "טיפול שיניים (טפלש)" at bounding box center [286, 173] width 102 height 6
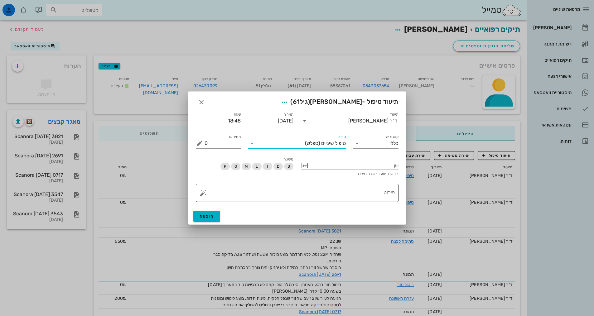
click at [344, 193] on textarea "פירוט" at bounding box center [299, 194] width 190 height 15
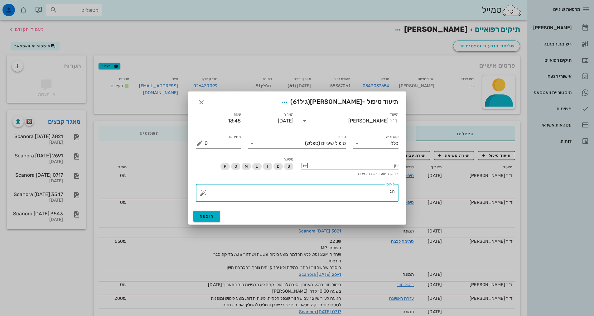
type textarea "ה"
type textarea "עשתה שתל לפני כשבועיים, תפרים עדיין לא נמסו ומפריעים לה, בוצעה הורדת תפרים"
click at [219, 218] on button "הוספה" at bounding box center [206, 216] width 27 height 11
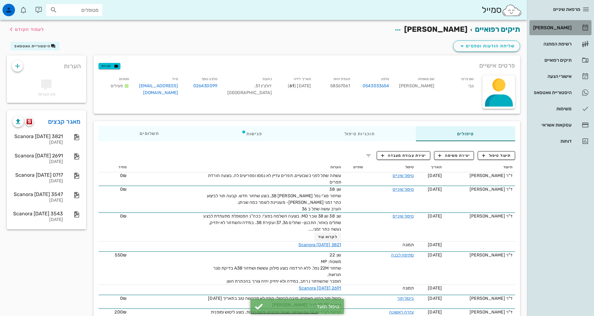
click at [556, 30] on div "[PERSON_NAME]" at bounding box center [552, 27] width 40 height 5
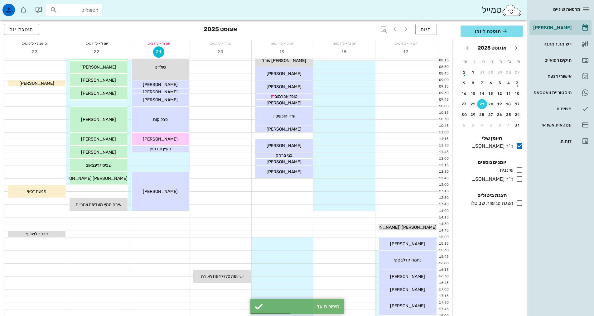
scroll to position [156, 0]
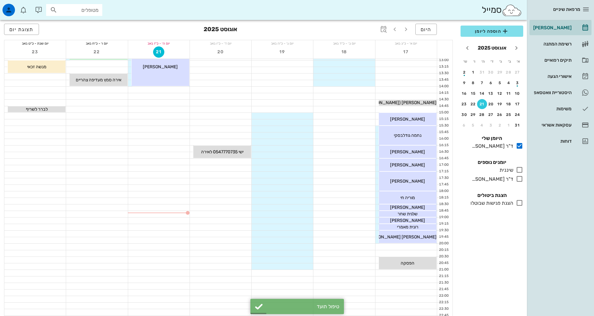
click at [520, 183] on div "כולם יומנים נוספים שיננית בלבד ד"ר [PERSON_NAME] בלבד" at bounding box center [492, 171] width 70 height 33
click at [519, 176] on icon at bounding box center [519, 178] width 7 height 7
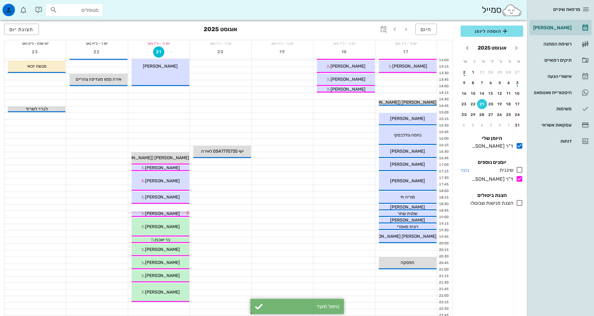
click at [520, 168] on icon at bounding box center [519, 169] width 7 height 7
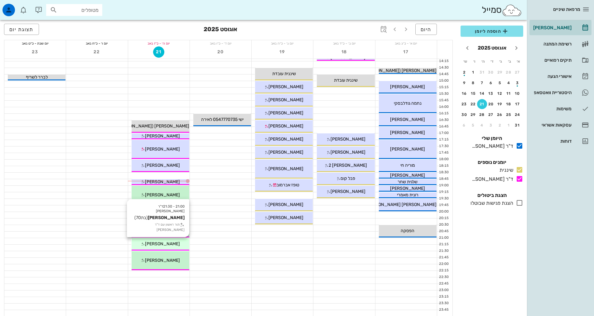
scroll to position [188, 0]
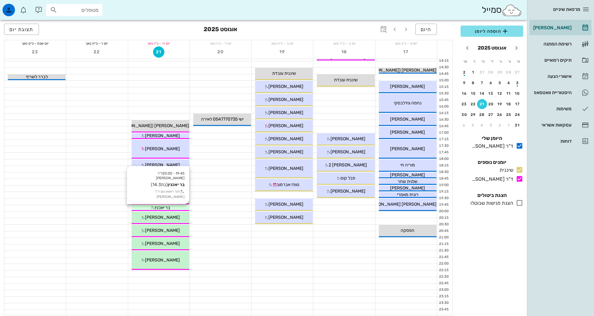
click at [177, 205] on div "בר יאכנין" at bounding box center [161, 207] width 58 height 7
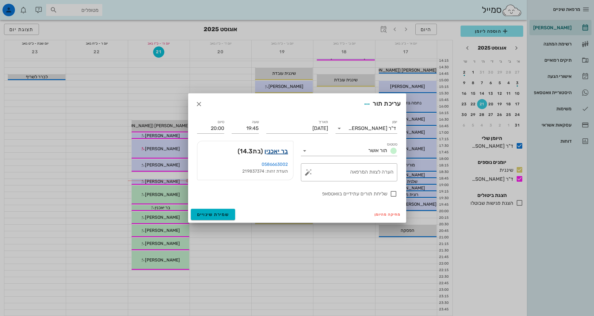
click at [265, 153] on link "בר יאכנין" at bounding box center [275, 151] width 23 height 10
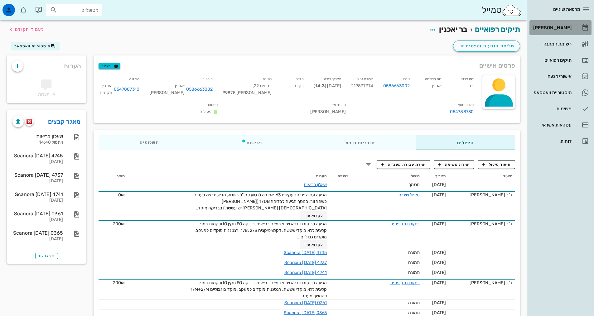
click at [556, 29] on div "[PERSON_NAME]" at bounding box center [552, 27] width 40 height 5
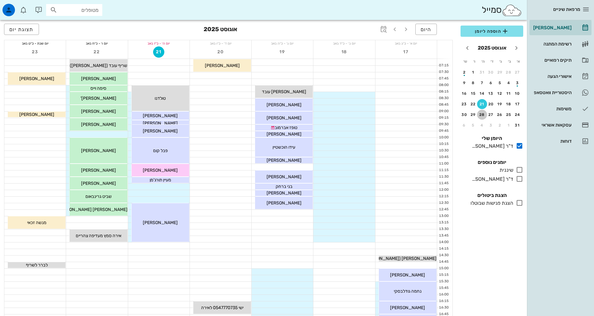
click at [482, 113] on div "28" at bounding box center [482, 115] width 10 height 4
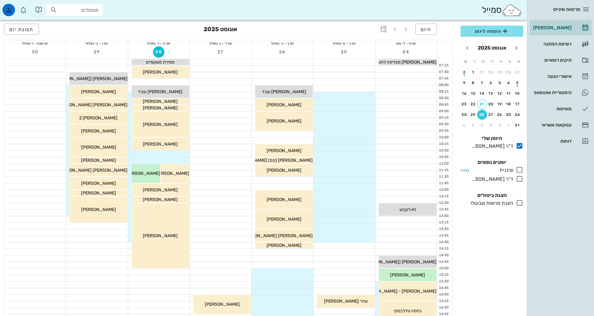
click at [515, 172] on div at bounding box center [518, 170] width 10 height 8
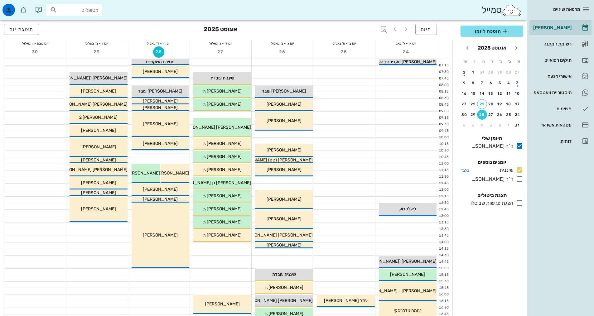
click at [519, 170] on icon at bounding box center [519, 169] width 7 height 7
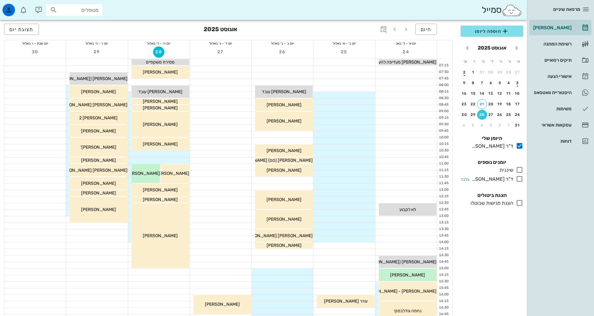
click at [521, 181] on icon at bounding box center [519, 178] width 7 height 7
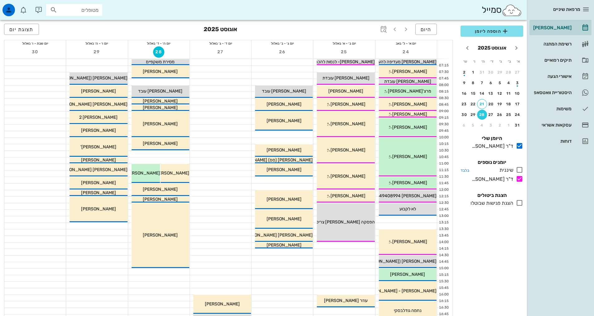
click at [521, 174] on div at bounding box center [518, 170] width 10 height 8
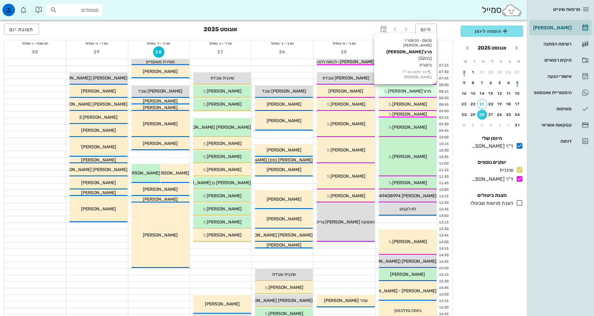
click at [414, 91] on span "מרצ'[PERSON_NAME]" at bounding box center [409, 91] width 43 height 5
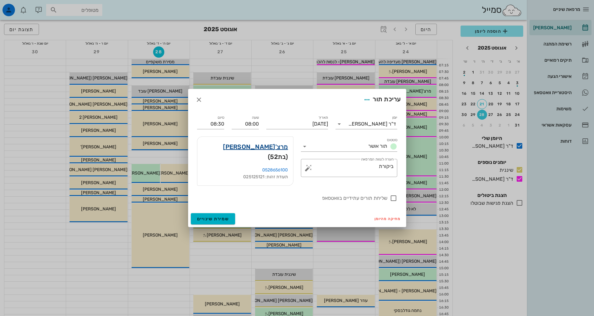
click at [276, 149] on link "מרצ'[PERSON_NAME]" at bounding box center [255, 147] width 65 height 10
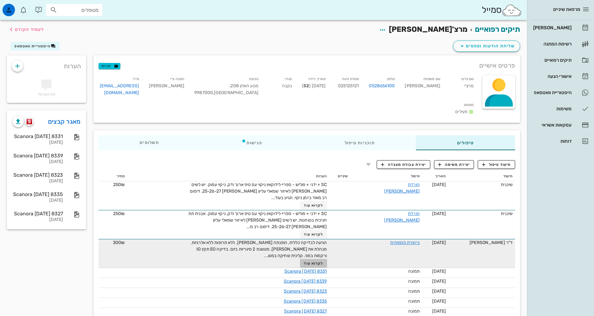
click at [323, 261] on span "לקרוא עוד" at bounding box center [313, 263] width 19 height 4
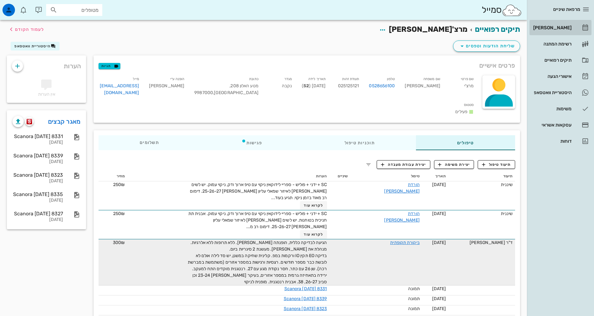
click at [552, 27] on div "[PERSON_NAME]" at bounding box center [552, 27] width 40 height 5
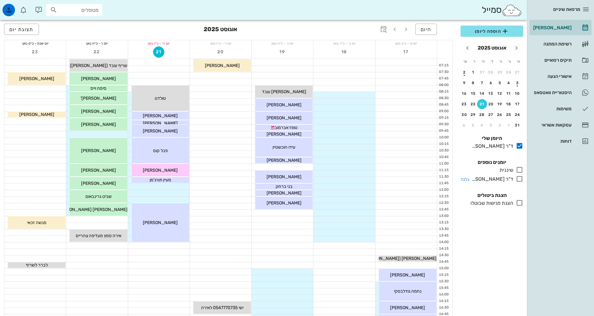
click at [519, 179] on icon at bounding box center [519, 178] width 7 height 7
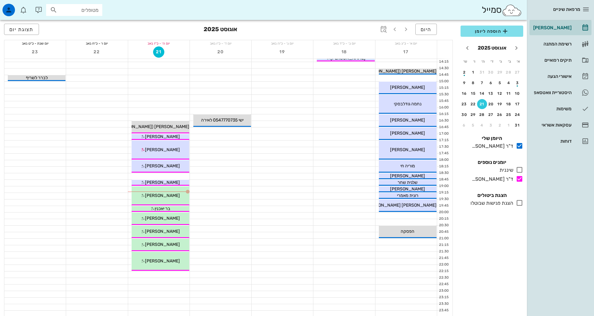
scroll to position [188, 0]
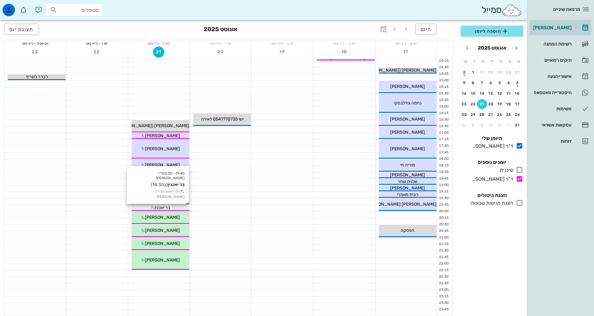
click at [158, 205] on span "בר יאכנין" at bounding box center [163, 207] width 16 height 5
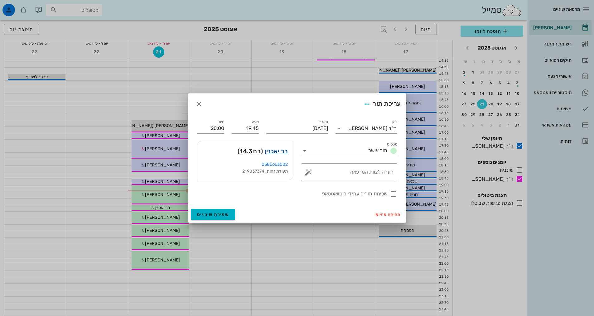
click at [277, 150] on link "בר יאכנין" at bounding box center [275, 151] width 23 height 10
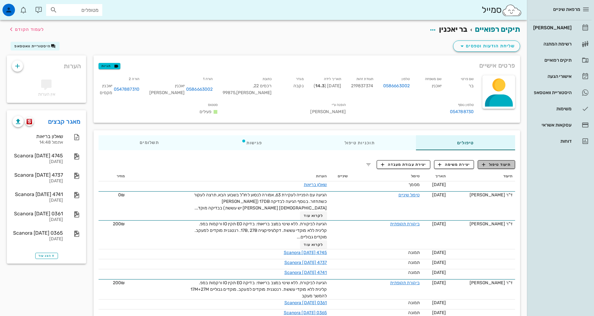
click at [506, 168] on button "תיעוד טיפול" at bounding box center [496, 164] width 37 height 9
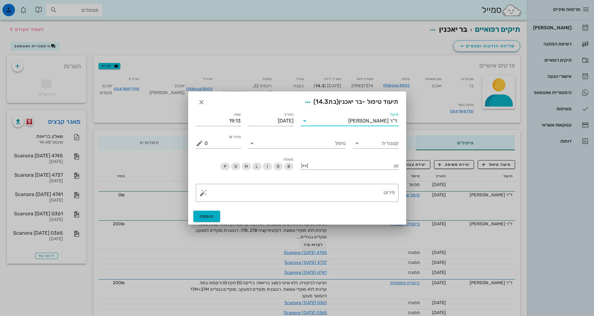
click at [348, 123] on input "תיעוד" at bounding box center [329, 121] width 39 height 10
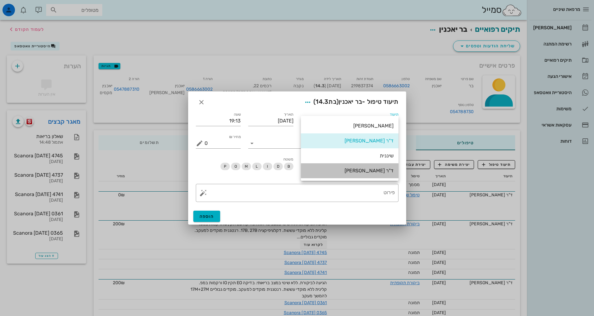
click at [373, 169] on div "ד"ר [PERSON_NAME]" at bounding box center [350, 171] width 88 height 6
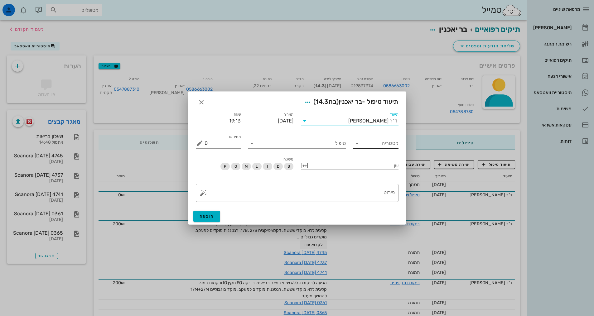
click at [376, 143] on input "קטגוריה" at bounding box center [380, 143] width 35 height 10
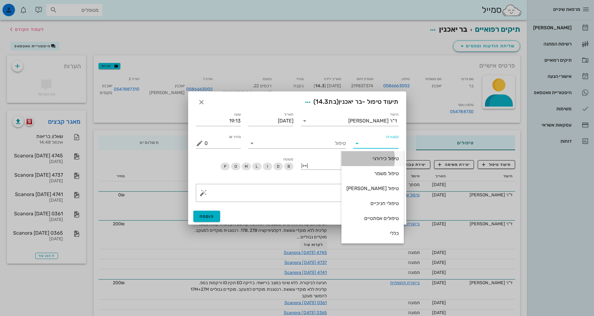
click at [371, 164] on div "טיפול כירורגי" at bounding box center [372, 158] width 52 height 13
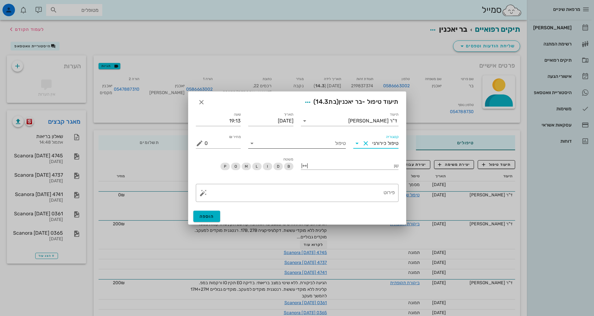
click at [327, 139] on input "טיפול" at bounding box center [301, 143] width 89 height 10
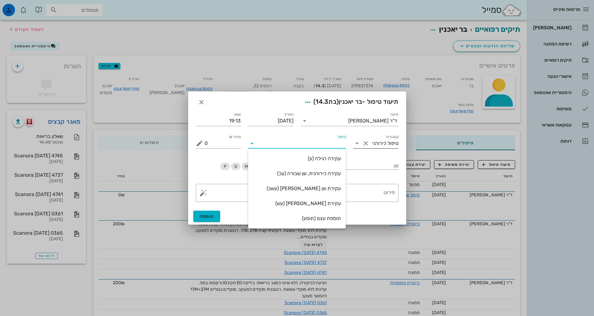
click at [358, 142] on icon at bounding box center [356, 143] width 7 height 7
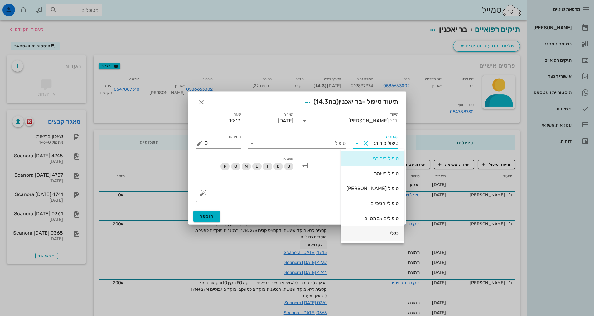
click at [381, 236] on div "כללי" at bounding box center [372, 233] width 52 height 6
type input "כללי"
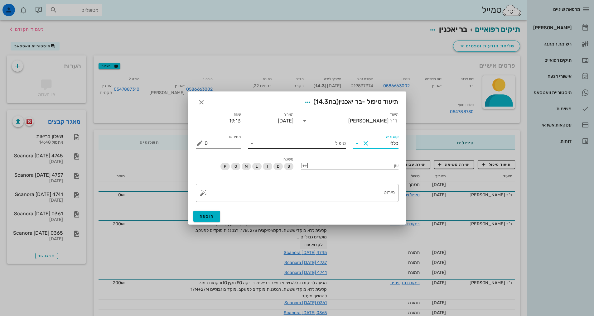
click at [294, 143] on input "טיפול" at bounding box center [301, 143] width 89 height 10
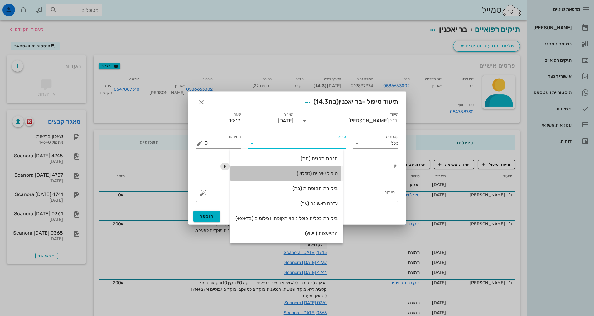
click at [315, 173] on div "טיפול שיניים (טפלש)" at bounding box center [286, 173] width 102 height 6
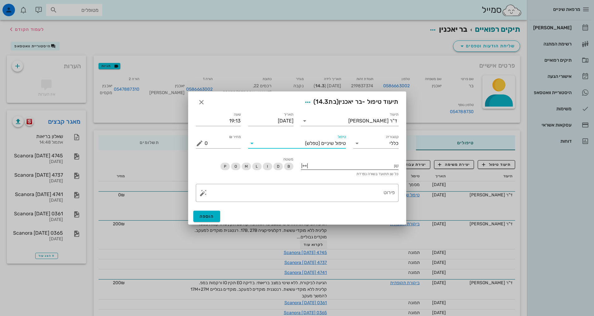
click at [345, 165] on div at bounding box center [354, 165] width 89 height 8
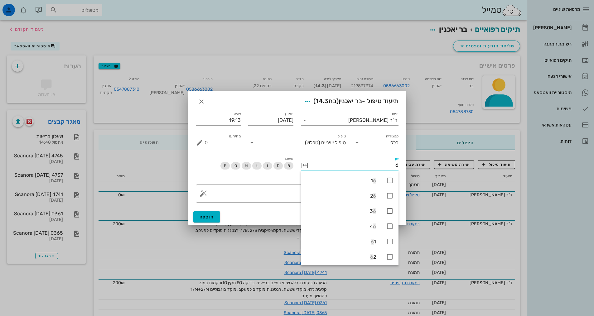
type input "63"
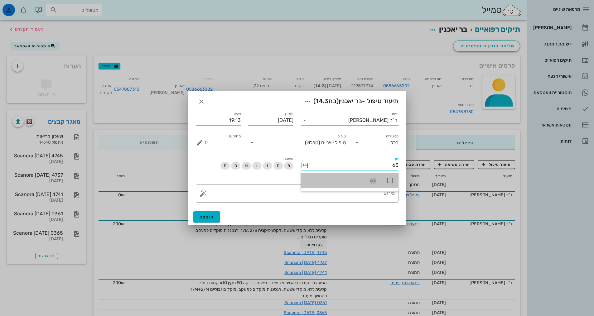
click at [390, 179] on icon at bounding box center [389, 180] width 7 height 7
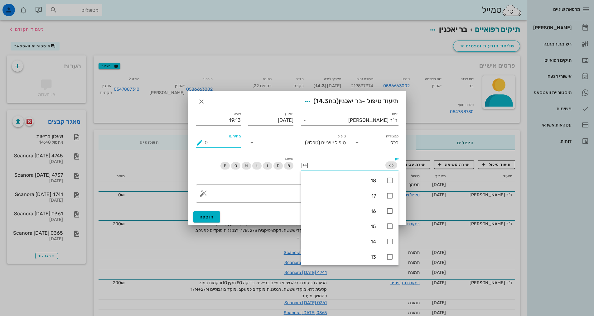
click at [228, 142] on input "0" at bounding box center [222, 143] width 36 height 10
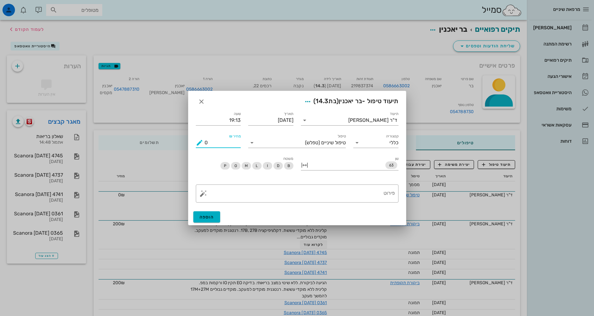
drag, startPoint x: 224, startPoint y: 141, endPoint x: 202, endPoint y: 139, distance: 22.0
click at [202, 139] on div "מחיר ₪ 0" at bounding box center [218, 143] width 45 height 10
type input "300"
click at [296, 190] on textarea "פירוט" at bounding box center [299, 195] width 190 height 15
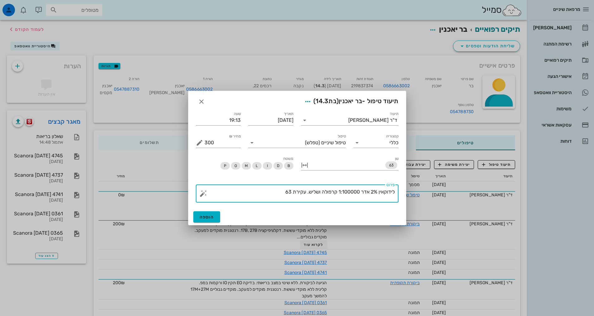
click at [394, 192] on textarea "לידוקאין 2% אדר 1:100000 קרפולה ושליש. עקירת 63" at bounding box center [299, 195] width 190 height 15
click at [216, 188] on textarea "הפנייה [PERSON_NAME] לעקירת 63. לידוקאין 2% אדר 1:100000 קרפולה ושליש. עקירת 63" at bounding box center [299, 195] width 190 height 15
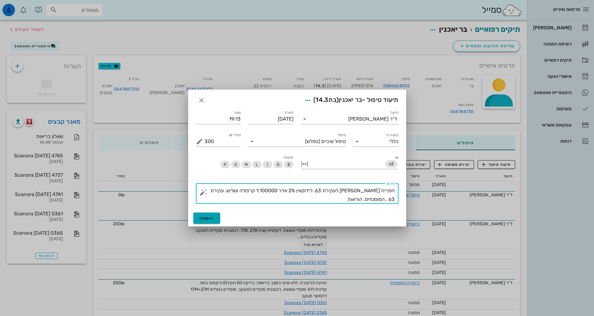
type textarea "הפנייה [PERSON_NAME] לעקירת 63. לידוקאין 2% אדר 1:100000 קרפולה ושליש. עקירת 63…"
click at [209, 218] on span "הוספה" at bounding box center [206, 218] width 15 height 5
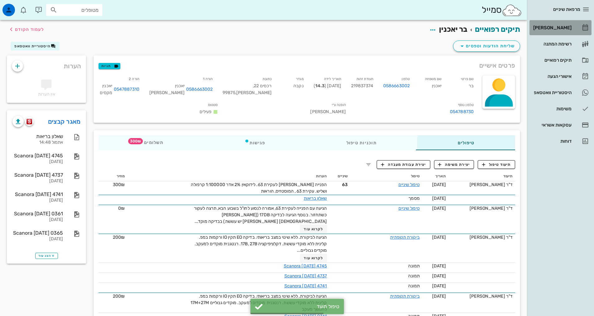
click at [563, 24] on div "[PERSON_NAME]" at bounding box center [552, 28] width 40 height 10
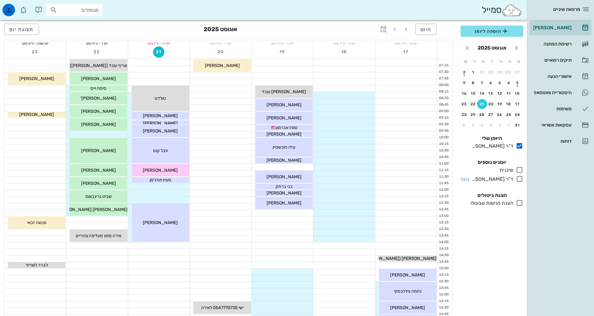
click at [518, 180] on icon at bounding box center [519, 178] width 7 height 7
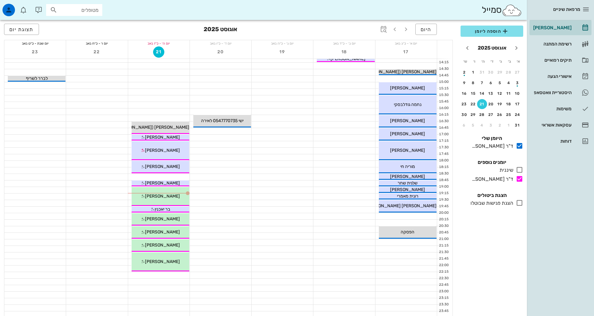
scroll to position [188, 0]
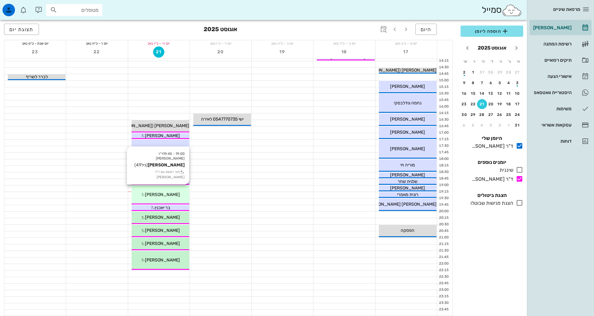
click at [173, 192] on span "[PERSON_NAME]" at bounding box center [162, 194] width 35 height 5
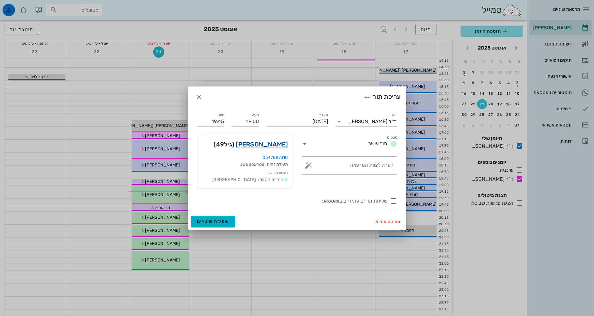
click at [264, 144] on link "[PERSON_NAME]" at bounding box center [262, 144] width 52 height 10
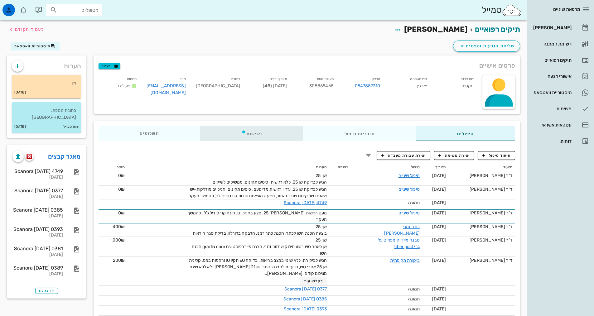
click at [242, 130] on icon at bounding box center [243, 131] width 5 height 5
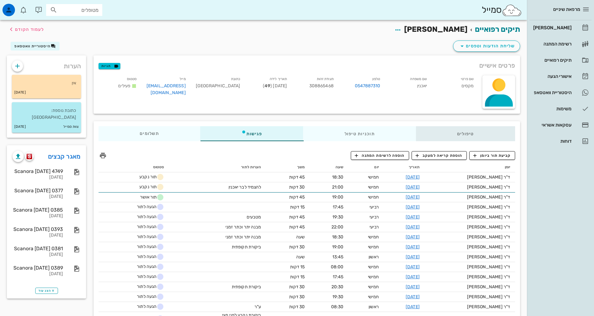
click at [460, 135] on div "טיפולים" at bounding box center [465, 133] width 99 height 15
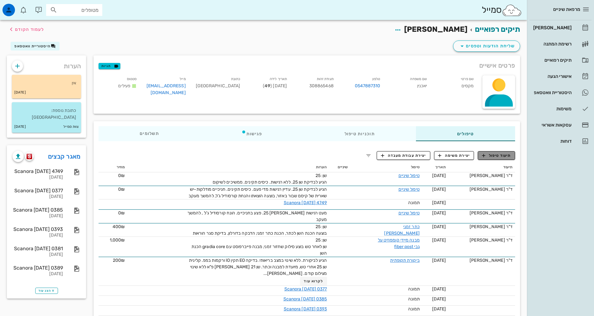
click at [496, 157] on span "תיעוד טיפול" at bounding box center [496, 156] width 29 height 6
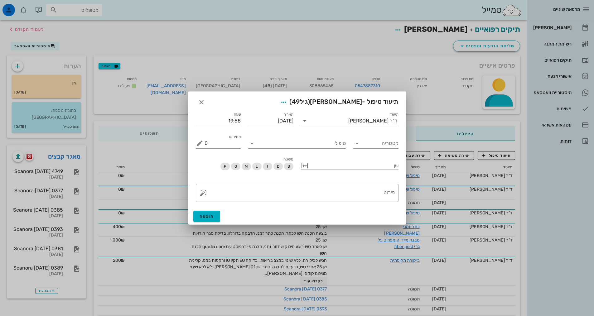
click at [365, 126] on div "תיעוד ד"ר [PERSON_NAME]" at bounding box center [350, 121] width 98 height 10
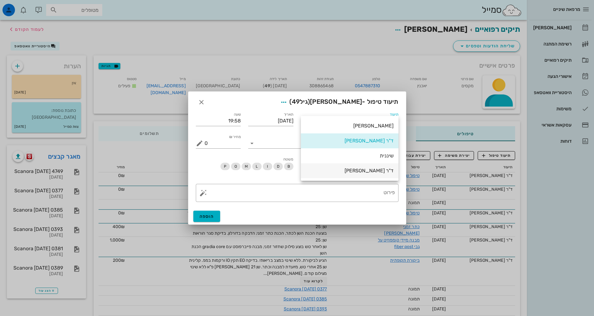
click at [377, 171] on div "ד"ר [PERSON_NAME]" at bounding box center [350, 171] width 88 height 6
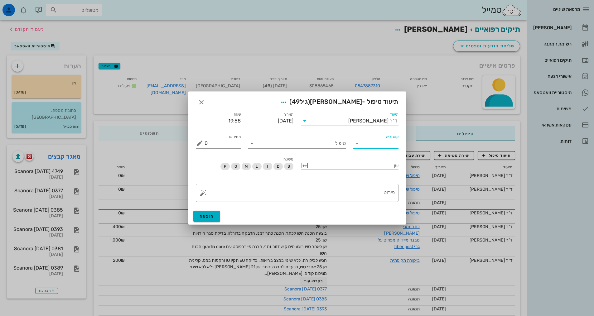
click at [385, 144] on input "קטגוריה" at bounding box center [380, 143] width 35 height 10
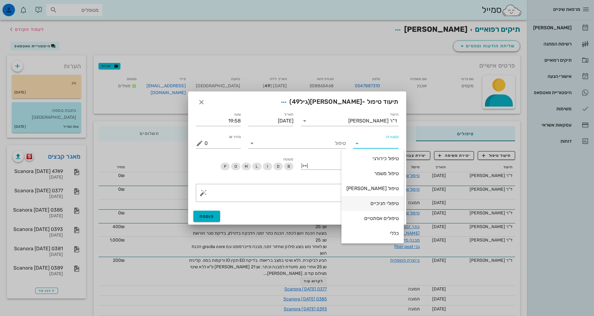
scroll to position [60, 0]
click at [374, 186] on div "פרותטיקה" at bounding box center [372, 188] width 52 height 6
type input "פרותטיקה"
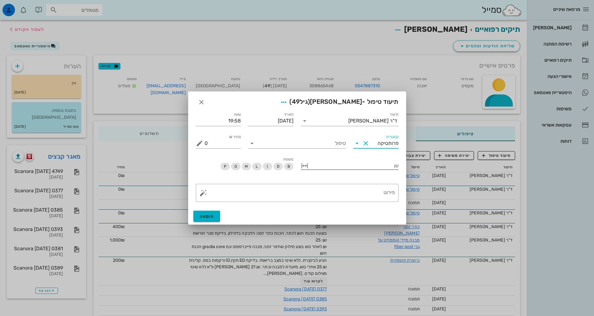
click at [377, 169] on div "שן" at bounding box center [350, 165] width 98 height 9
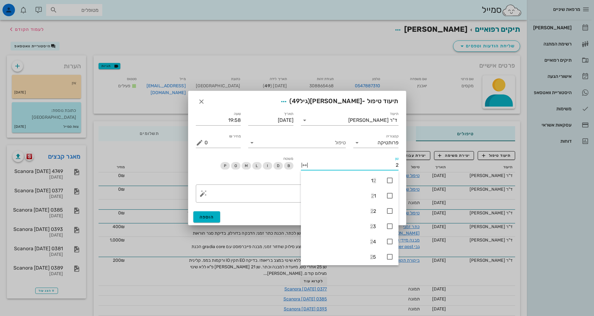
type input "25"
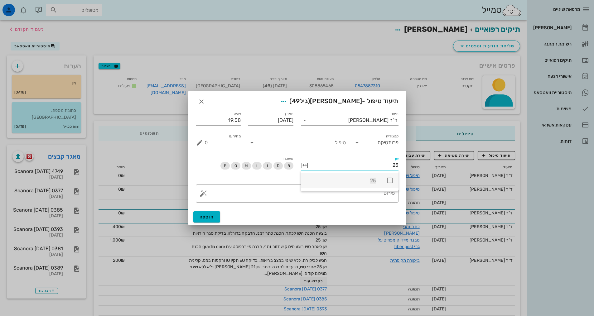
click at [391, 179] on icon at bounding box center [389, 180] width 7 height 7
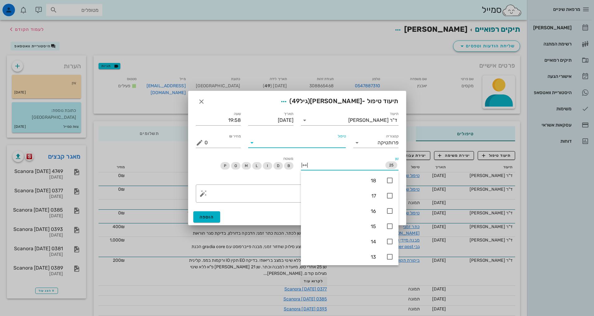
click at [328, 139] on input "טיפול" at bounding box center [301, 143] width 89 height 10
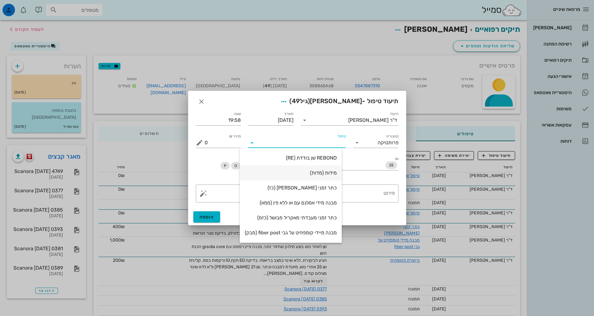
click at [326, 173] on div "מידות (מדות)" at bounding box center [291, 173] width 92 height 6
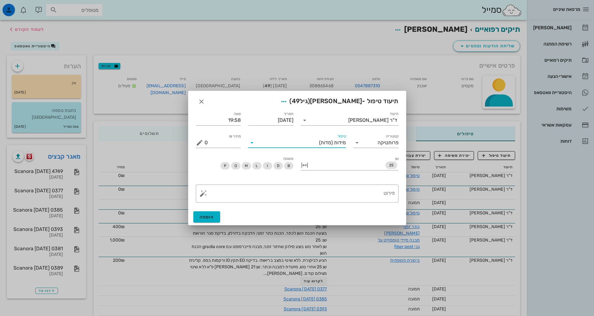
click at [376, 204] on div "​ פירוט" at bounding box center [297, 194] width 210 height 26
click at [374, 199] on textarea "פירוט" at bounding box center [299, 195] width 190 height 15
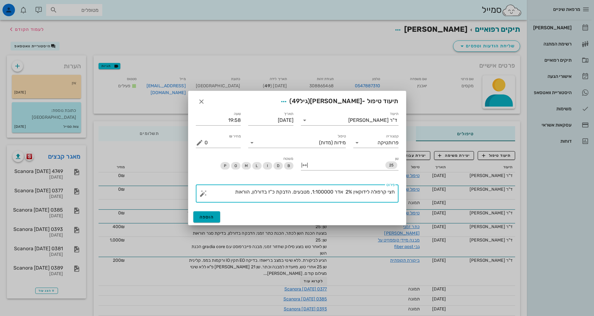
type textarea "חצי קרפולה לידוקאין 2% אדר 1:100000, מטבעים. הדבקת כ"ז בדורלון, הוראות"
click at [209, 214] on span "הוספה" at bounding box center [206, 216] width 15 height 5
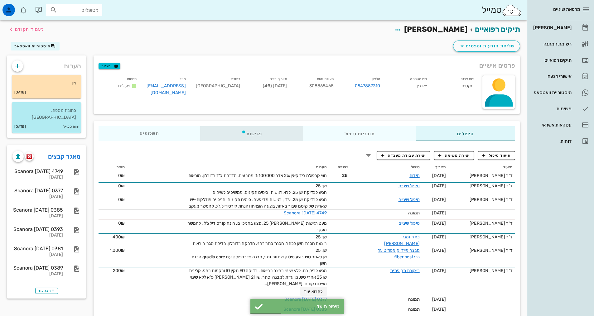
click at [262, 135] on div "פגישות" at bounding box center [251, 133] width 103 height 15
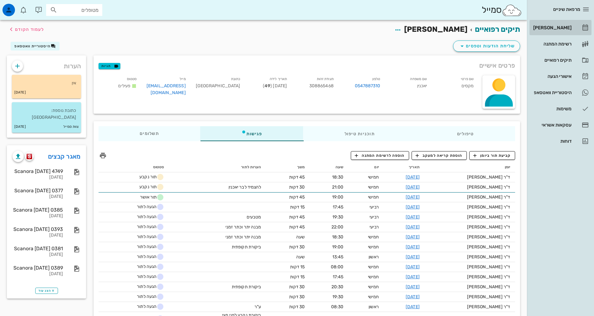
click at [561, 31] on div "[PERSON_NAME]" at bounding box center [552, 28] width 40 height 10
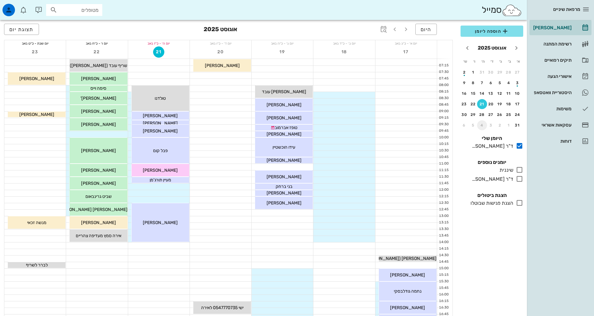
click at [485, 126] on div "4" at bounding box center [482, 125] width 10 height 4
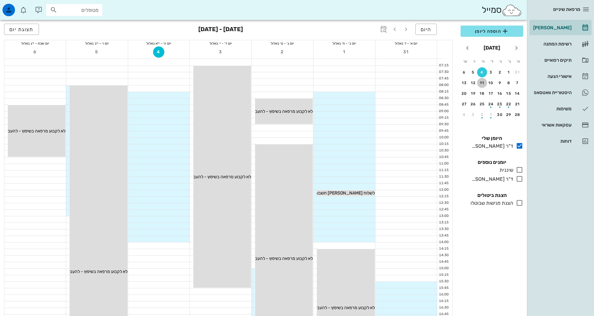
click at [478, 81] on div "11" at bounding box center [482, 83] width 10 height 4
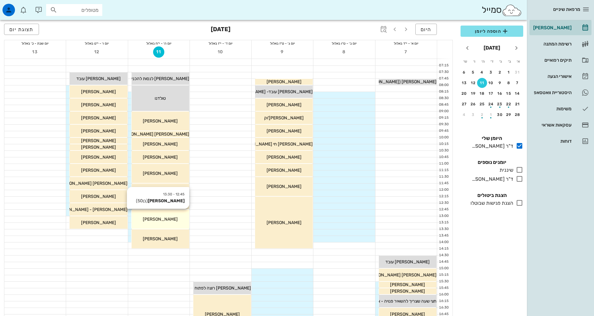
scroll to position [156, 0]
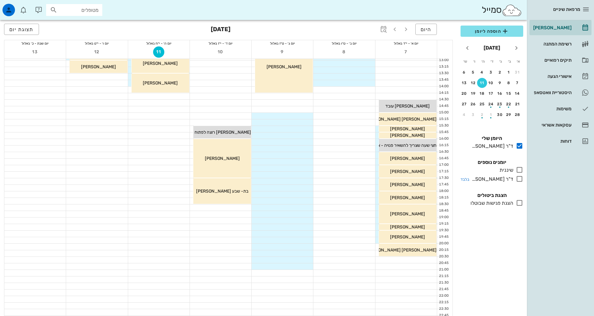
click at [521, 176] on icon at bounding box center [519, 178] width 7 height 7
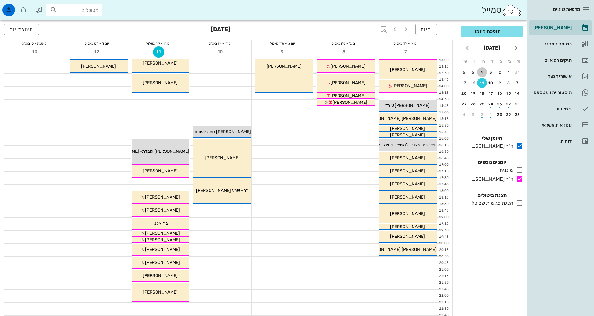
click at [480, 72] on div "4" at bounding box center [482, 72] width 10 height 4
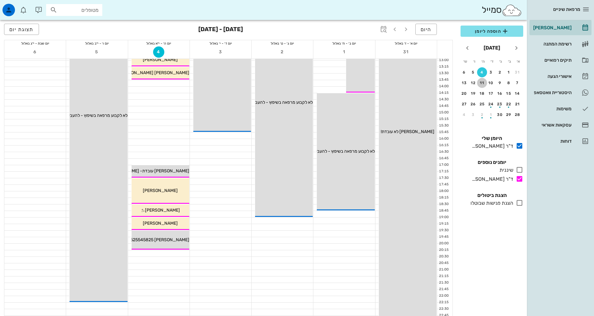
click at [482, 82] on div "11" at bounding box center [482, 83] width 10 height 4
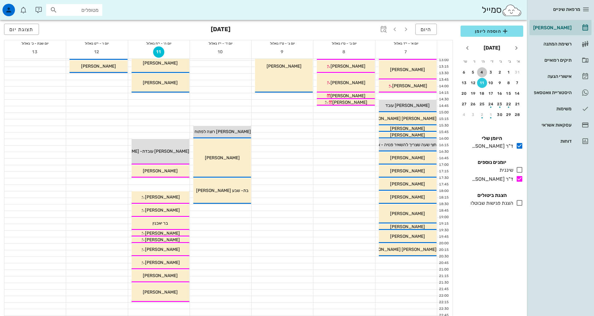
click at [482, 73] on div "4" at bounding box center [482, 72] width 10 height 4
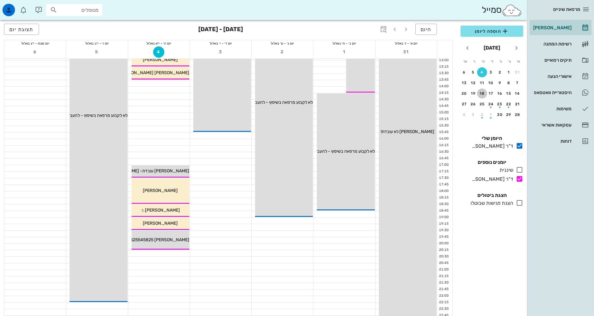
click at [482, 91] on button "18" at bounding box center [482, 94] width 10 height 10
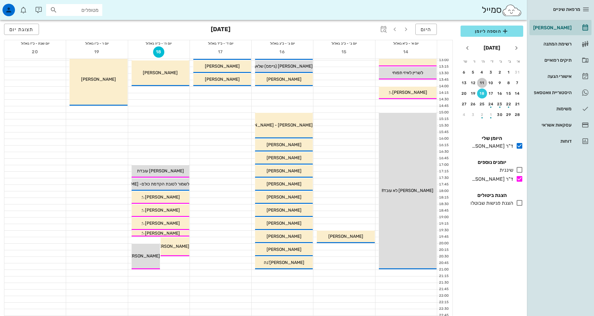
click at [482, 83] on div "11" at bounding box center [482, 83] width 10 height 4
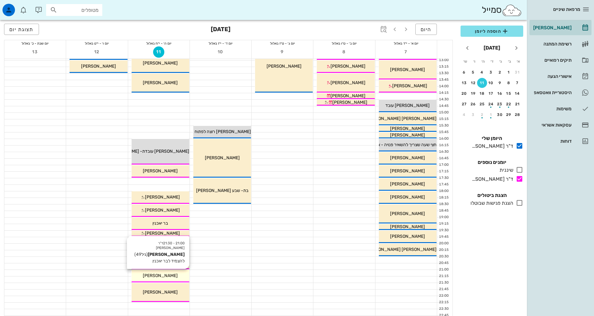
click at [161, 278] on div "[PERSON_NAME]" at bounding box center [161, 275] width 58 height 7
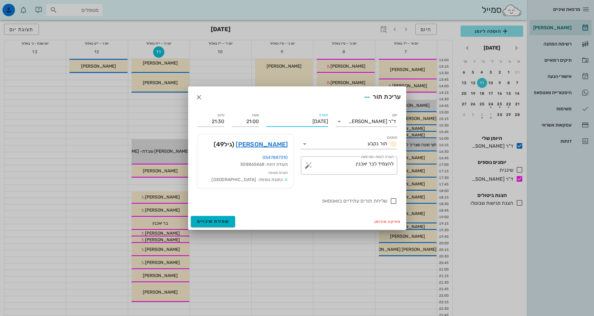
click at [286, 124] on input "[DATE]" at bounding box center [297, 122] width 62 height 10
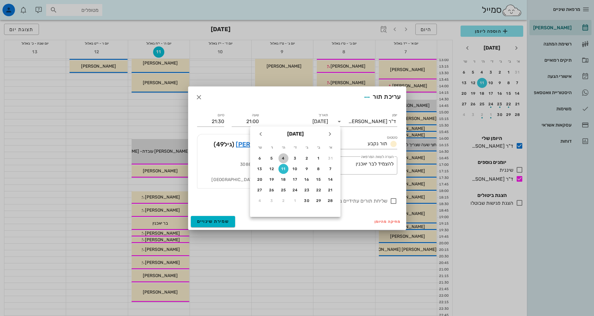
click at [283, 156] on button "4" at bounding box center [283, 158] width 10 height 10
type input "[DATE]"
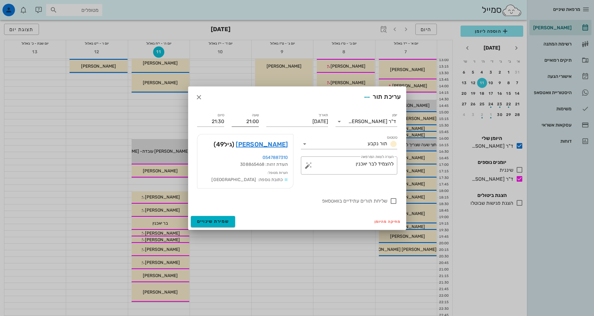
click at [237, 115] on div "שעה 21:00" at bounding box center [245, 120] width 27 height 14
click at [247, 126] on div "שעה 21:00" at bounding box center [245, 122] width 27 height 10
click at [249, 125] on input "21:00" at bounding box center [245, 122] width 27 height 10
click at [246, 130] on div "20:30" at bounding box center [245, 133] width 27 height 9
type input "20:30"
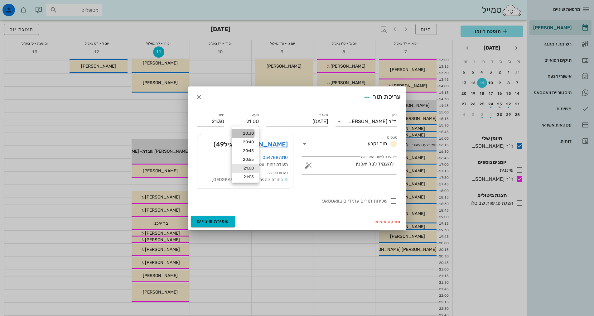
type input "21:00"
click at [218, 225] on button "שמירת שינויים" at bounding box center [213, 221] width 45 height 11
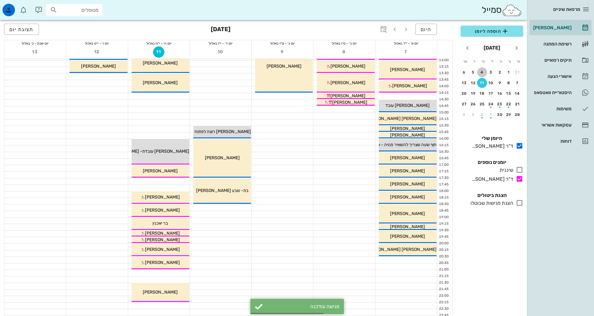
click at [481, 74] on div "4" at bounding box center [482, 72] width 10 height 4
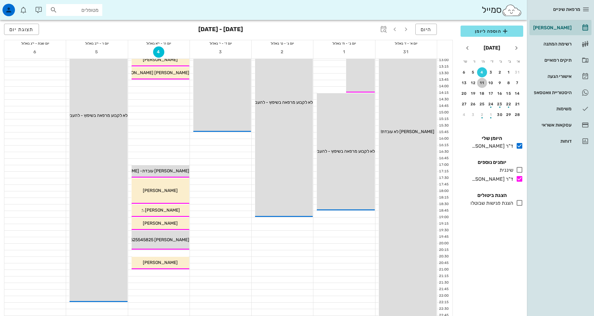
click at [479, 84] on div "11" at bounding box center [482, 83] width 10 height 4
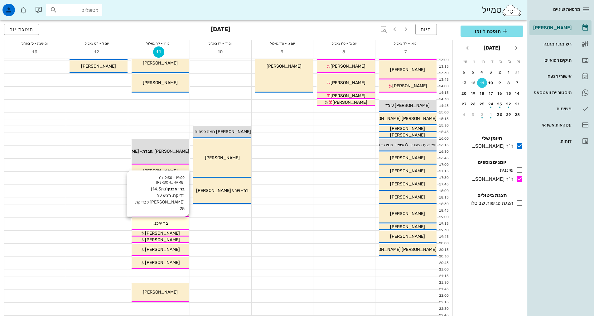
click at [160, 224] on span "בר יאכנין" at bounding box center [160, 223] width 16 height 5
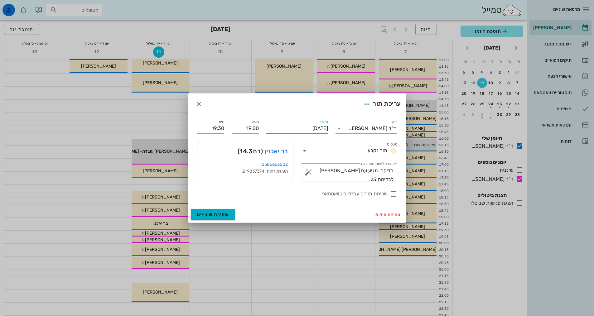
click at [299, 129] on input "[DATE]" at bounding box center [297, 128] width 62 height 10
click at [284, 166] on div "4" at bounding box center [283, 165] width 10 height 4
type input "[DATE]"
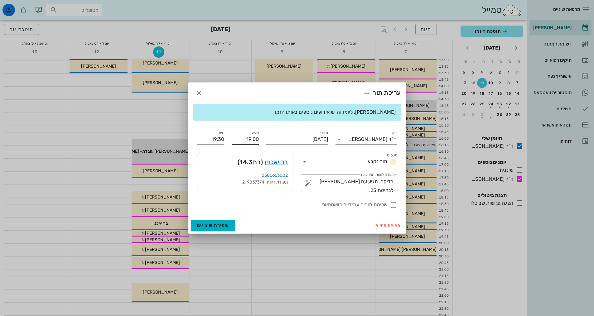
click at [249, 136] on input "19:00" at bounding box center [245, 139] width 27 height 10
click at [251, 196] on div "20:00" at bounding box center [245, 196] width 17 height 5
type input "20:00"
type input "20:30"
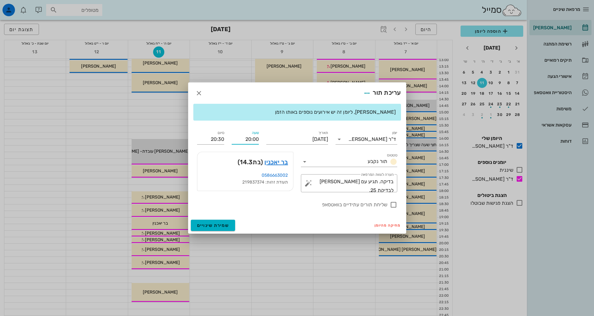
drag, startPoint x: 252, startPoint y: 138, endPoint x: 259, endPoint y: 137, distance: 6.9
click at [259, 137] on div "שעה 20:00" at bounding box center [245, 137] width 35 height 22
type input "20:15"
click at [217, 142] on input "20:45" at bounding box center [210, 139] width 27 height 10
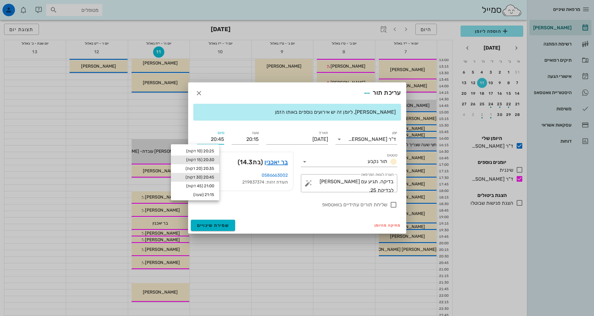
click at [209, 159] on div "20:30 (15 דקות)" at bounding box center [195, 159] width 38 height 5
type input "20:30"
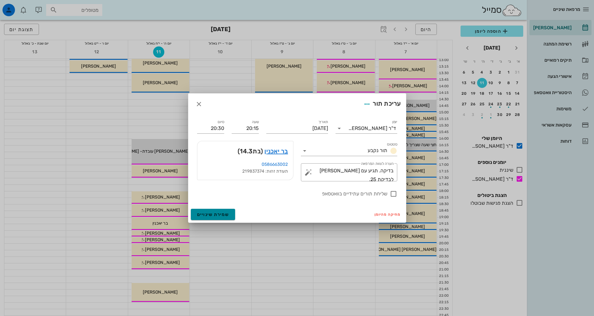
click at [226, 214] on span "שמירת שינויים" at bounding box center [213, 214] width 32 height 5
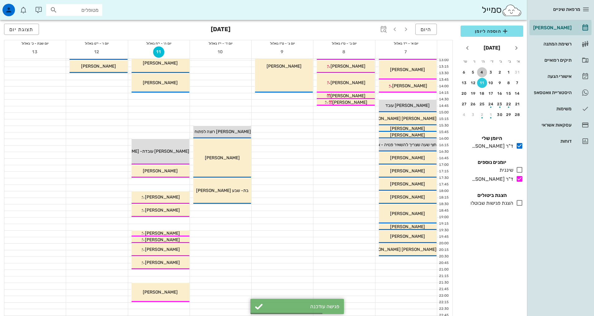
click at [482, 72] on div "4" at bounding box center [482, 72] width 10 height 4
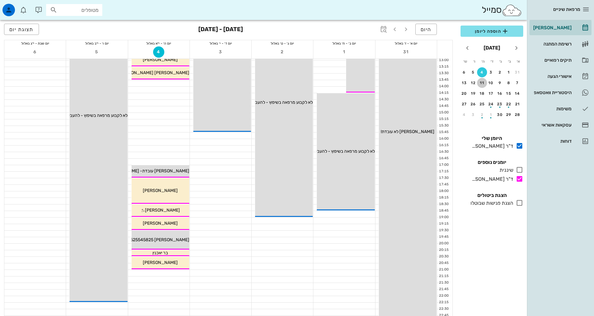
click at [483, 83] on div "11" at bounding box center [482, 83] width 10 height 4
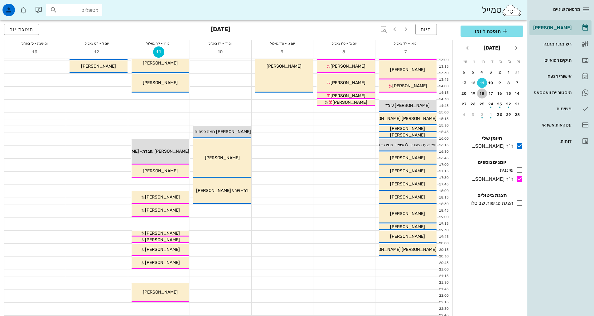
click at [482, 94] on div "18" at bounding box center [482, 93] width 10 height 4
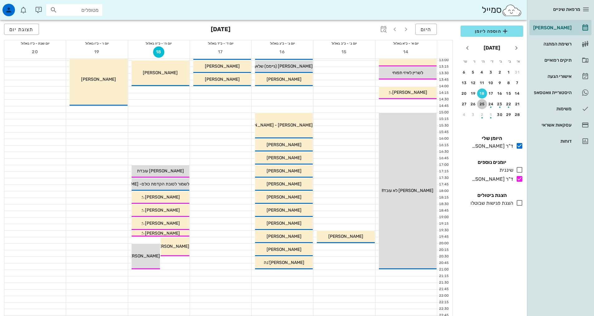
click at [482, 103] on div "25" at bounding box center [482, 104] width 10 height 4
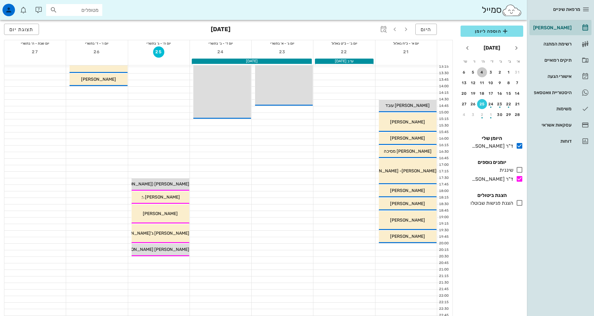
click at [483, 73] on div "4" at bounding box center [482, 72] width 10 height 4
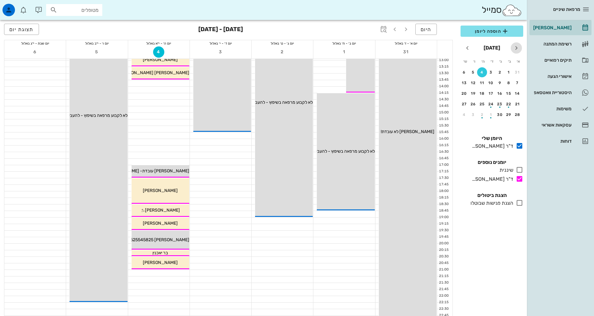
click at [513, 51] on icon "חודש שעבר" at bounding box center [515, 47] width 7 height 7
click at [482, 103] on div "21" at bounding box center [481, 104] width 9 height 4
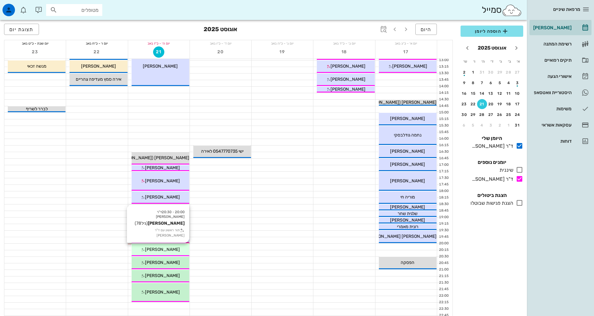
click at [170, 253] on div "20:00 - 20:30 ד"ר [PERSON_NAME] [PERSON_NAME] (גיל 78 ) תור ראשון עם ד"ר [PERSO…" at bounding box center [161, 250] width 58 height 12
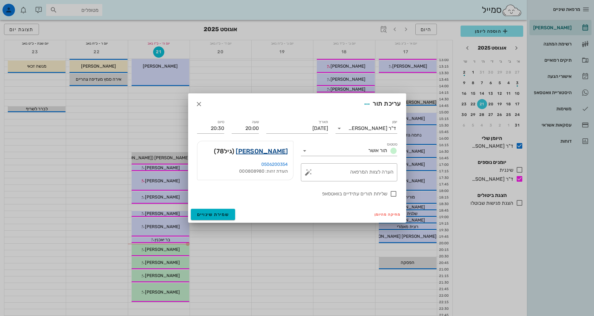
click at [271, 150] on link "[PERSON_NAME]" at bounding box center [262, 151] width 52 height 10
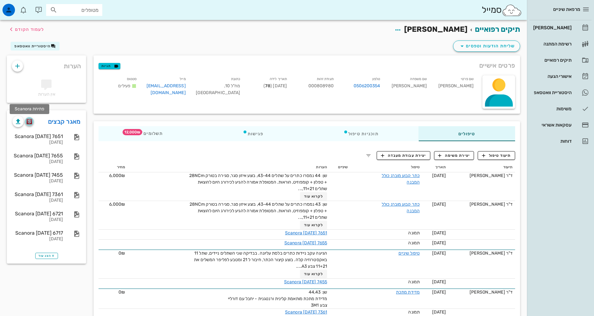
click at [31, 119] on img "button" at bounding box center [29, 122] width 6 height 6
click at [562, 28] on div "[PERSON_NAME]" at bounding box center [552, 27] width 40 height 5
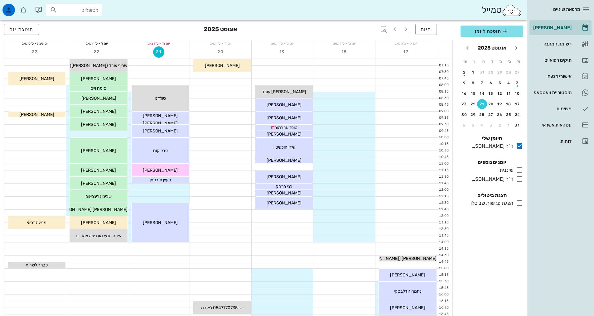
click at [523, 181] on div "כולם יומנים נוספים שיננית בלבד ד"ר [PERSON_NAME] בלבד" at bounding box center [492, 171] width 70 height 33
click at [523, 180] on icon at bounding box center [519, 178] width 7 height 7
click at [520, 180] on icon at bounding box center [519, 178] width 7 height 7
click at [520, 179] on icon at bounding box center [519, 178] width 7 height 7
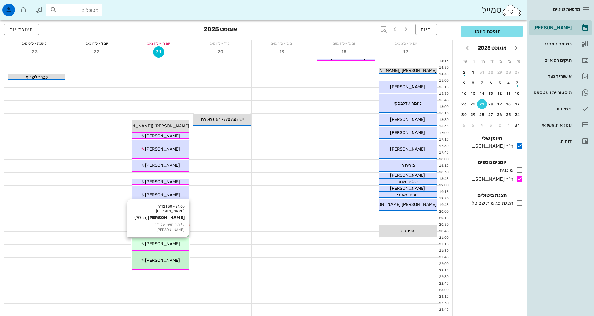
scroll to position [188, 0]
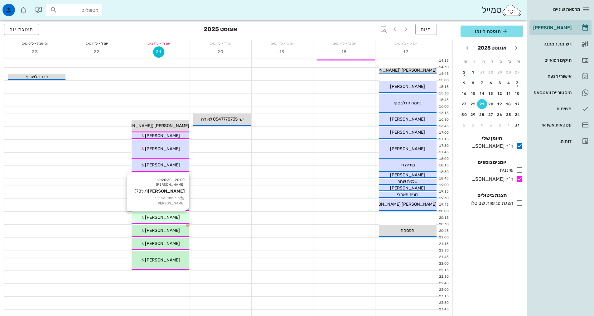
click at [161, 214] on div "20:00 - 20:30 ד"ר [PERSON_NAME] [PERSON_NAME] (גיל 78 ) תור ראשון עם ד"ר [PERSO…" at bounding box center [161, 218] width 58 height 12
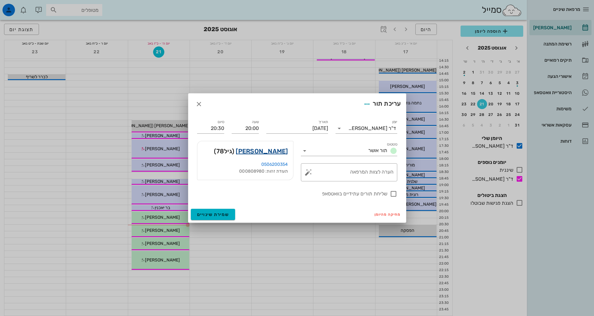
click at [265, 152] on link "[PERSON_NAME]" at bounding box center [262, 151] width 52 height 10
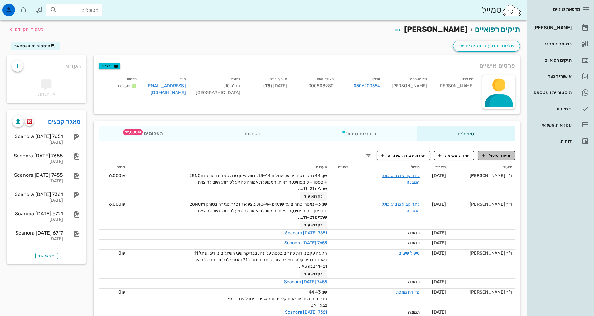
click at [493, 155] on span "תיעוד טיפול" at bounding box center [496, 156] width 29 height 6
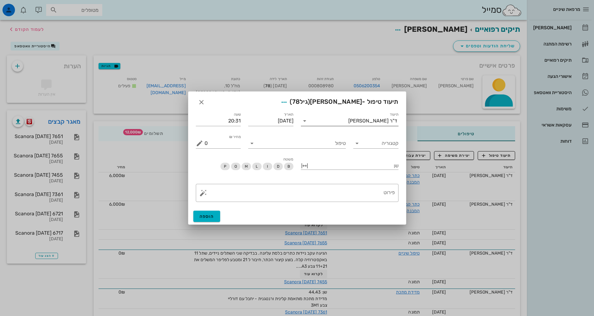
click at [305, 122] on icon at bounding box center [304, 120] width 7 height 7
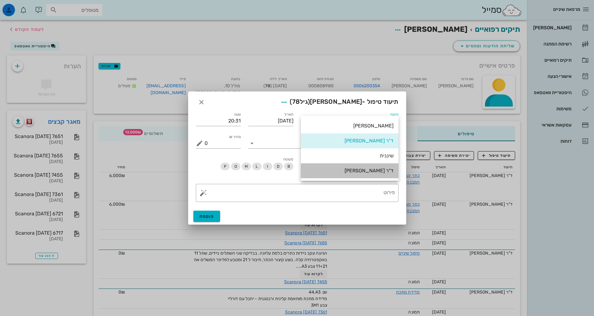
click at [342, 174] on div "ד"ר [PERSON_NAME]" at bounding box center [350, 171] width 88 height 6
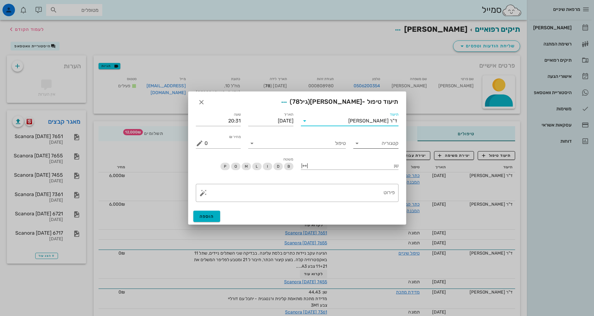
click at [388, 143] on input "קטגוריה" at bounding box center [380, 143] width 35 height 10
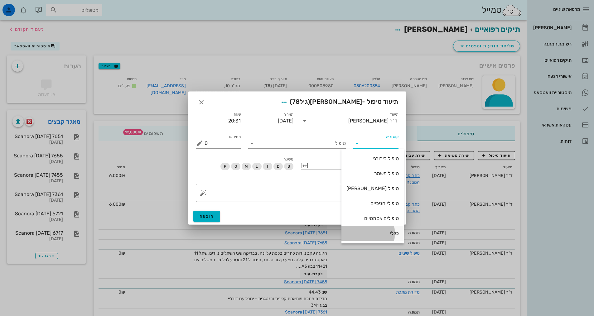
click at [382, 231] on div "כללי" at bounding box center [372, 233] width 52 height 6
type input "כללי"
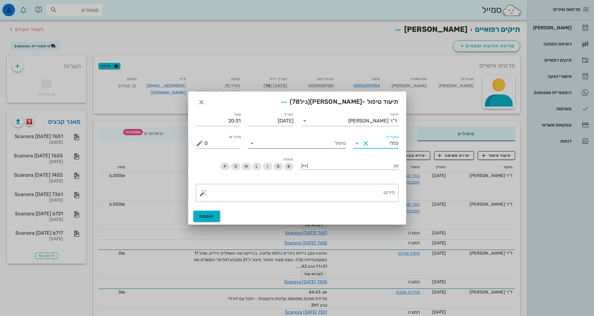
click at [275, 144] on input "טיפול" at bounding box center [301, 143] width 89 height 10
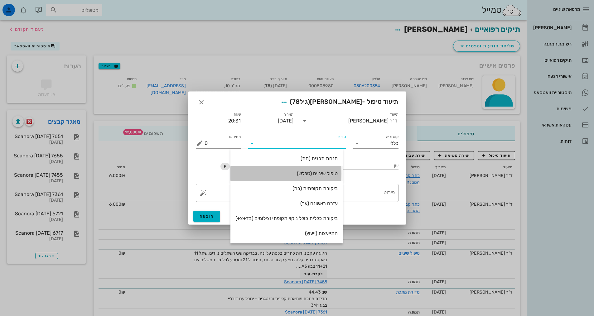
click at [303, 176] on div "טיפול שיניים (טפלש)" at bounding box center [286, 173] width 102 height 6
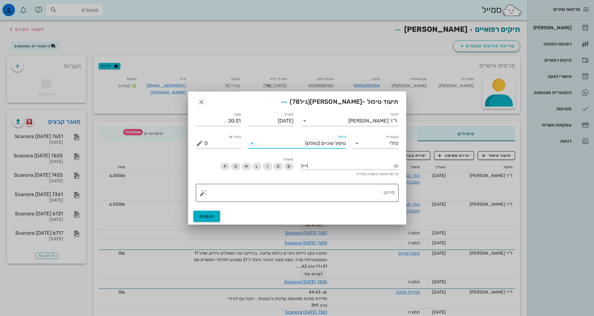
click at [354, 199] on textarea "פירוט" at bounding box center [299, 194] width 190 height 15
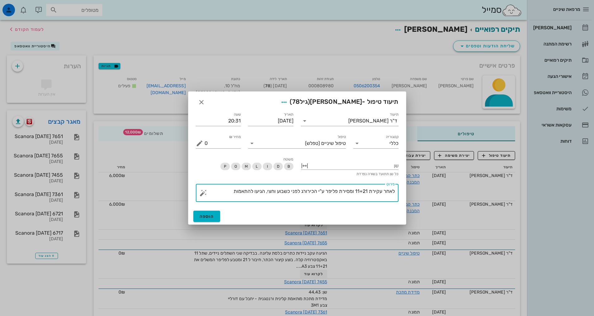
click at [276, 192] on textarea "לאחר עקירת 11+21 ומסירת פליפר ע"י הכירורג לפני כשבוע וחצי, הגיעו להתאמות" at bounding box center [299, 194] width 190 height 15
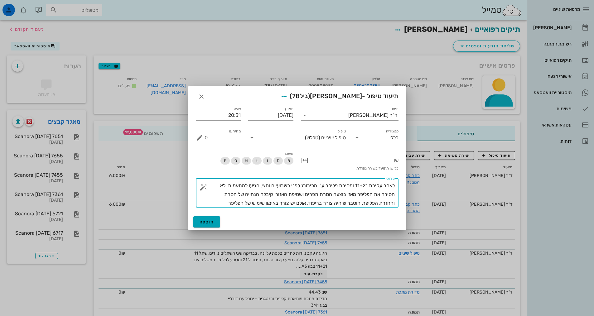
type textarea "לאחר עקירת 11+21 ומסירת פליפר ע"י הכירורג לפני כשבועיים וחצי, הגיעו להתאמות. לא…"
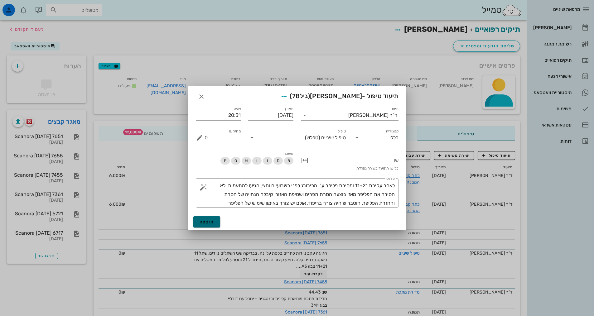
drag, startPoint x: 195, startPoint y: 217, endPoint x: 204, endPoint y: 221, distance: 10.1
click at [196, 218] on button "הוספה" at bounding box center [206, 221] width 27 height 11
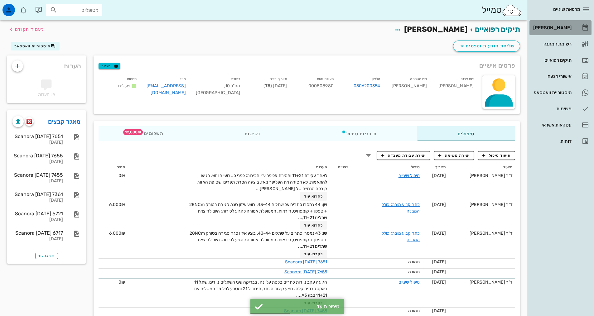
click at [556, 31] on div "[PERSON_NAME]" at bounding box center [552, 28] width 40 height 10
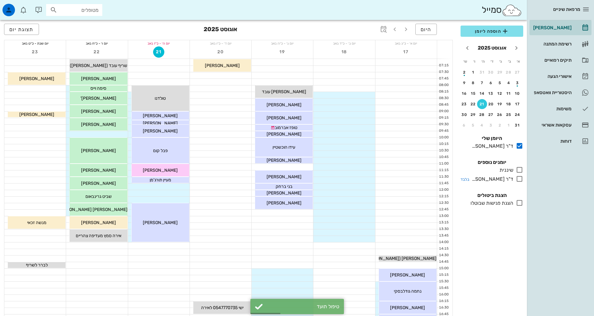
click at [516, 177] on icon at bounding box center [519, 178] width 7 height 7
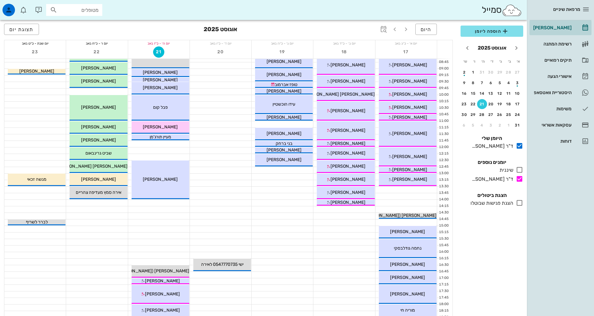
scroll to position [187, 0]
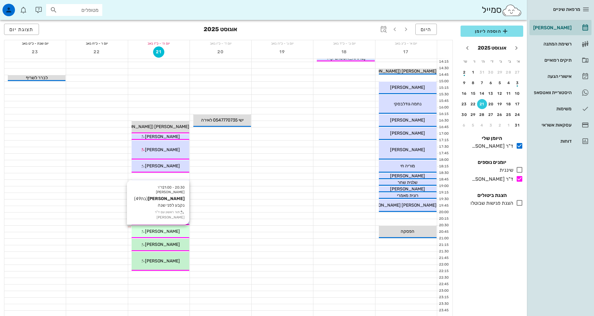
click at [163, 232] on span "[PERSON_NAME]" at bounding box center [162, 231] width 35 height 5
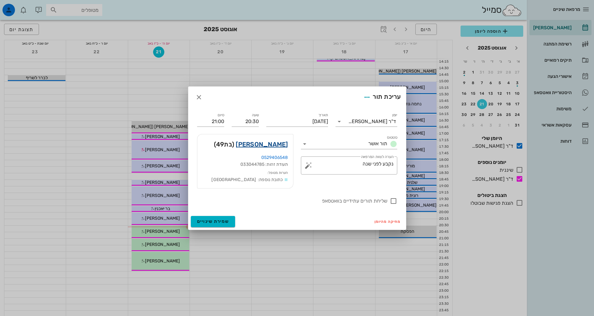
click at [278, 143] on link "[PERSON_NAME]" at bounding box center [262, 144] width 52 height 10
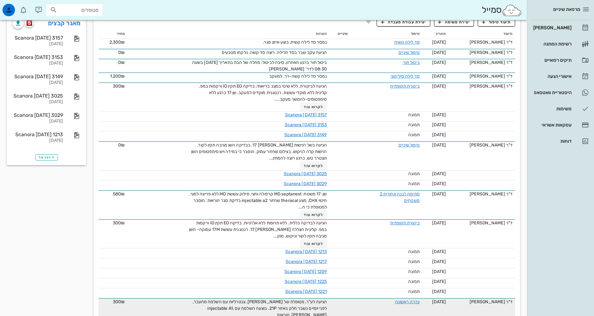
scroll to position [123, 0]
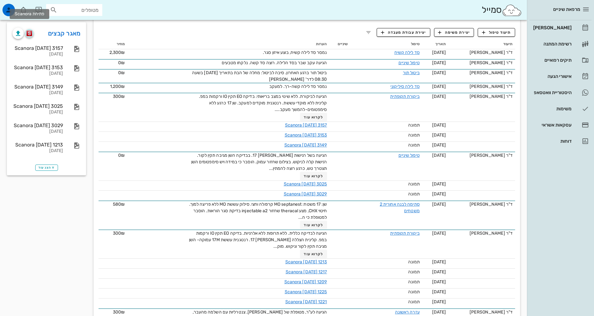
click at [29, 31] on img "button" at bounding box center [29, 34] width 6 height 6
click at [29, 36] on img "button" at bounding box center [29, 34] width 6 height 6
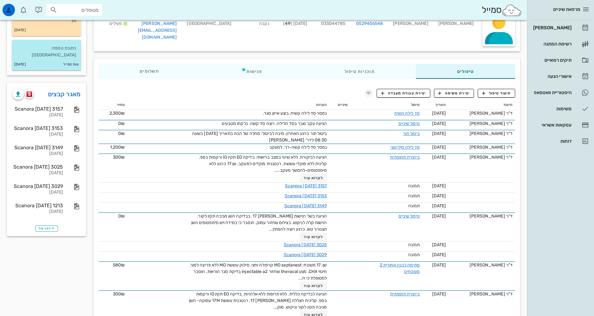
scroll to position [0, 0]
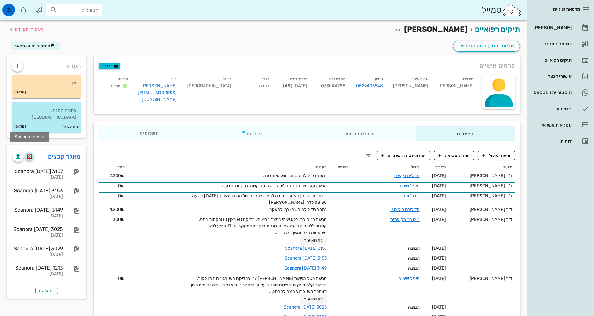
click at [29, 154] on img "button" at bounding box center [29, 157] width 6 height 6
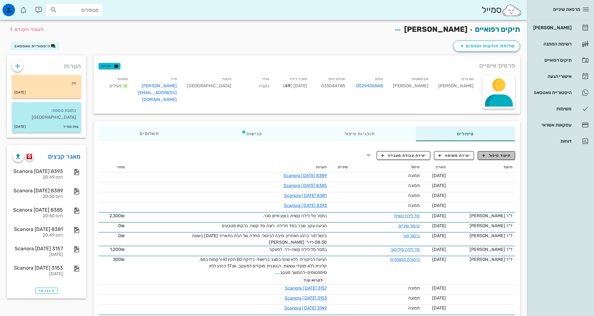
click at [499, 154] on span "תיעוד טיפול" at bounding box center [496, 156] width 29 height 6
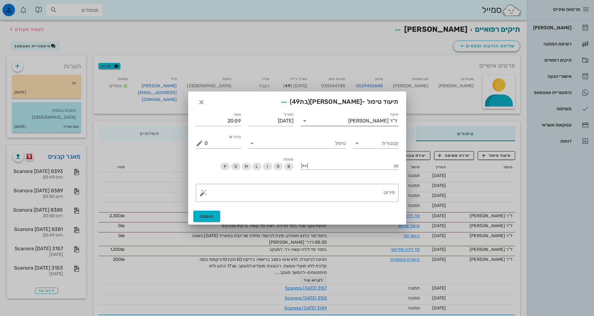
click at [367, 124] on div "ד"ר [PERSON_NAME]" at bounding box center [354, 121] width 89 height 10
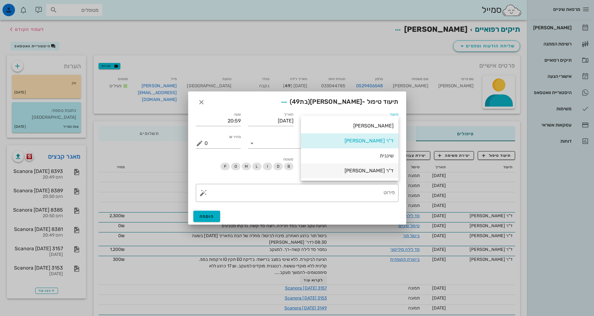
click at [379, 174] on div "ד"ר [PERSON_NAME]" at bounding box center [350, 171] width 88 height 6
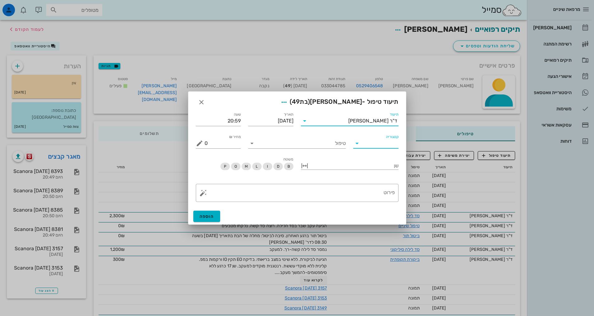
click at [372, 143] on input "קטגוריה" at bounding box center [380, 143] width 35 height 10
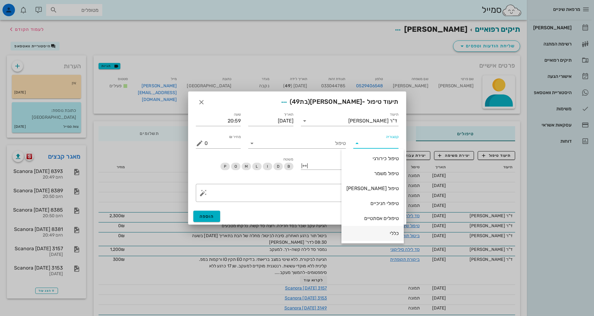
click at [377, 233] on div "כללי" at bounding box center [372, 233] width 52 height 6
type input "כללי"
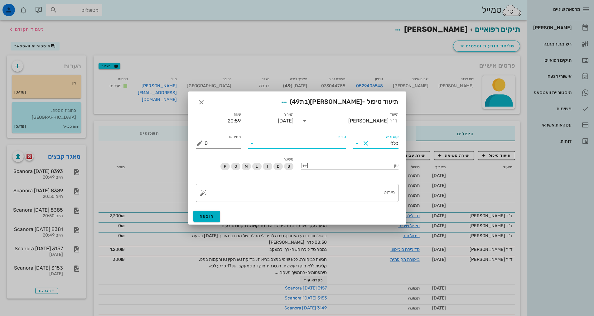
click at [310, 142] on input "טיפול" at bounding box center [301, 143] width 89 height 10
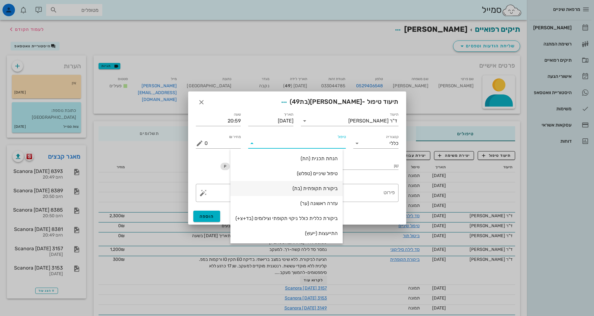
click at [316, 191] on div "ביקורת תקופתית (בת)" at bounding box center [286, 188] width 102 height 6
type input "350"
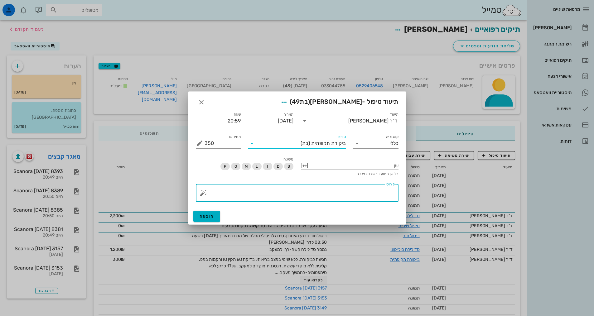
click at [336, 195] on textarea "פירוט" at bounding box center [299, 194] width 190 height 15
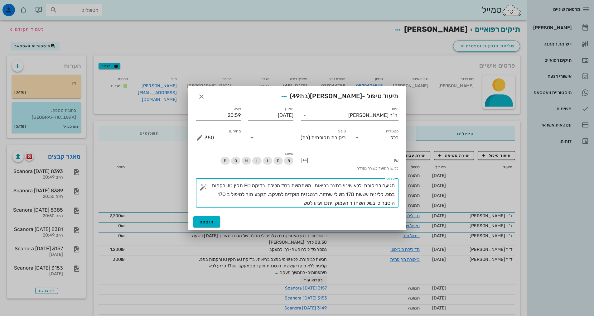
type textarea "הגיעה לביקורת. ללא שינוי במצב בריאותי. משתמשת בסד הלילה. בדיקה EO תקין IO ורקמו…"
click at [205, 224] on span "הוספה" at bounding box center [206, 221] width 15 height 5
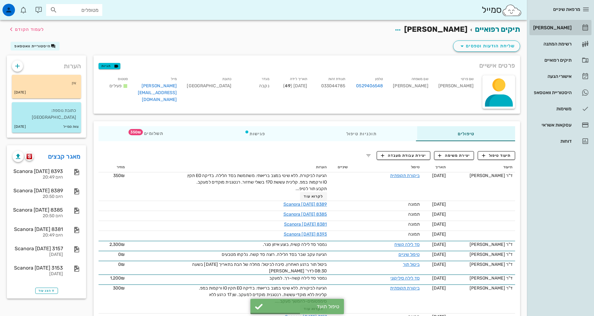
click at [553, 34] on link "[PERSON_NAME]" at bounding box center [560, 27] width 62 height 15
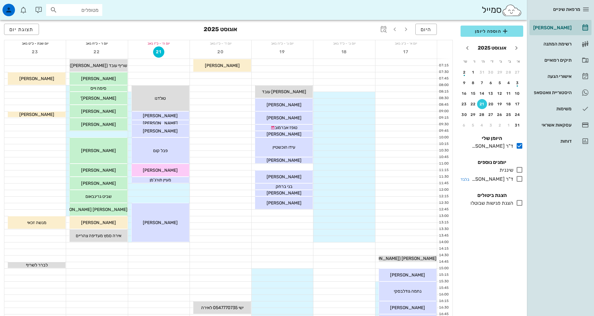
click at [521, 180] on icon at bounding box center [519, 178] width 7 height 7
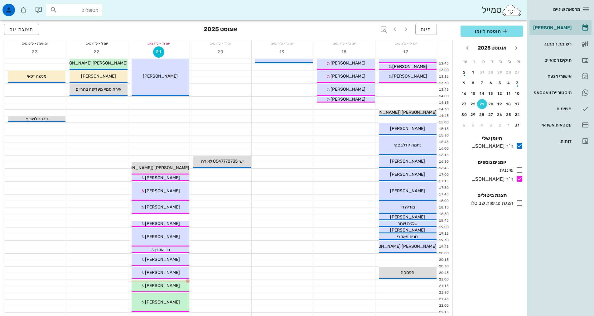
scroll to position [188, 0]
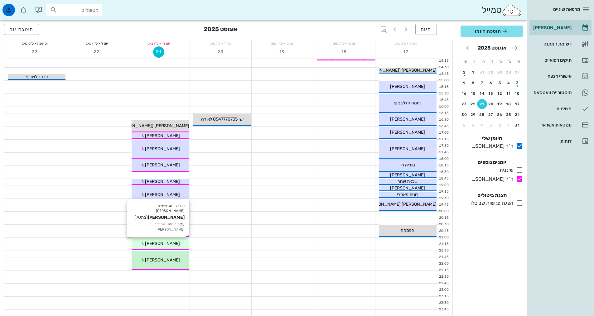
click at [171, 246] on div "[PERSON_NAME]" at bounding box center [161, 243] width 58 height 7
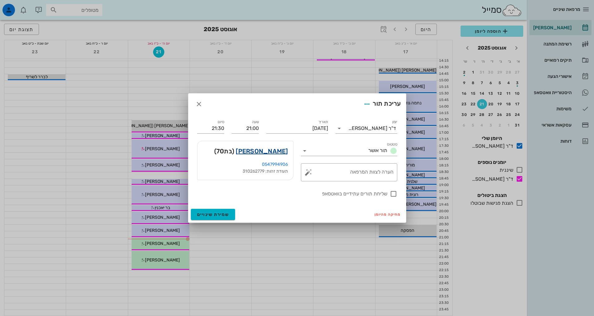
click at [268, 153] on link "[PERSON_NAME]" at bounding box center [262, 151] width 52 height 10
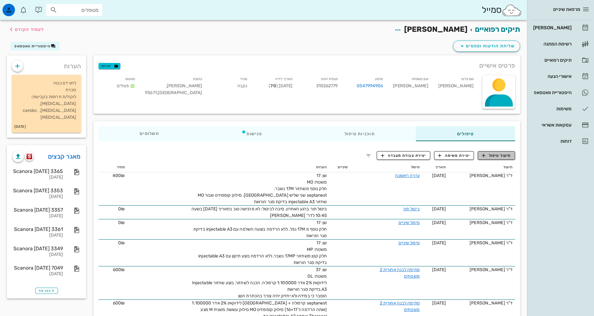
click at [492, 153] on span "תיעוד טיפול" at bounding box center [496, 156] width 29 height 6
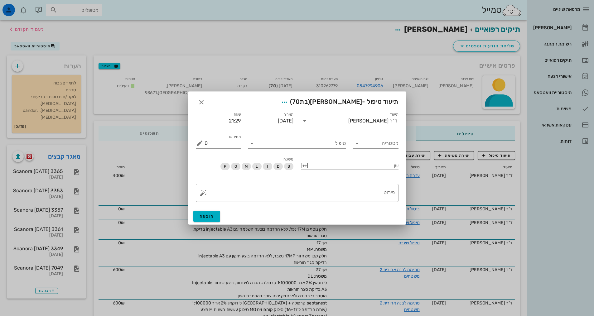
click at [348, 122] on input "תיעוד" at bounding box center [329, 121] width 39 height 10
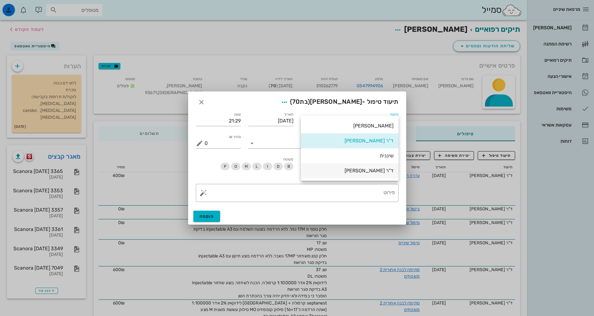
click at [346, 170] on div "ד"ר [PERSON_NAME]" at bounding box center [350, 171] width 88 height 6
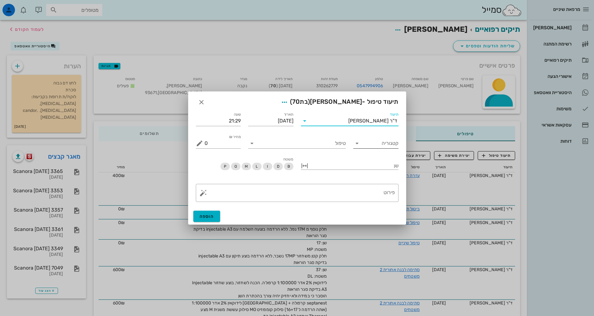
click at [370, 142] on input "קטגוריה" at bounding box center [380, 143] width 35 height 10
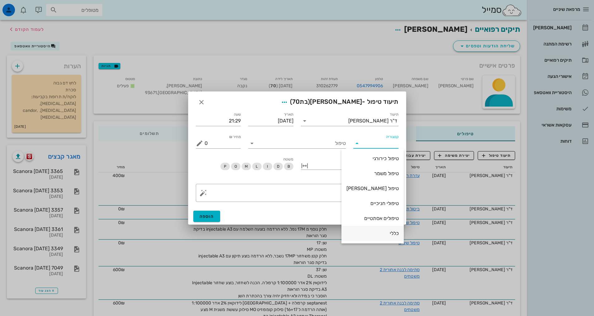
click at [380, 234] on div "כללי" at bounding box center [372, 233] width 52 height 6
type input "כללי"
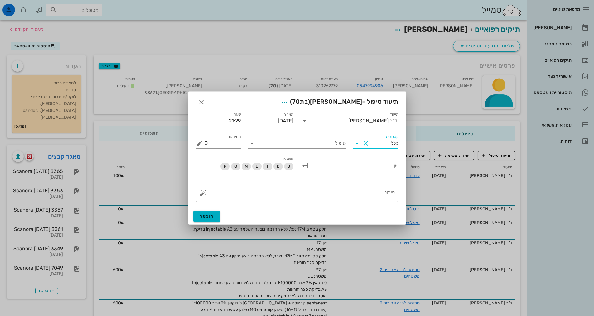
click at [361, 165] on div at bounding box center [354, 165] width 89 height 8
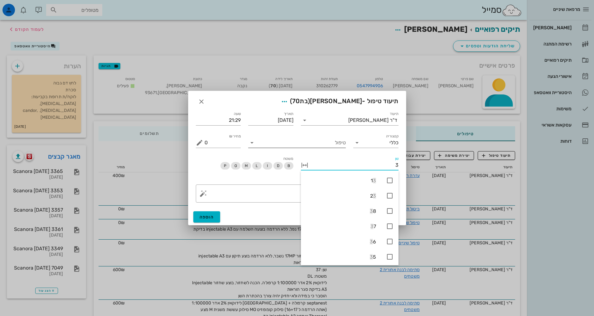
type input "37"
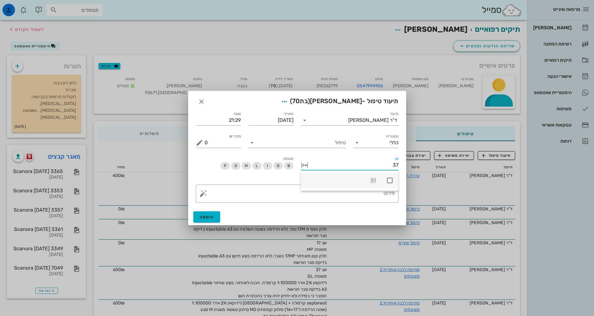
click at [391, 182] on icon at bounding box center [389, 180] width 7 height 7
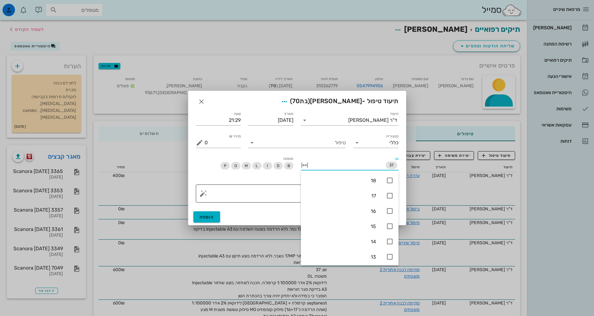
click at [287, 189] on textarea "פירוט" at bounding box center [299, 195] width 190 height 15
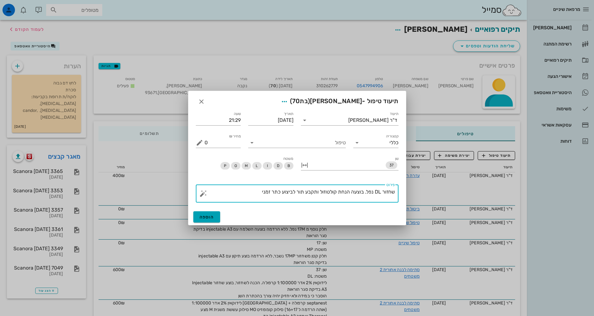
type textarea "שחזור DL נפל. בוצעה הנחת קולטוזול ותקבע תור לביצוע כתר זמני"
click at [209, 216] on span "הוספה" at bounding box center [206, 216] width 15 height 5
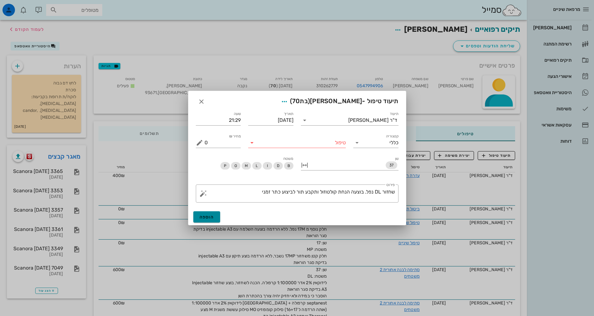
click at [211, 218] on span "הוספה" at bounding box center [206, 216] width 15 height 5
drag, startPoint x: 328, startPoint y: 137, endPoint x: 330, endPoint y: 142, distance: 6.0
click at [329, 141] on div "טיפול" at bounding box center [297, 141] width 98 height 14
click at [331, 143] on input "טיפול" at bounding box center [301, 143] width 89 height 10
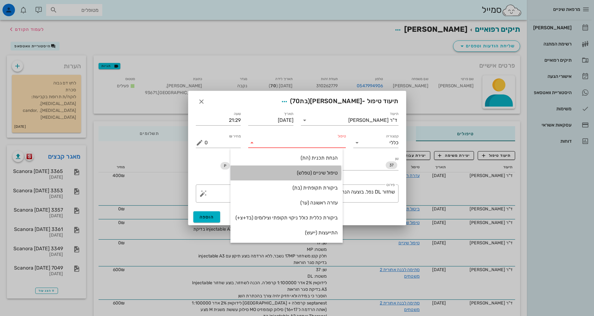
click at [319, 174] on div "טיפול שיניים (טפלש)" at bounding box center [286, 173] width 102 height 6
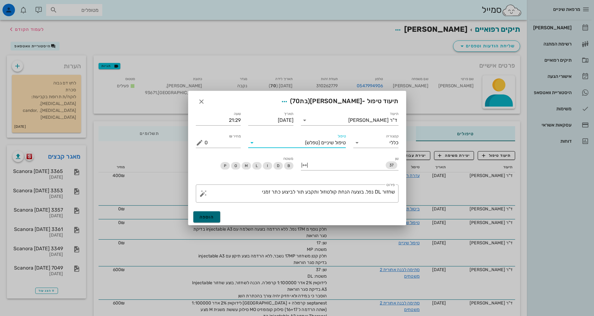
click at [211, 215] on span "הוספה" at bounding box center [206, 216] width 15 height 5
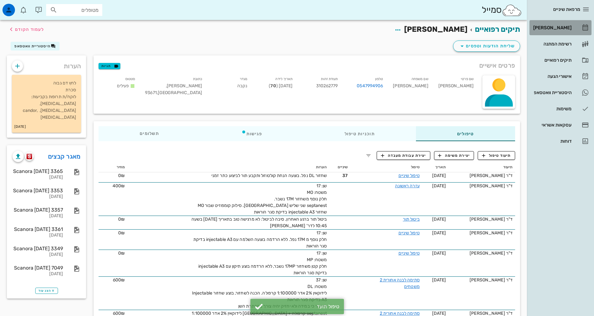
click at [561, 31] on div "[PERSON_NAME]" at bounding box center [552, 28] width 40 height 10
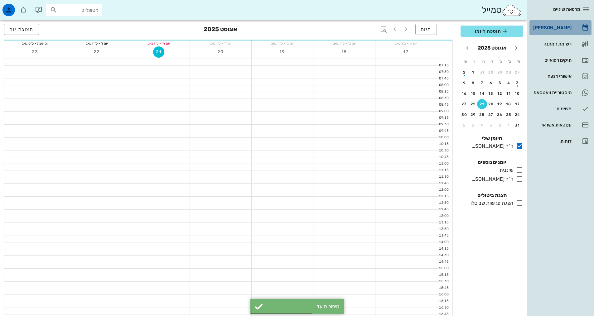
click at [559, 27] on div "[PERSON_NAME]" at bounding box center [552, 27] width 40 height 5
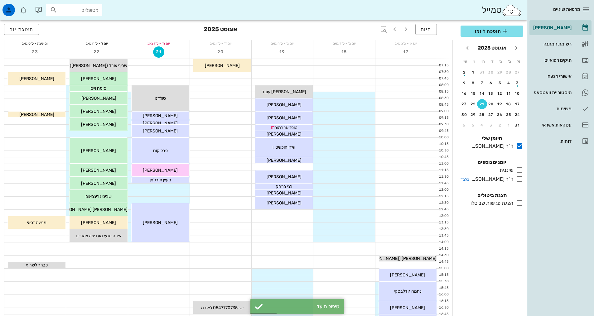
click at [522, 183] on div at bounding box center [518, 179] width 10 height 8
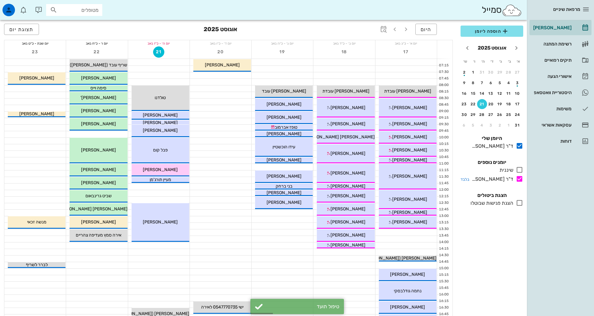
click at [520, 180] on icon at bounding box center [519, 178] width 7 height 7
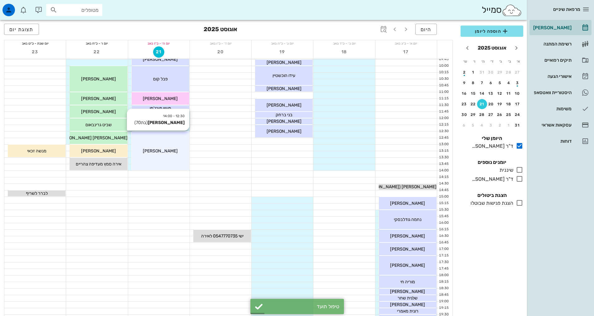
scroll to position [188, 0]
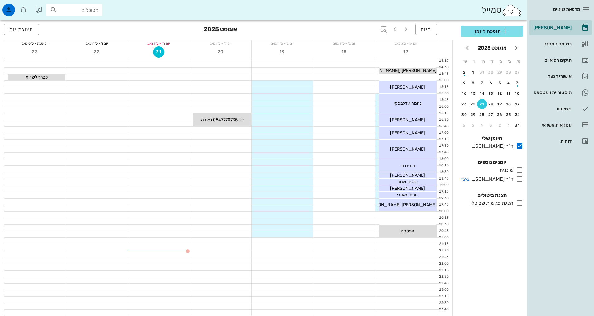
click at [519, 181] on icon at bounding box center [519, 178] width 7 height 7
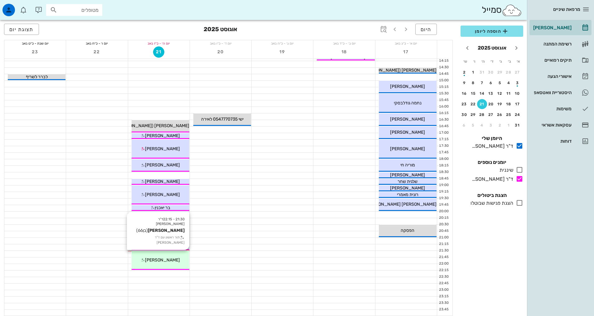
click at [153, 263] on div "[PERSON_NAME]" at bounding box center [161, 260] width 58 height 7
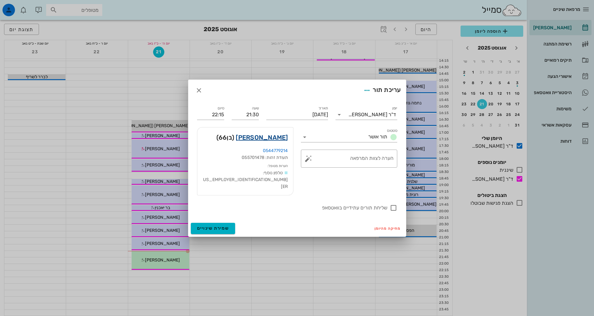
click at [281, 142] on link "[PERSON_NAME]" at bounding box center [262, 137] width 52 height 10
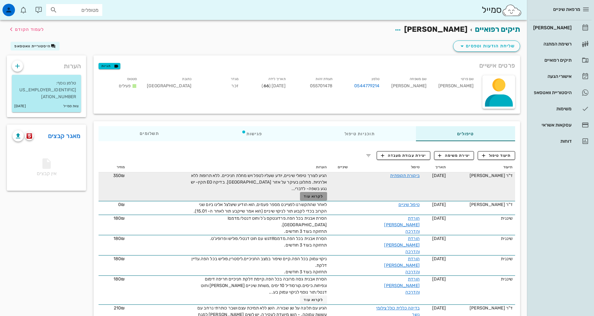
click at [313, 197] on span "לקרוא עוד" at bounding box center [313, 196] width 19 height 4
